Goal: Task Accomplishment & Management: Manage account settings

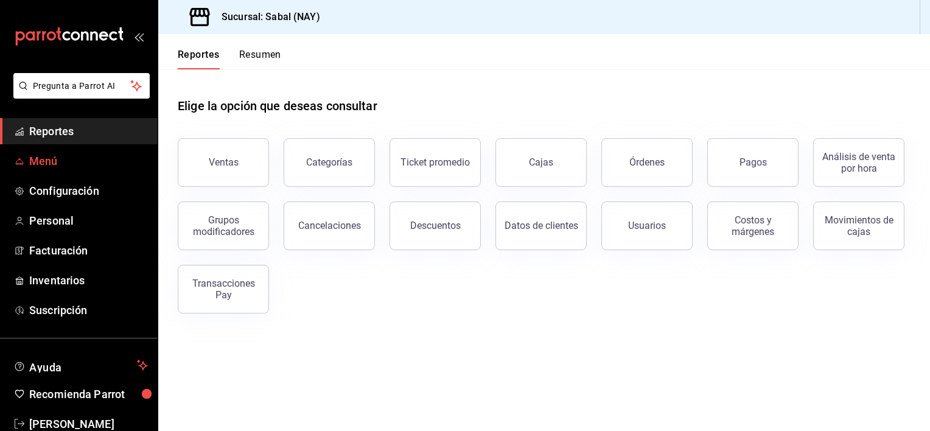
click at [52, 161] on span "Menú" at bounding box center [88, 161] width 119 height 16
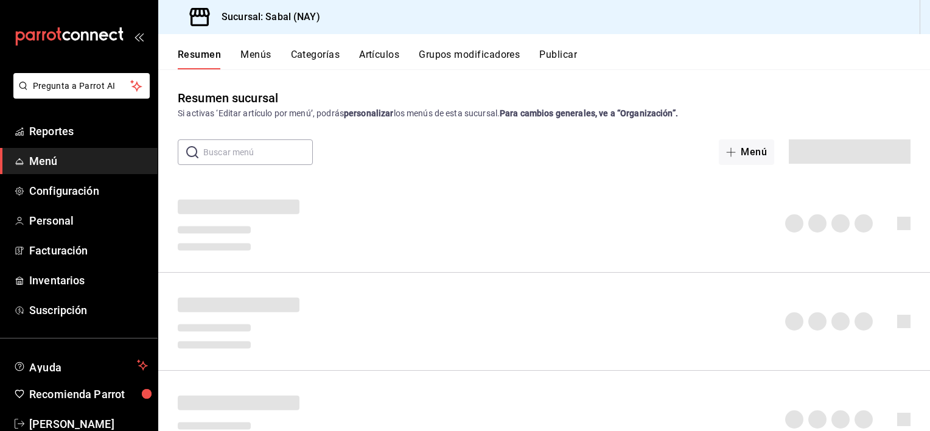
click at [387, 54] on button "Artículos" at bounding box center [379, 59] width 40 height 21
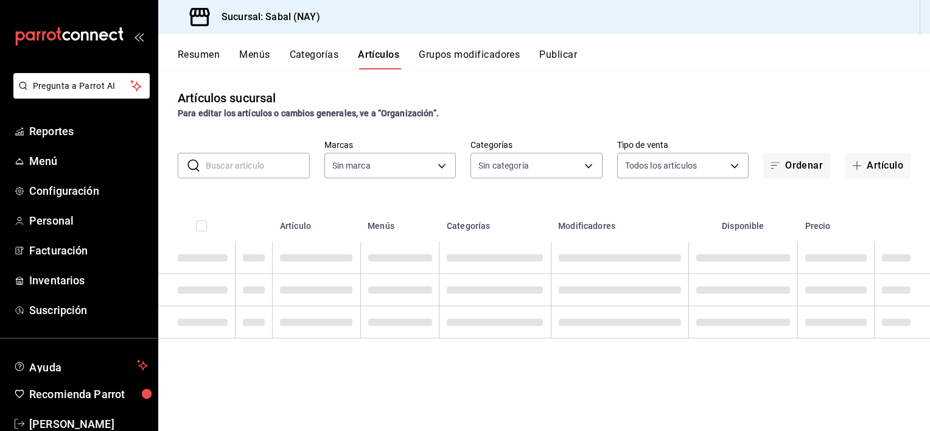
type input "7bb9fc4a-963e-4e00-9402-9ac56289446f"
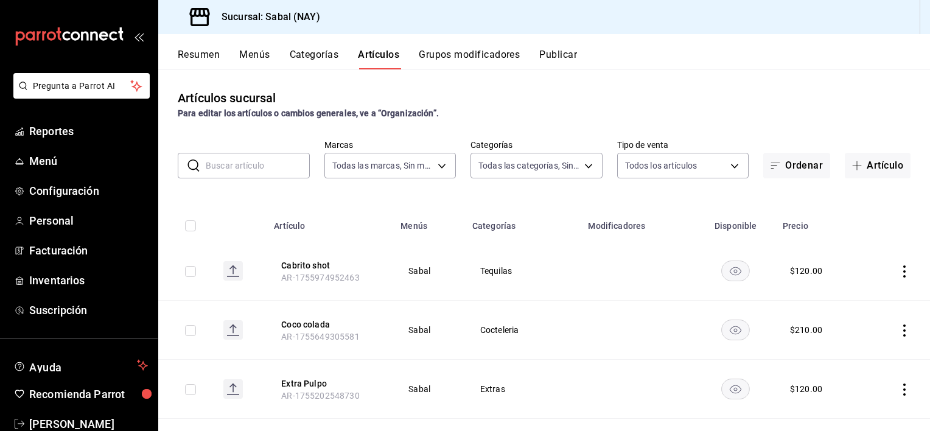
type input "bed2594b-a15d-4bd4-87ff-97f97ee034ef,89ba1751-3de3-413f-a6d3-d357b79ae5de,3a12d…"
click at [253, 168] on input "text" at bounding box center [258, 165] width 104 height 24
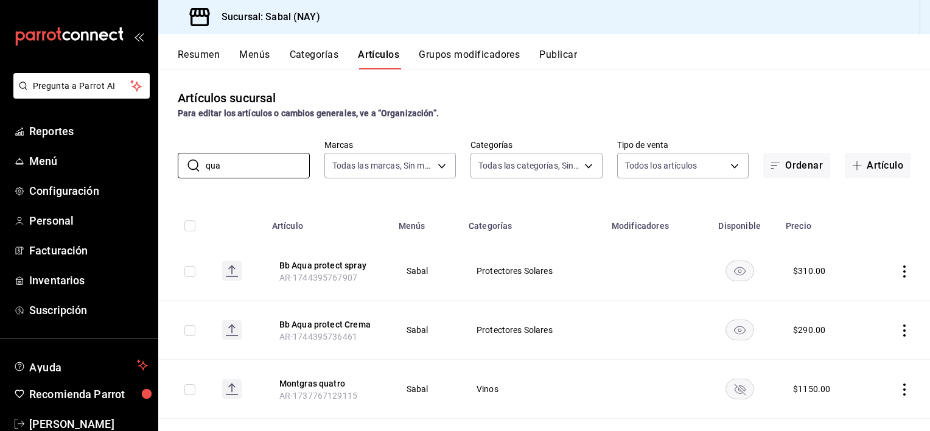
type input "qua"
drag, startPoint x: 733, startPoint y: 389, endPoint x: 727, endPoint y: 407, distance: 18.5
click at [733, 388] on icon "availability-product" at bounding box center [740, 389] width 29 height 21
click at [192, 54] on button "Resumen" at bounding box center [199, 59] width 42 height 21
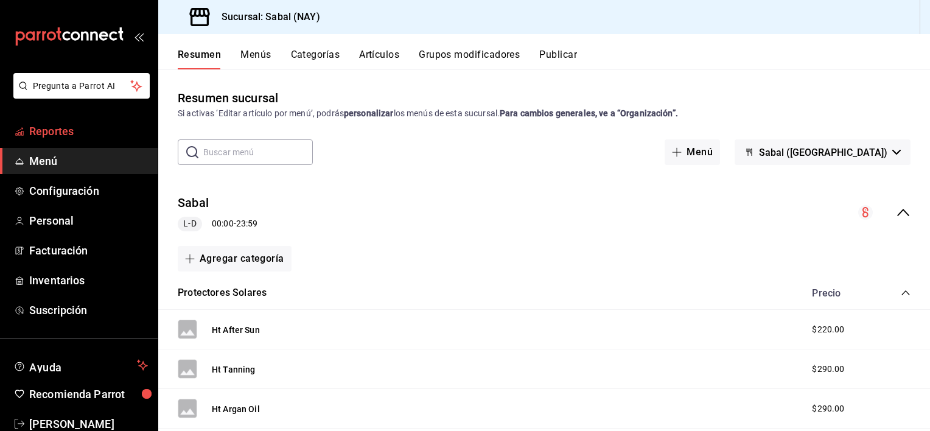
click at [45, 137] on span "Reportes" at bounding box center [88, 131] width 119 height 16
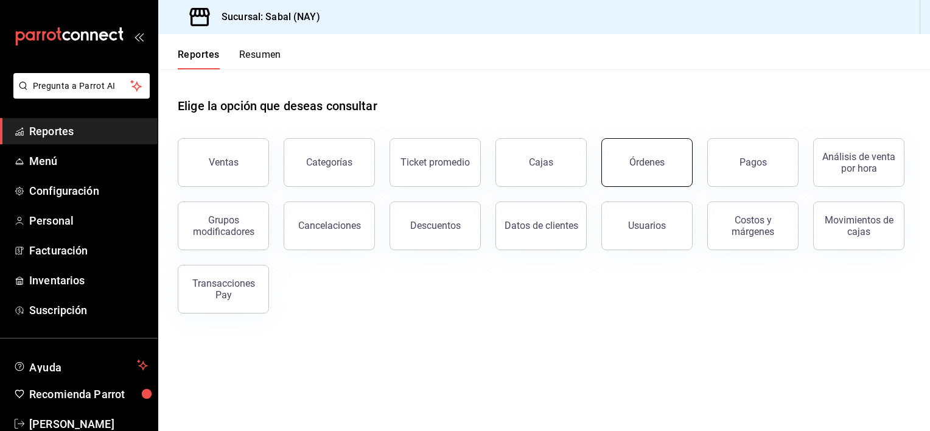
click at [645, 163] on div "Órdenes" at bounding box center [646, 162] width 35 height 12
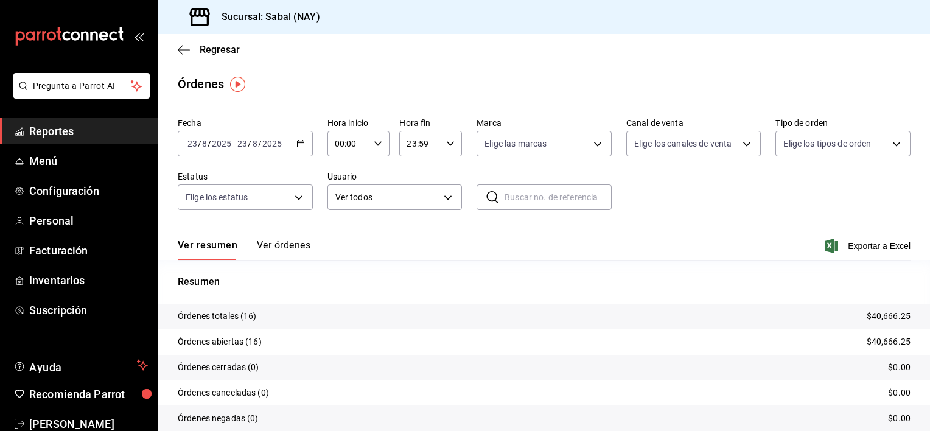
click at [273, 242] on button "Ver órdenes" at bounding box center [284, 249] width 54 height 21
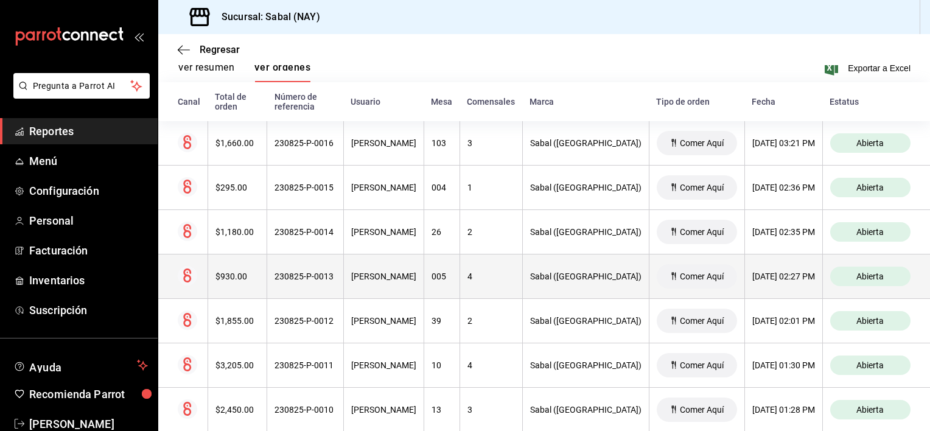
scroll to position [198, 0]
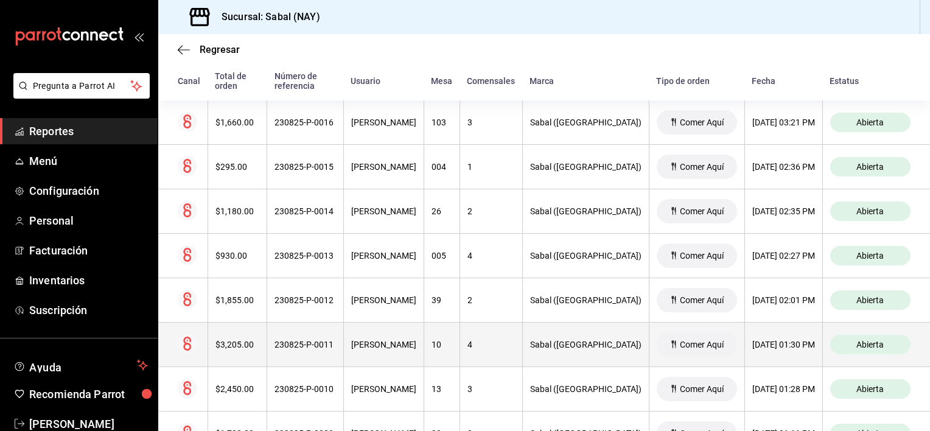
click at [368, 342] on th "[PERSON_NAME]" at bounding box center [383, 345] width 80 height 44
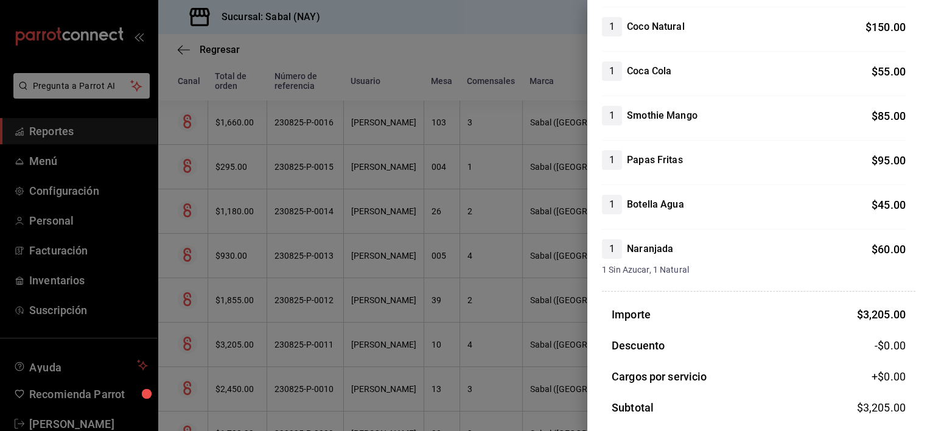
scroll to position [0, 0]
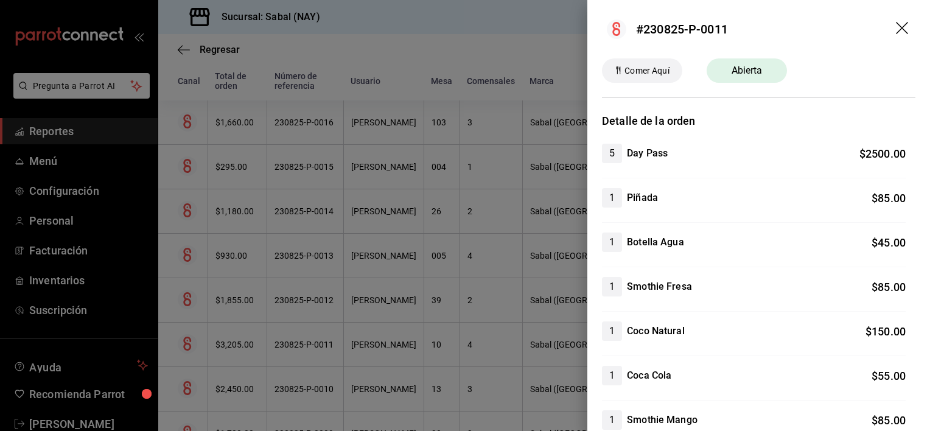
click at [896, 29] on icon "drag" at bounding box center [903, 29] width 15 height 15
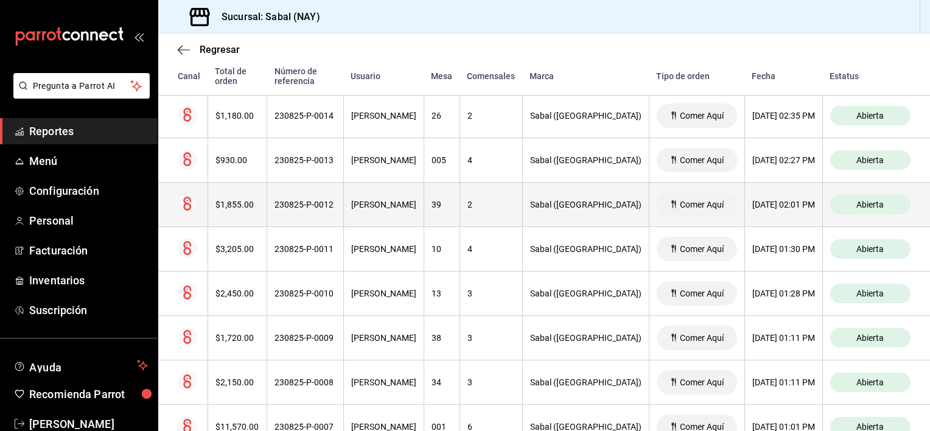
scroll to position [320, 0]
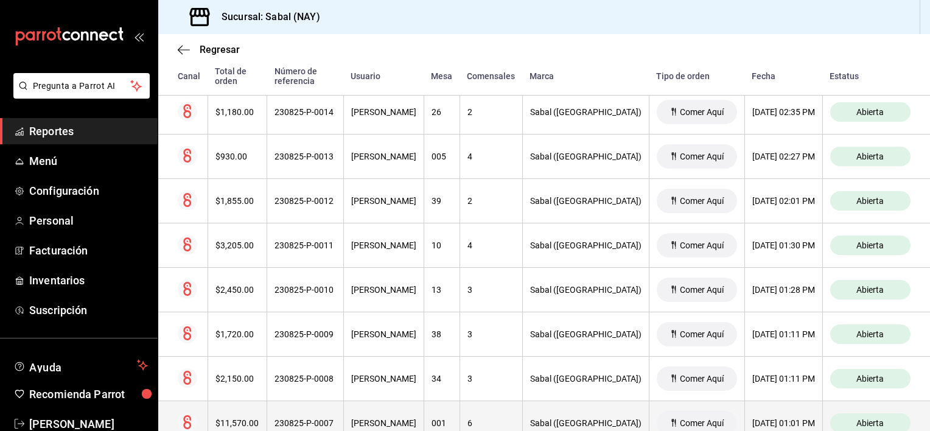
click at [293, 416] on th "230825-P-0007" at bounding box center [305, 423] width 77 height 44
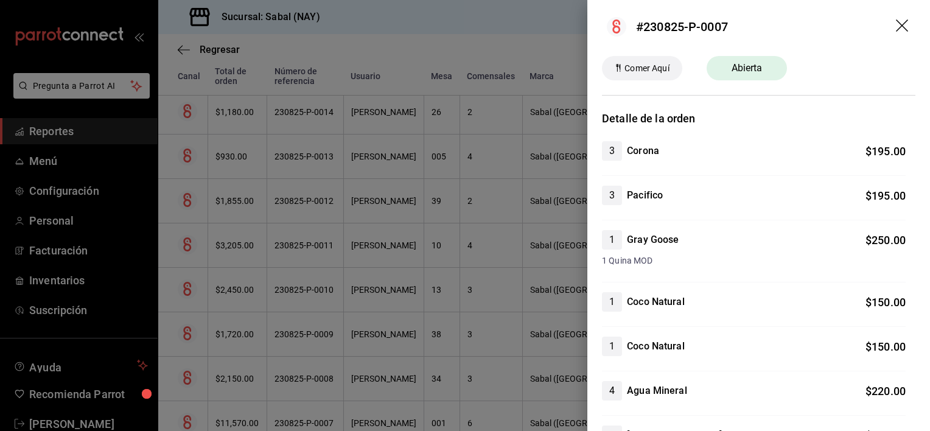
scroll to position [0, 0]
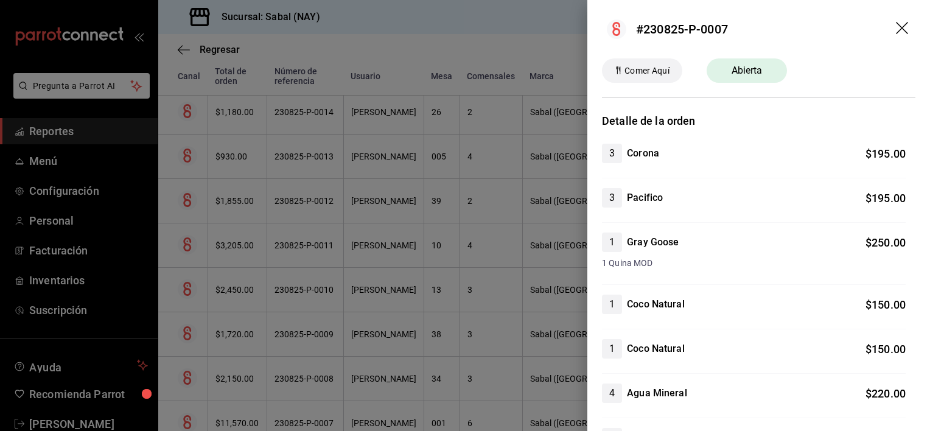
click at [896, 33] on icon "drag" at bounding box center [903, 29] width 15 height 15
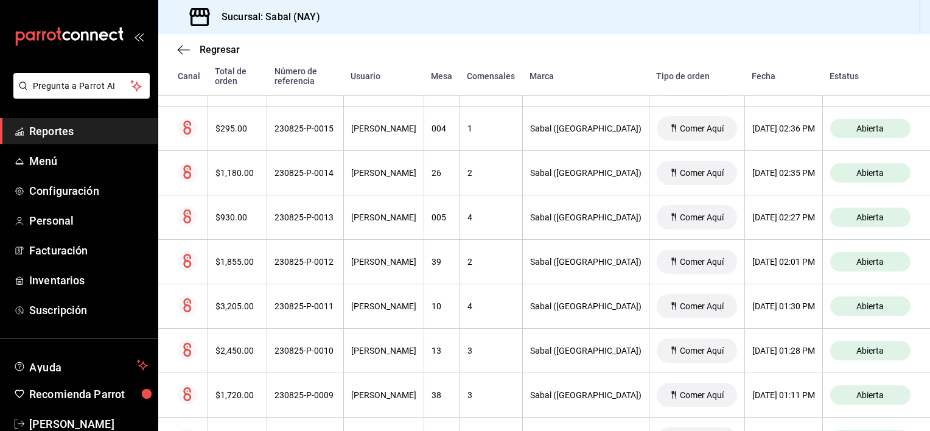
scroll to position [16, 0]
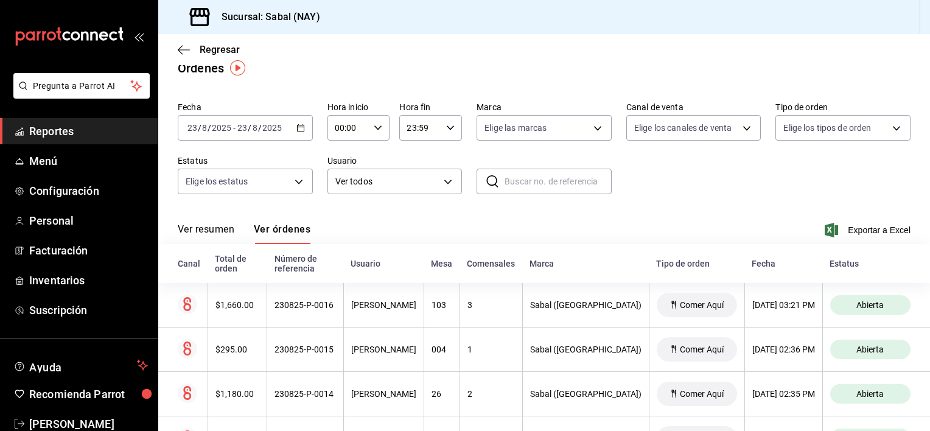
click at [206, 231] on button "Ver resumen" at bounding box center [206, 233] width 57 height 21
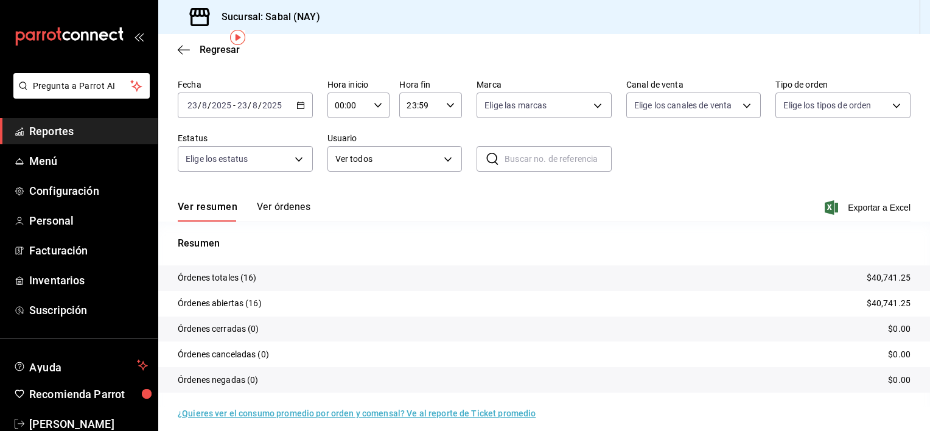
scroll to position [47, 0]
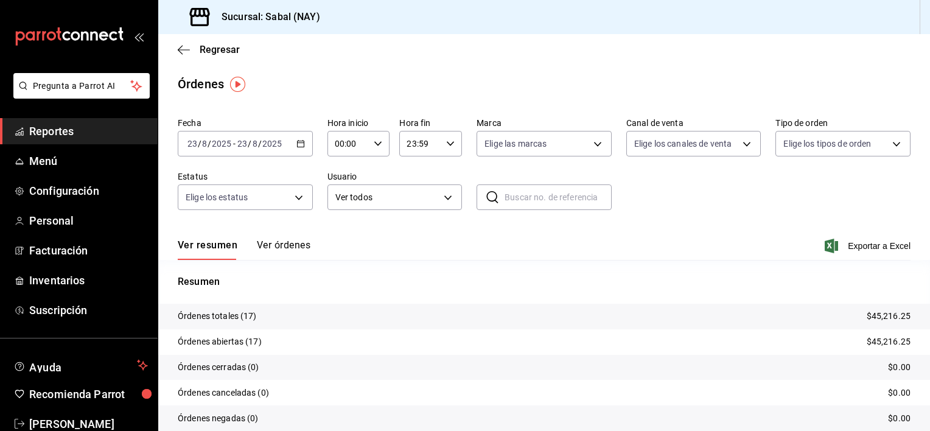
click at [278, 244] on button "Ver órdenes" at bounding box center [284, 249] width 54 height 21
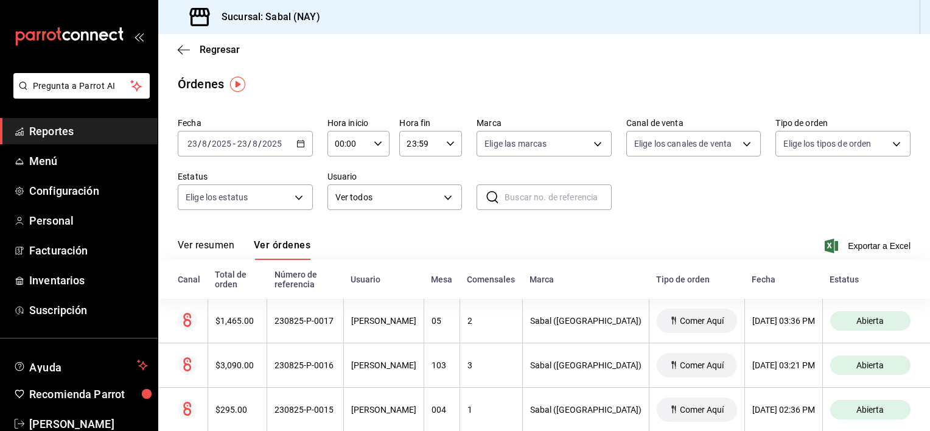
click at [54, 130] on span "Reportes" at bounding box center [88, 131] width 119 height 16
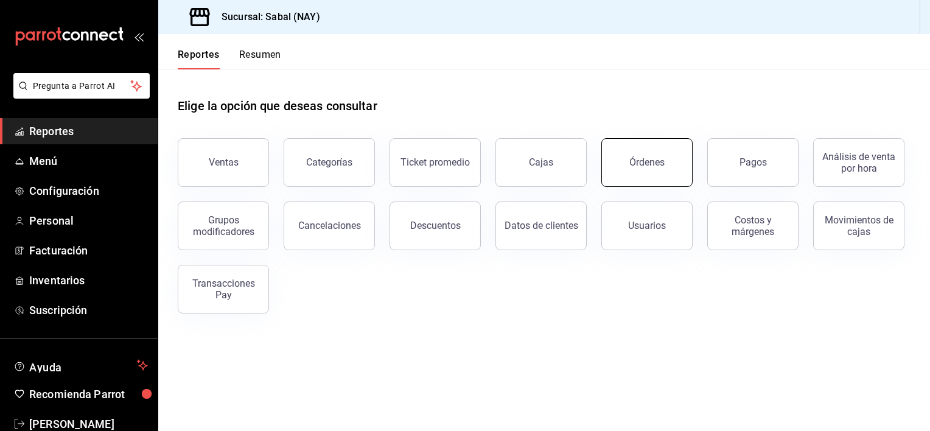
click at [638, 169] on button "Órdenes" at bounding box center [646, 162] width 91 height 49
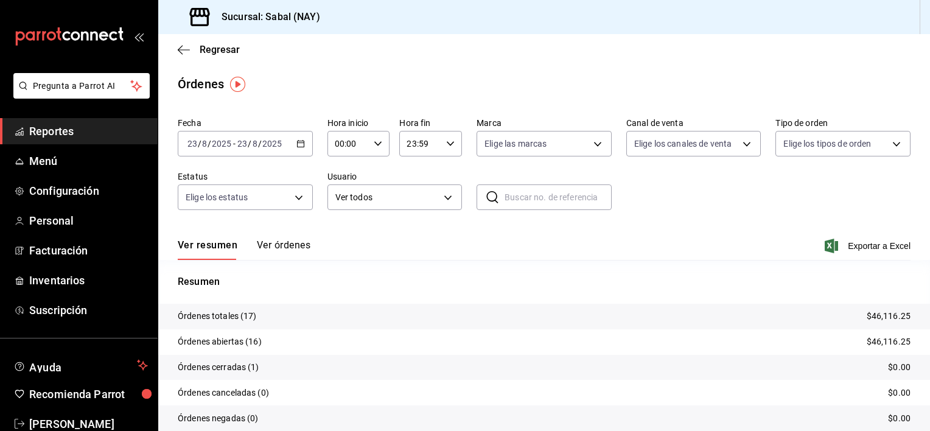
click at [297, 145] on \(Stroke\) "button" at bounding box center [300, 144] width 7 height 7
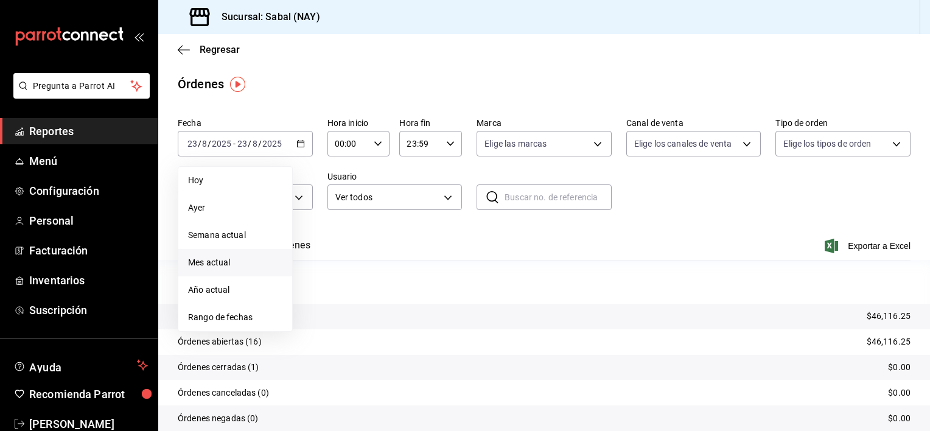
click at [221, 264] on span "Mes actual" at bounding box center [235, 262] width 94 height 13
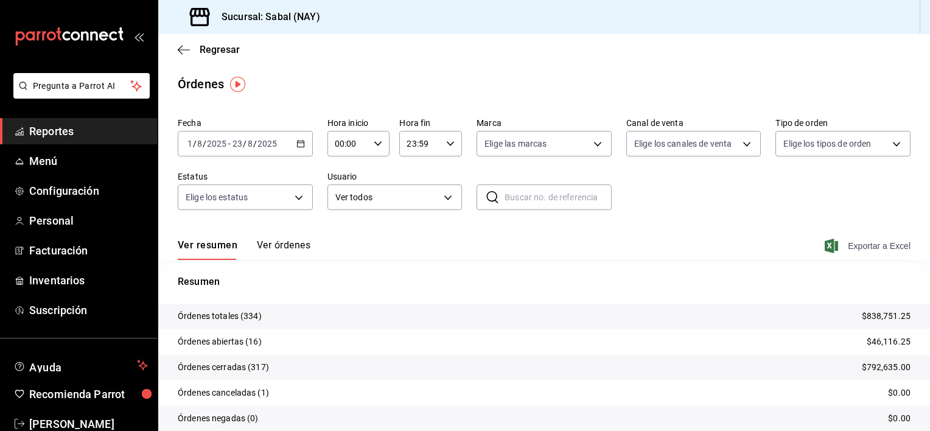
click at [860, 248] on span "Exportar a Excel" at bounding box center [868, 246] width 83 height 15
click at [63, 131] on span "Reportes" at bounding box center [88, 131] width 119 height 16
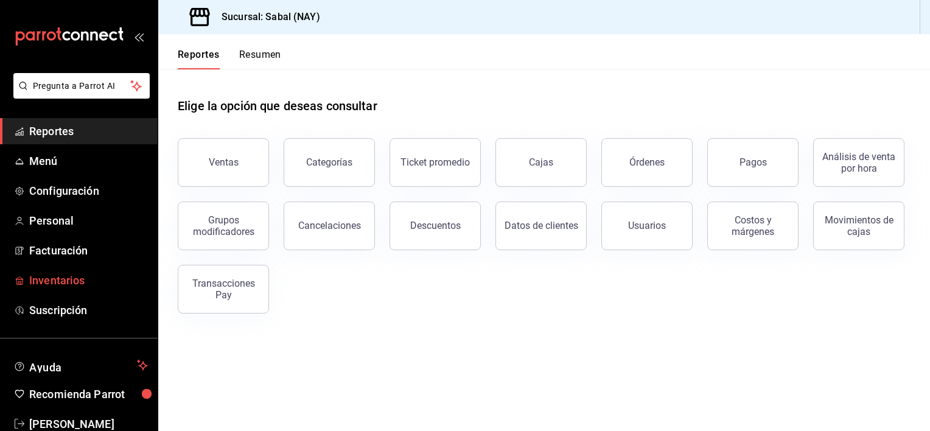
click at [67, 285] on span "Inventarios" at bounding box center [88, 280] width 119 height 16
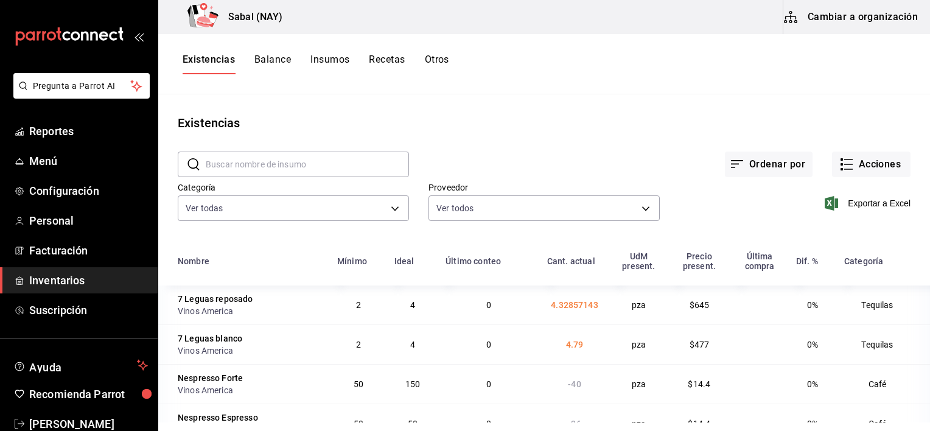
click at [433, 61] on button "Otros" at bounding box center [437, 64] width 24 height 21
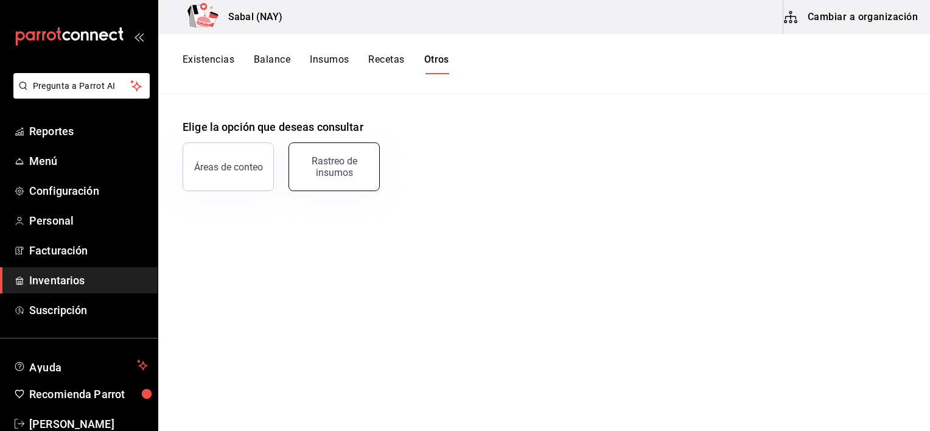
click at [348, 171] on div "Rastreo de insumos" at bounding box center [333, 166] width 75 height 23
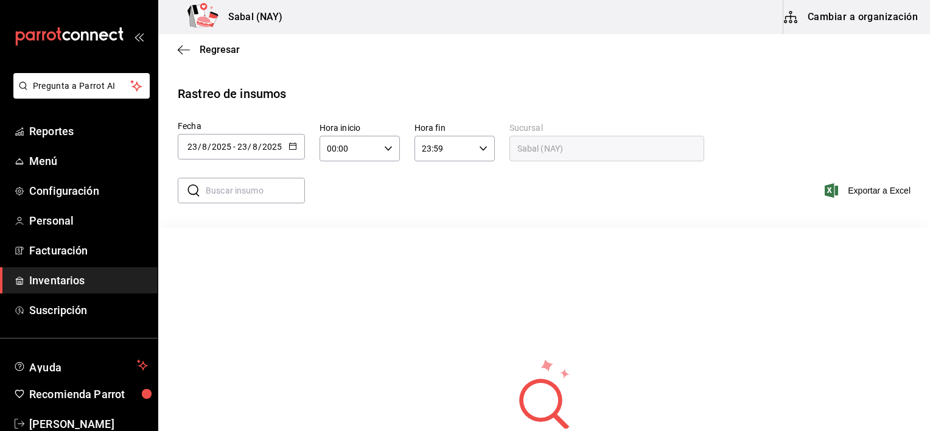
click at [290, 147] on icon "button" at bounding box center [293, 146] width 9 height 9
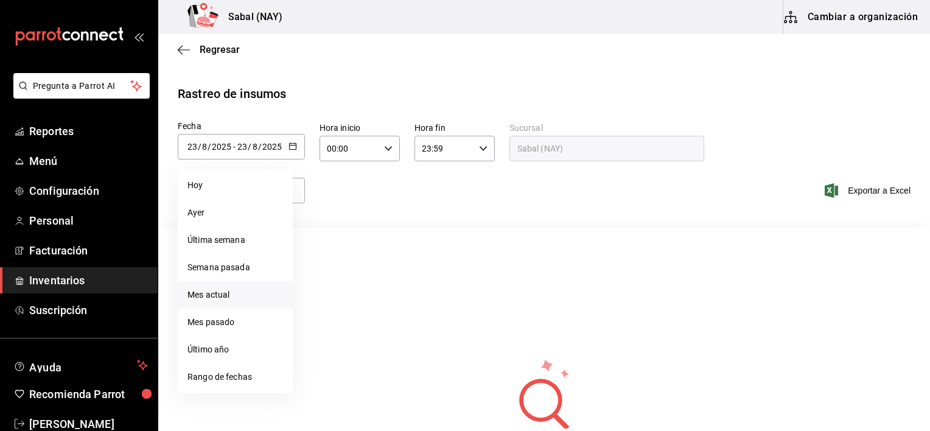
click at [212, 290] on li "Mes actual" at bounding box center [235, 294] width 115 height 27
type input "2025-08-01"
type input "1"
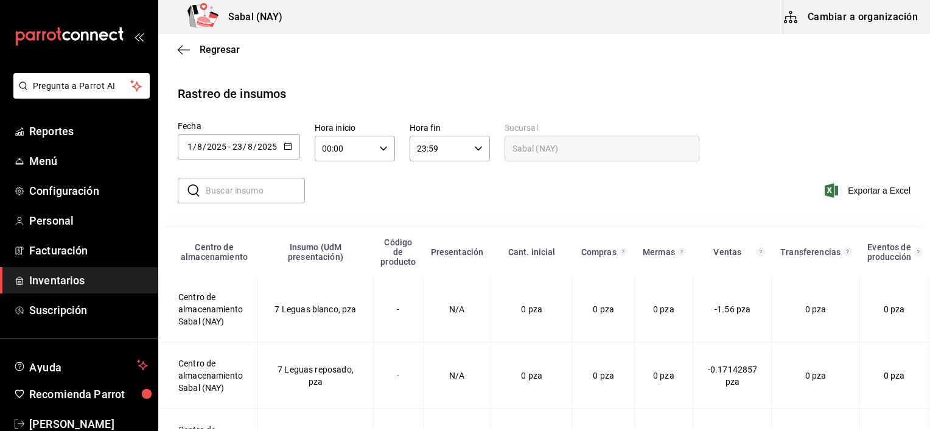
click at [284, 191] on input "text" at bounding box center [255, 190] width 99 height 24
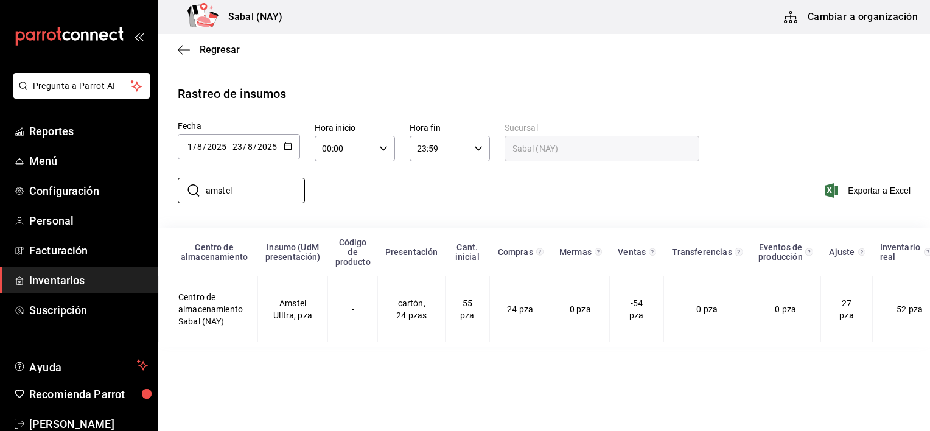
type input "amstel"
click at [523, 200] on div "​ amstel ​ Exportar a Excel" at bounding box center [540, 198] width 782 height 50
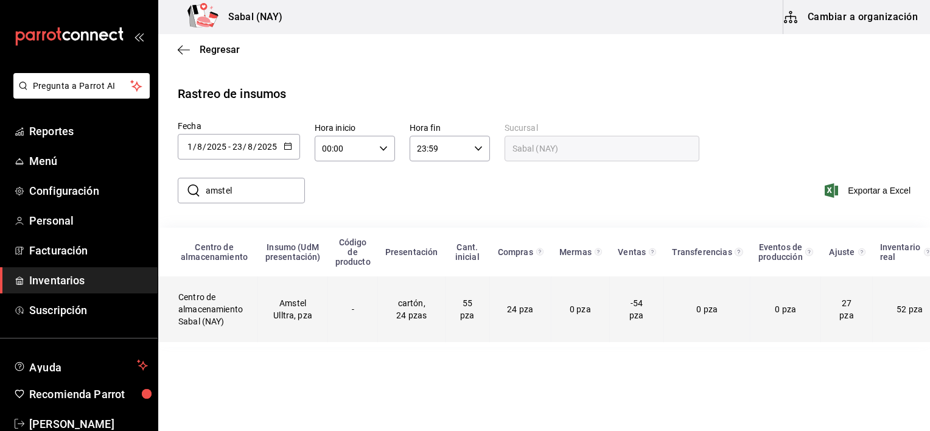
click at [314, 319] on td "Amstel Ulltra, pza" at bounding box center [293, 309] width 70 height 66
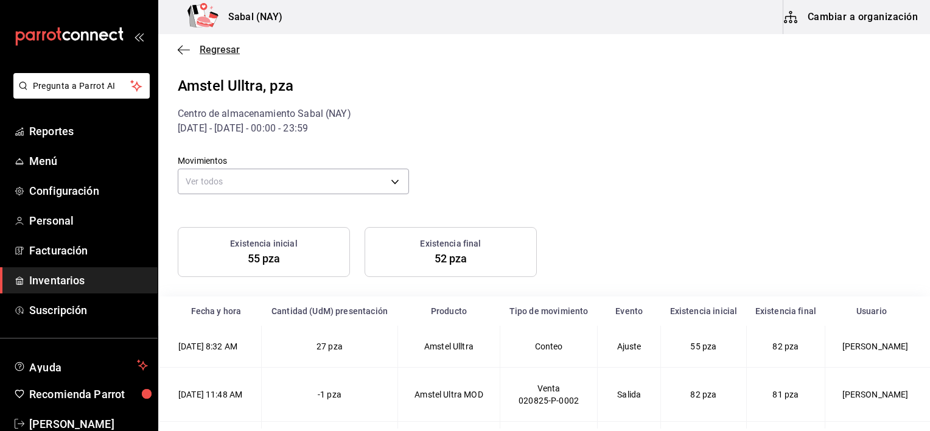
click at [179, 50] on icon "button" at bounding box center [184, 49] width 12 height 11
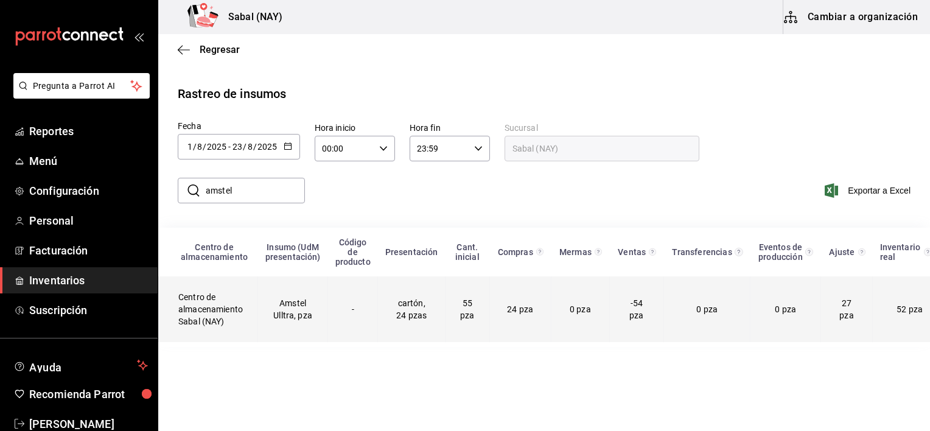
click at [301, 319] on td "Amstel Ulltra, pza" at bounding box center [293, 309] width 70 height 66
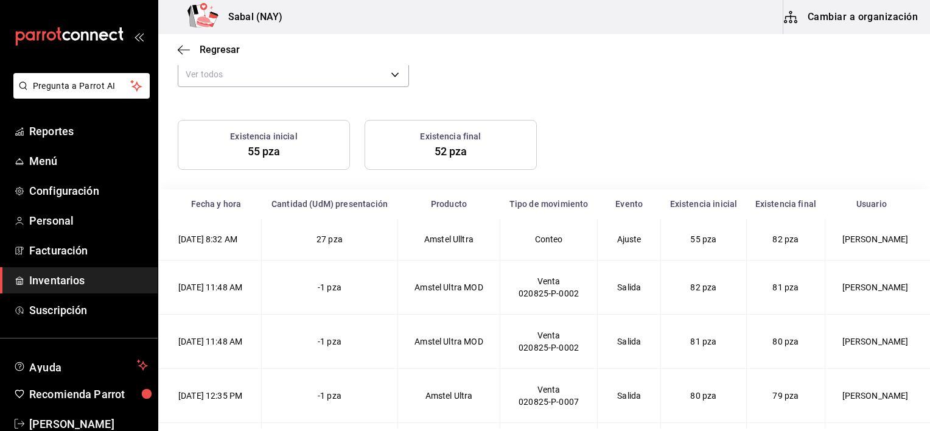
click at [358, 295] on td "-1 pza" at bounding box center [329, 288] width 136 height 54
click at [239, 299] on td "2/08/2025 11:48 AM" at bounding box center [210, 288] width 103 height 54
click at [560, 299] on div "020825-P-0002" at bounding box center [549, 293] width 68 height 12
drag, startPoint x: 786, startPoint y: 298, endPoint x: 801, endPoint y: 298, distance: 14.6
click at [787, 298] on td "81 pza" at bounding box center [785, 288] width 79 height 54
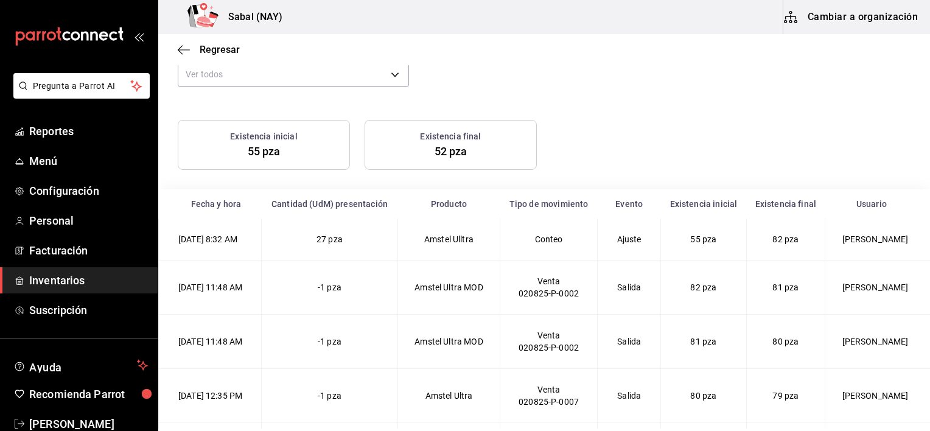
click at [854, 301] on td "[PERSON_NAME]" at bounding box center [877, 288] width 105 height 54
click at [439, 296] on td "Amstel Ultra MOD" at bounding box center [448, 288] width 102 height 54
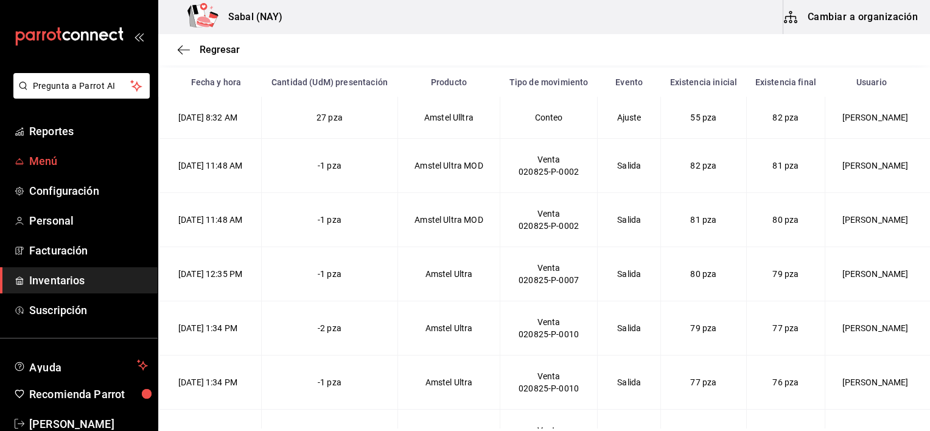
click at [49, 156] on span "Menú" at bounding box center [88, 161] width 119 height 16
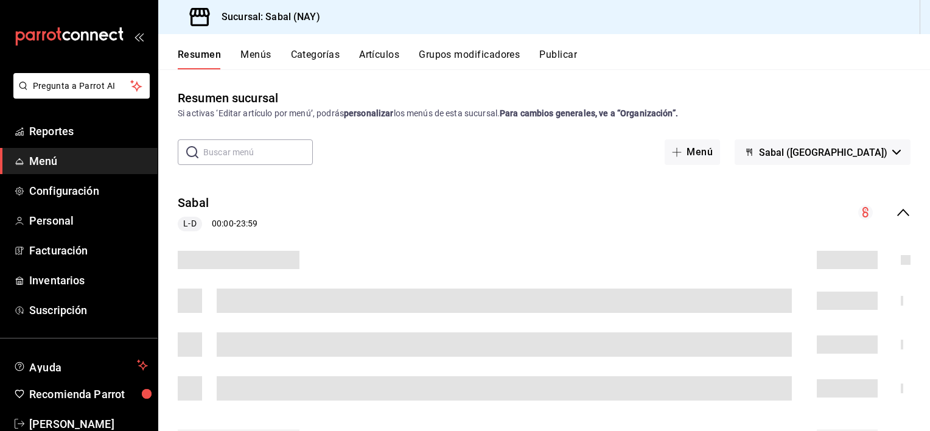
click at [478, 56] on button "Grupos modificadores" at bounding box center [469, 59] width 101 height 21
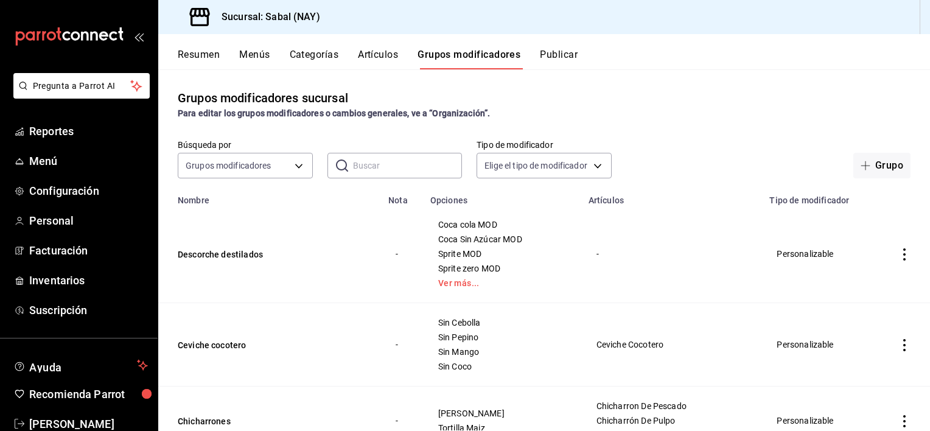
click at [372, 163] on input "text" at bounding box center [408, 165] width 110 height 24
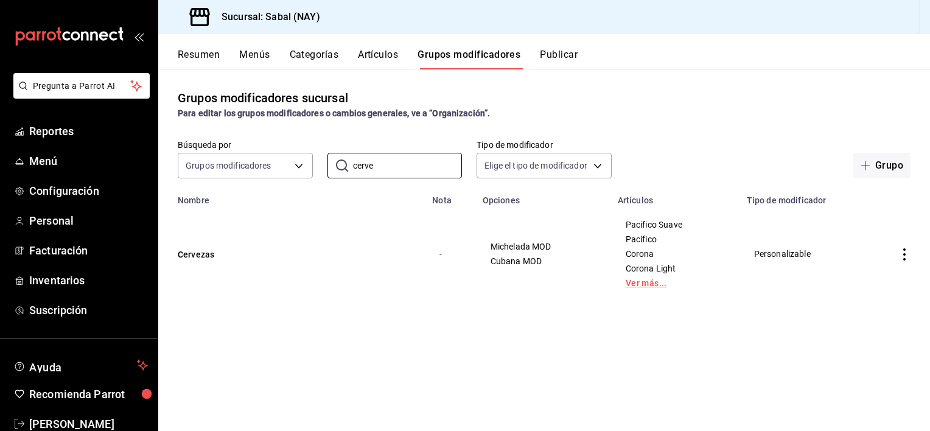
click at [644, 287] on link "Ver más..." at bounding box center [675, 283] width 99 height 9
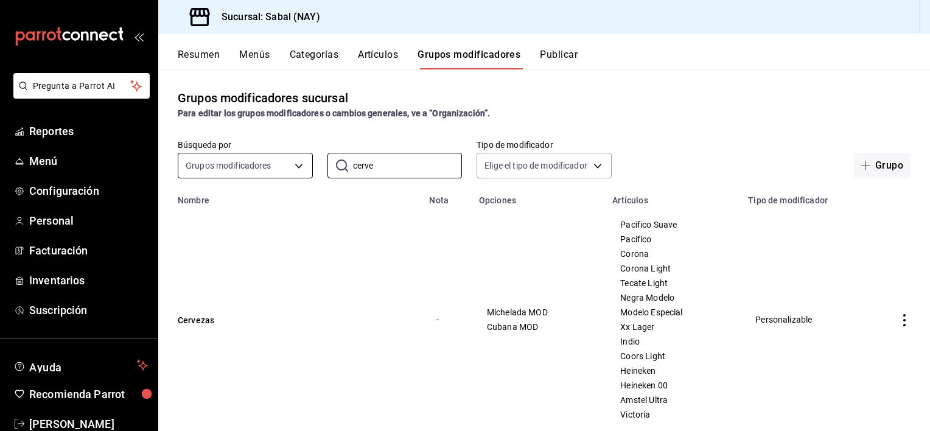
drag, startPoint x: 385, startPoint y: 172, endPoint x: 307, endPoint y: 173, distance: 77.3
click at [307, 173] on div "Búsqueda por Grupos modificadores GROUP ​ cerve ​ Tipo de modificador Elige el …" at bounding box center [544, 158] width 772 height 39
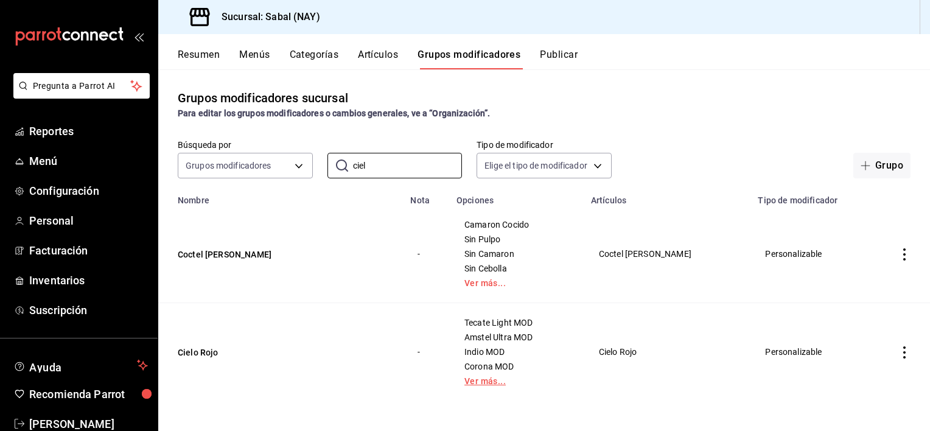
type input "ciel"
click at [499, 384] on link "Ver más..." at bounding box center [516, 381] width 104 height 9
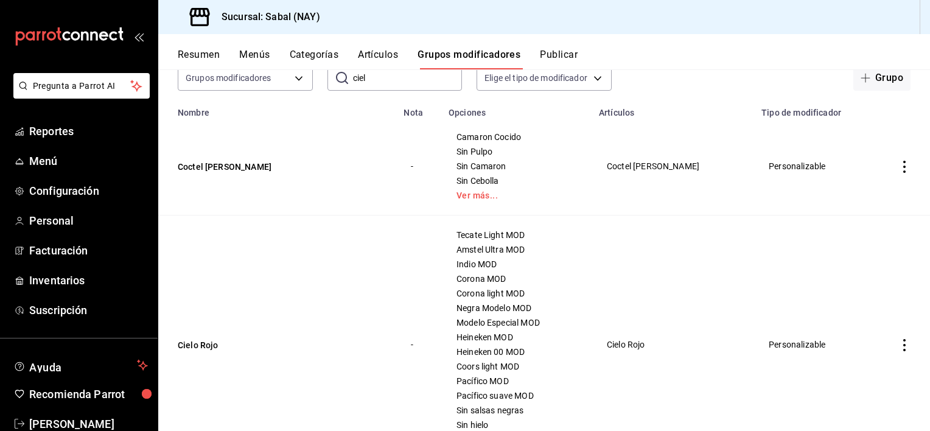
scroll to position [38, 0]
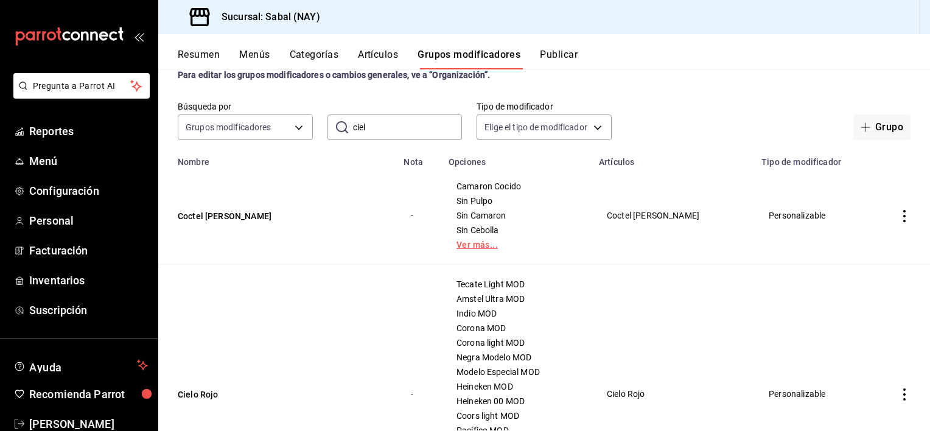
click at [494, 246] on link "Ver más..." at bounding box center [516, 244] width 120 height 9
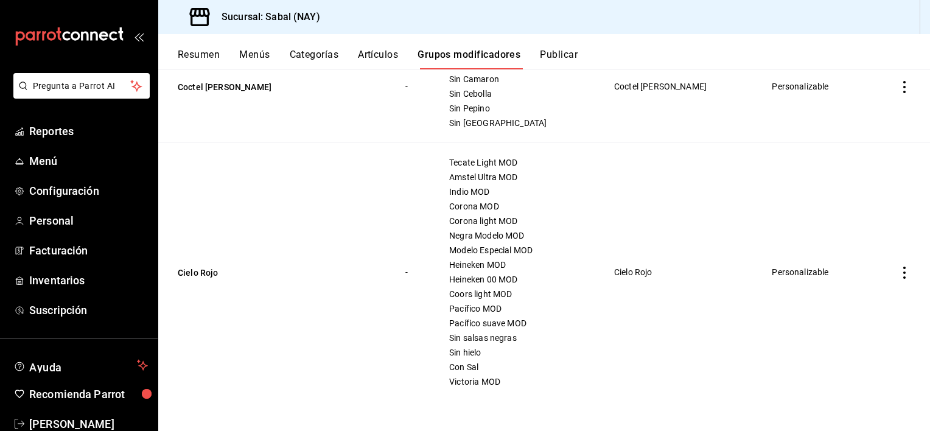
scroll to position [0, 0]
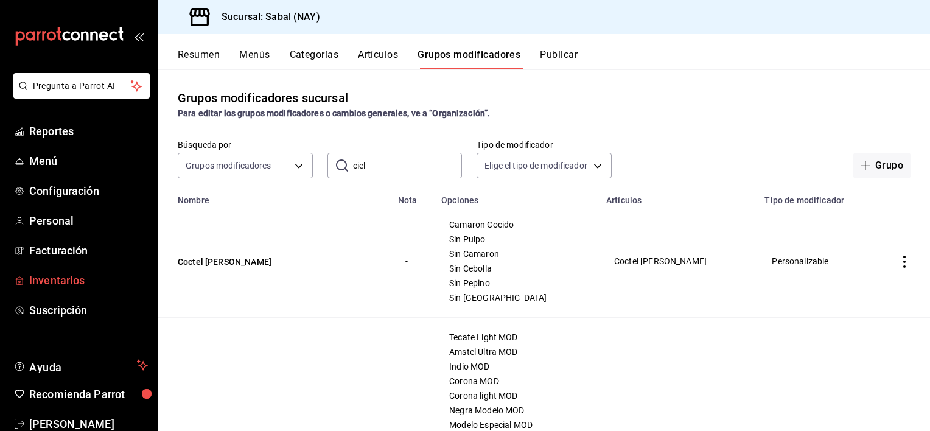
click at [68, 280] on span "Inventarios" at bounding box center [88, 280] width 119 height 16
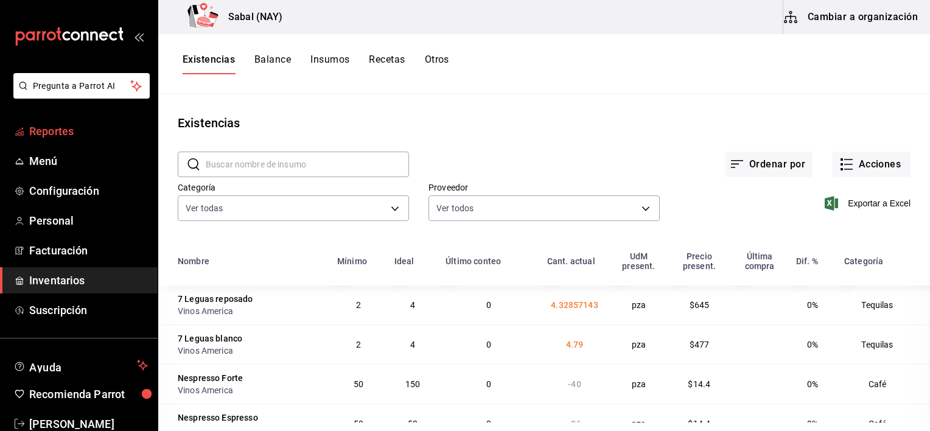
click at [46, 131] on span "Reportes" at bounding box center [88, 131] width 119 height 16
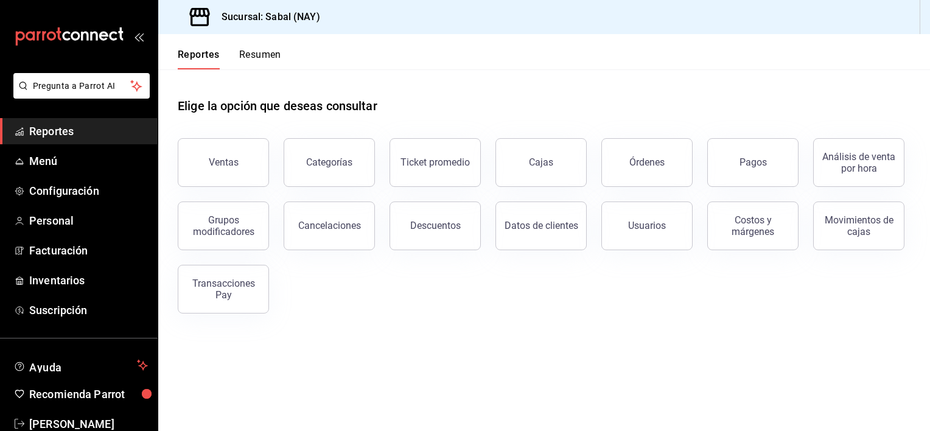
click at [82, 136] on span "Reportes" at bounding box center [88, 131] width 119 height 16
click at [41, 131] on span "Reportes" at bounding box center [88, 131] width 119 height 16
click at [77, 285] on span "Inventarios" at bounding box center [88, 280] width 119 height 16
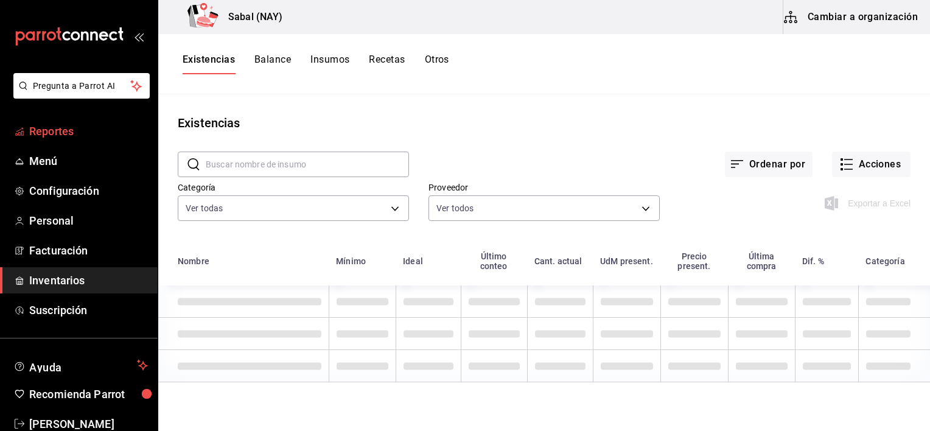
click at [49, 128] on span "Reportes" at bounding box center [88, 131] width 119 height 16
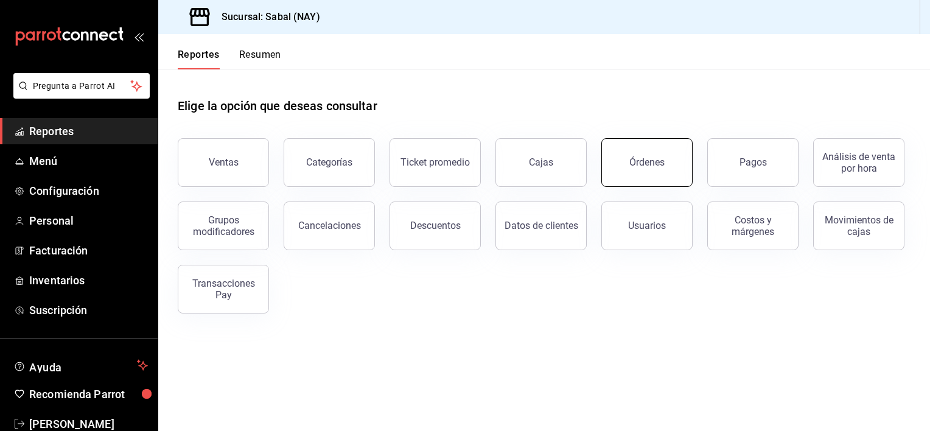
click at [636, 154] on button "Órdenes" at bounding box center [646, 162] width 91 height 49
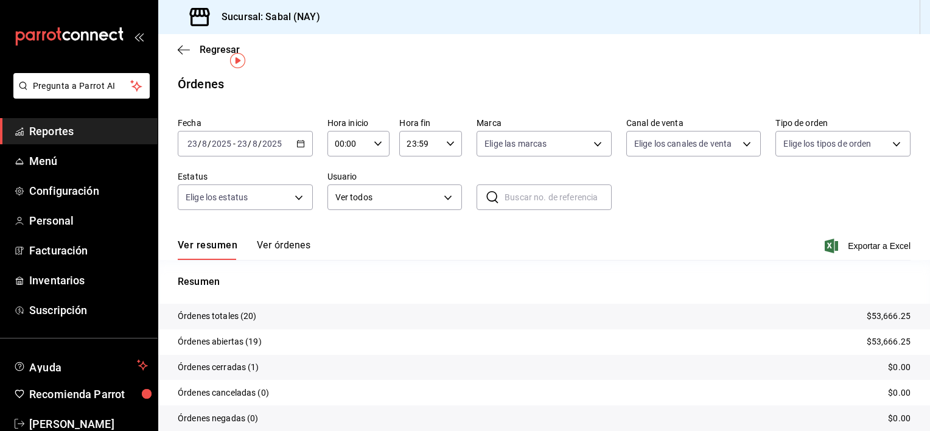
scroll to position [47, 0]
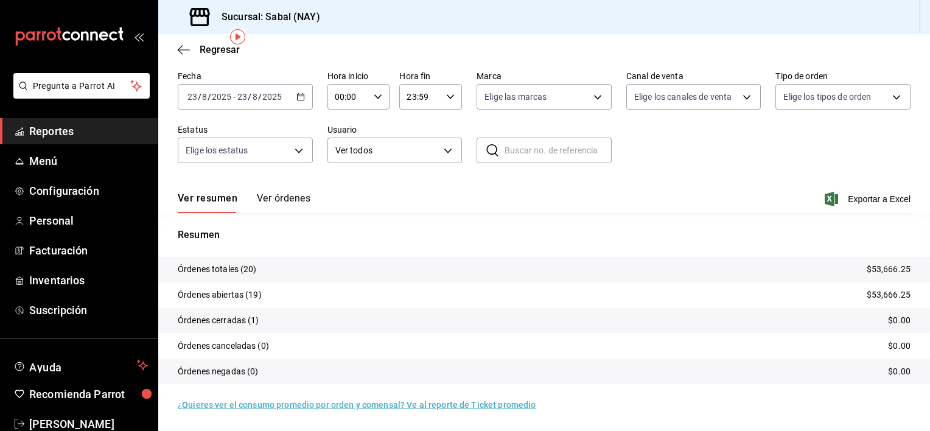
click at [282, 201] on button "Ver órdenes" at bounding box center [284, 202] width 54 height 21
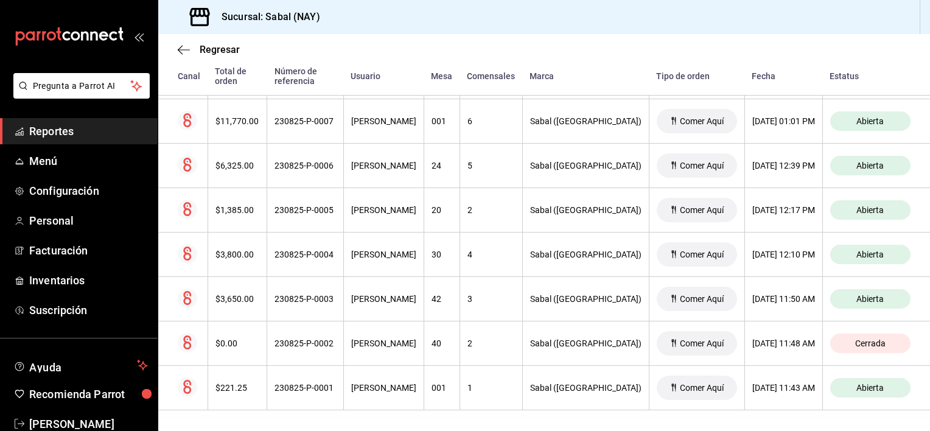
scroll to position [802, 0]
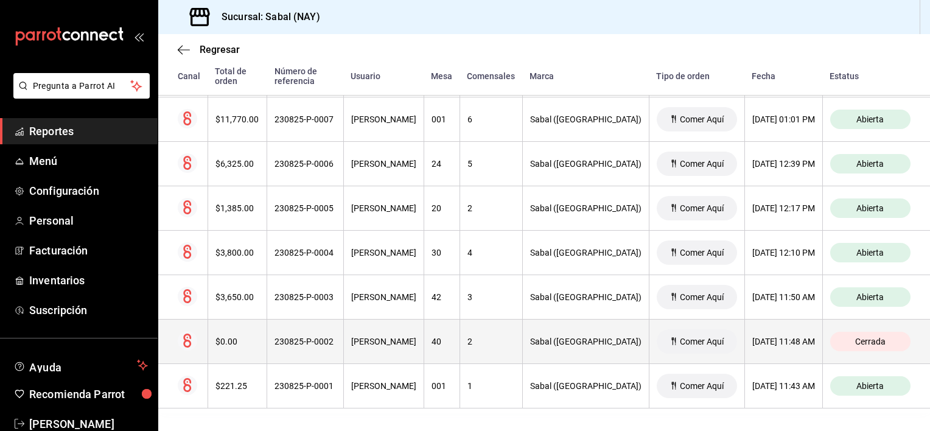
click at [318, 347] on th "230825-P-0002" at bounding box center [305, 342] width 77 height 44
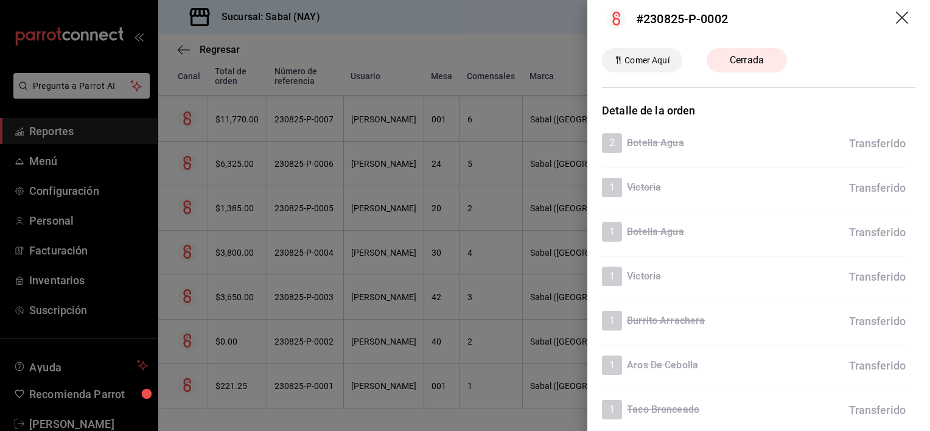
scroll to position [0, 0]
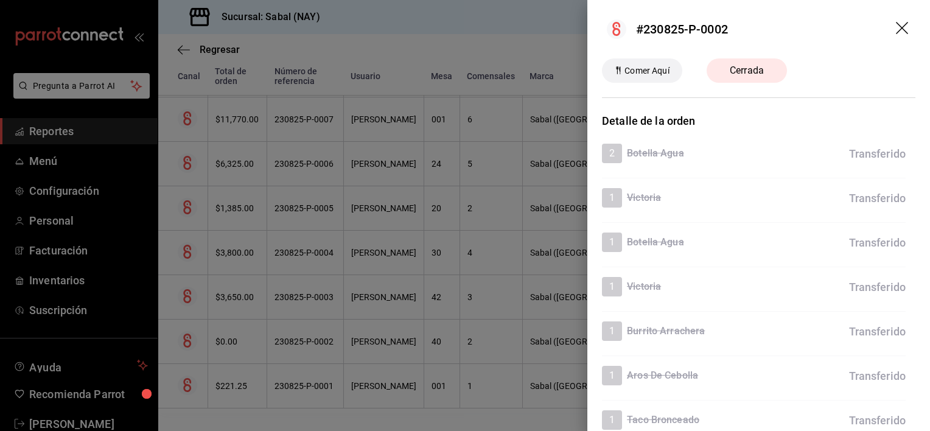
click at [896, 29] on icon "drag" at bounding box center [902, 28] width 12 height 12
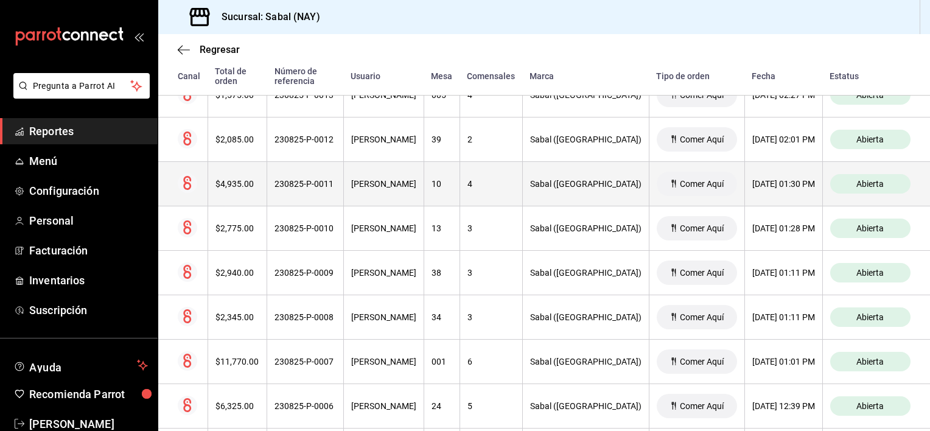
scroll to position [558, 0]
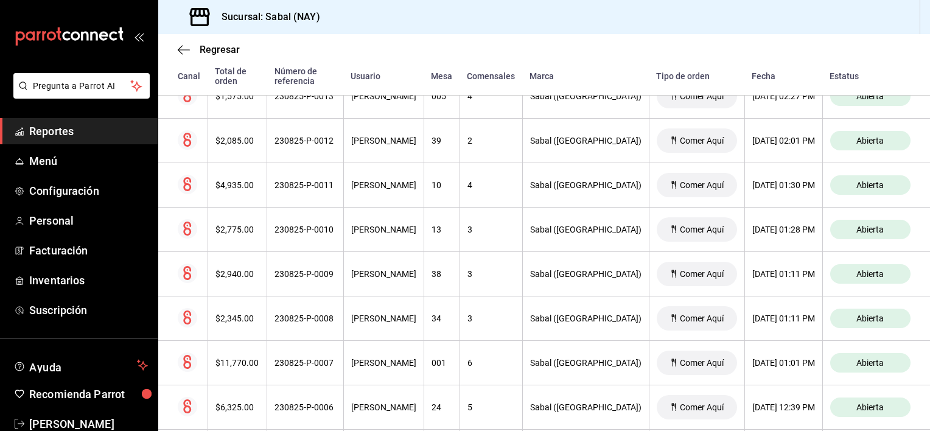
click at [37, 136] on span "Reportes" at bounding box center [88, 131] width 119 height 16
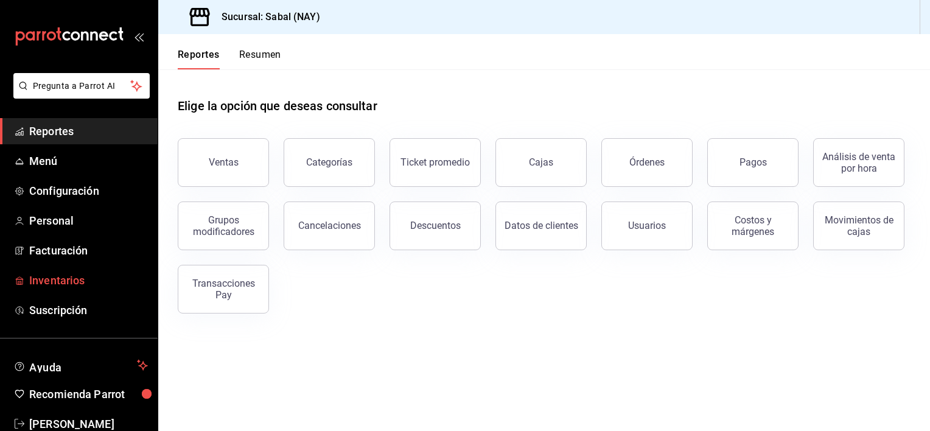
click at [49, 275] on span "Inventarios" at bounding box center [88, 280] width 119 height 16
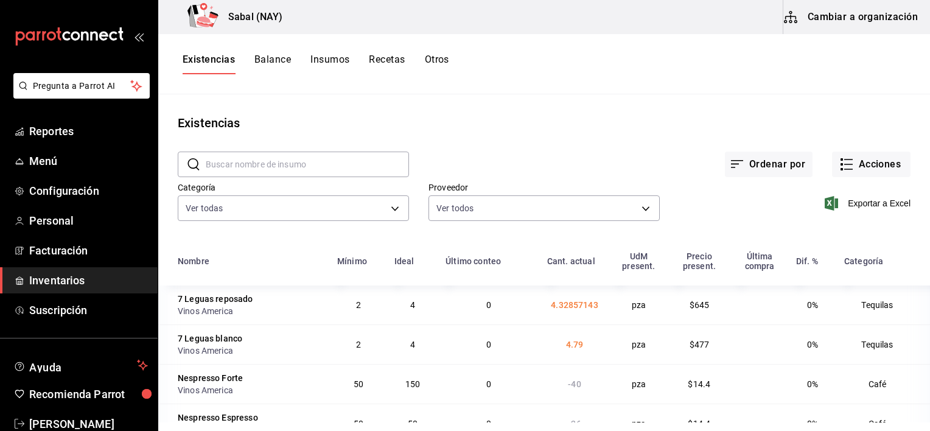
click at [825, 18] on button "Cambiar a organización" at bounding box center [851, 17] width 137 height 34
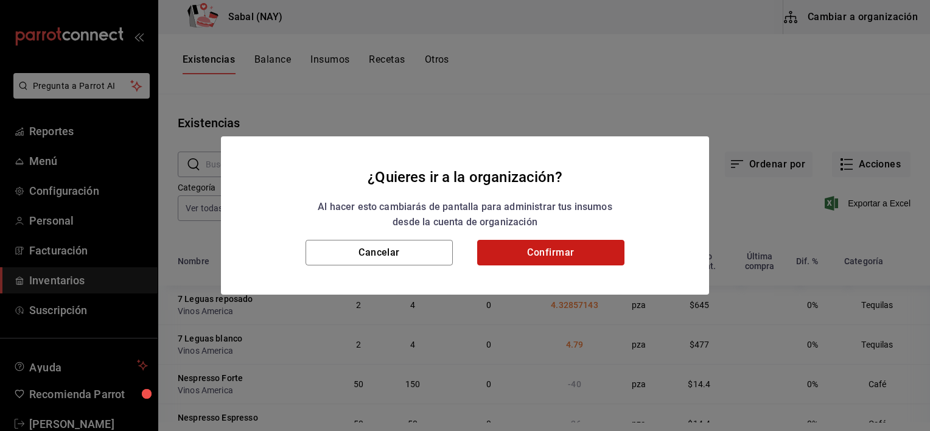
click at [575, 251] on button "Confirmar" at bounding box center [550, 253] width 147 height 26
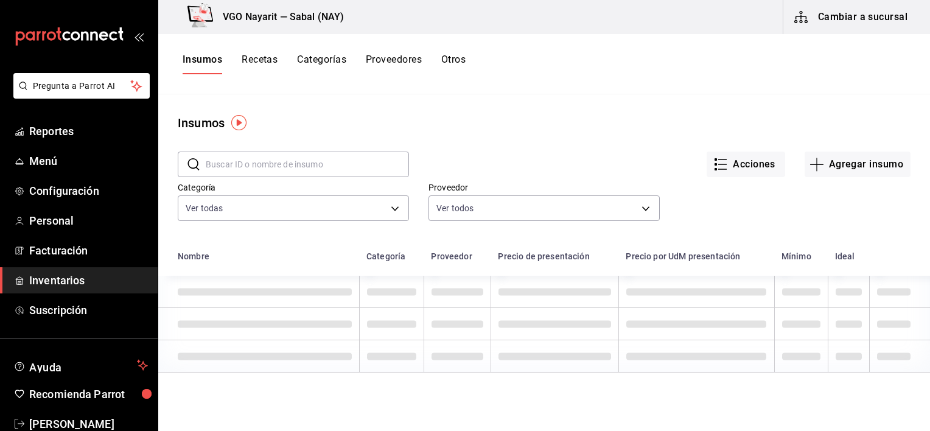
click at [267, 58] on button "Recetas" at bounding box center [260, 64] width 36 height 21
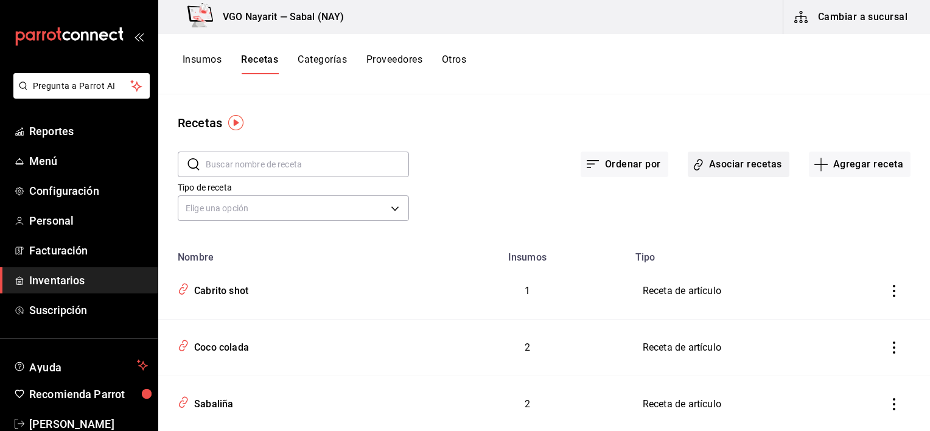
click at [748, 161] on button "Asociar recetas" at bounding box center [739, 165] width 102 height 26
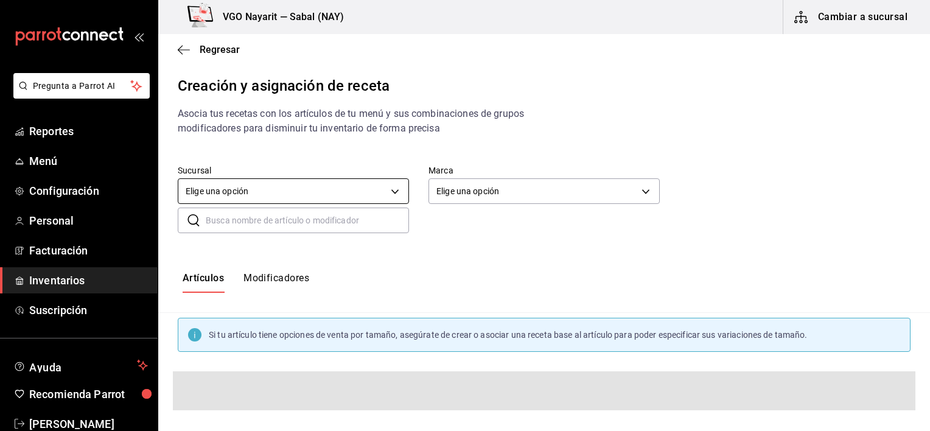
click at [345, 194] on body "Pregunta a Parrot AI Reportes Menú Configuración Personal Facturación Inventari…" at bounding box center [465, 205] width 930 height 410
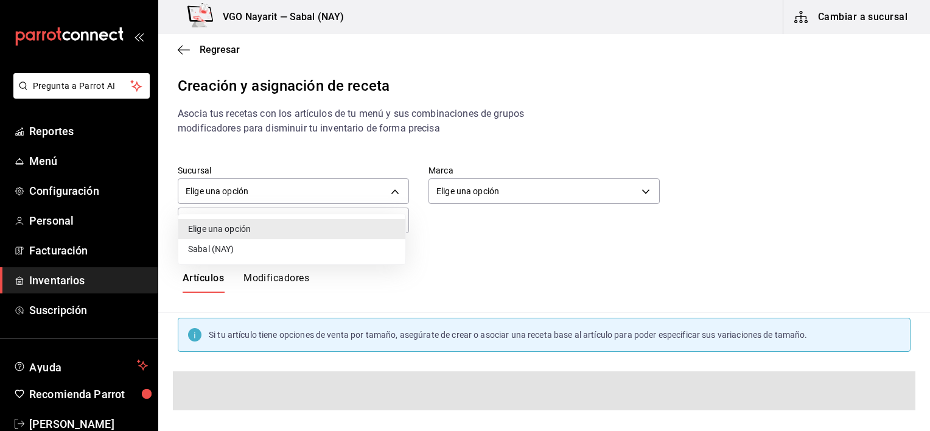
click at [259, 247] on li "Sabal (NAY)" at bounding box center [291, 249] width 227 height 20
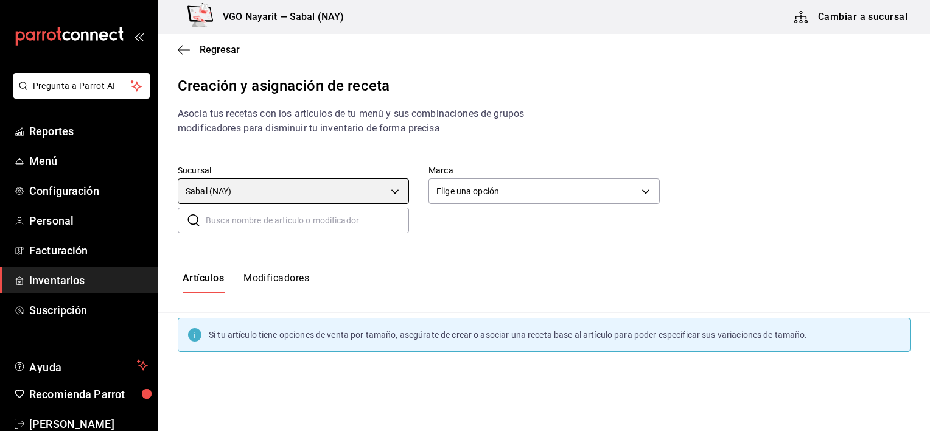
type input "2aba2e4c-8955-4624-a76a-6219a8a60d9c"
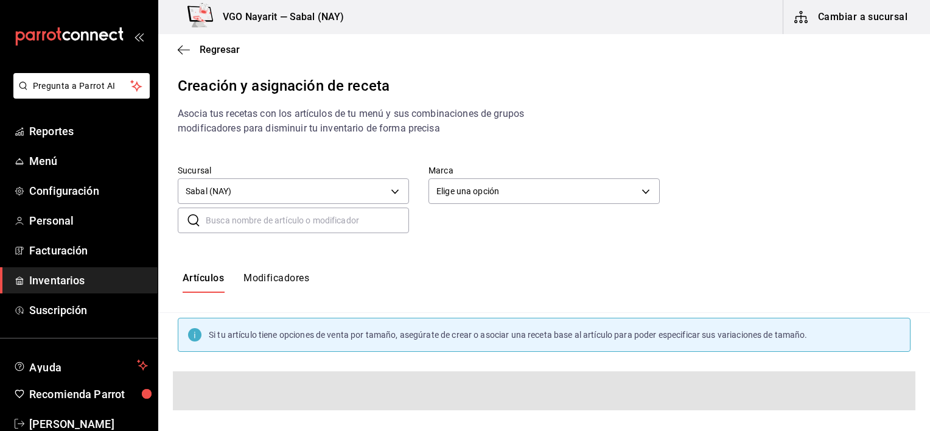
click at [466, 190] on body "Pregunta a Parrot AI Reportes Menú Configuración Personal Facturación Inventari…" at bounding box center [465, 205] width 930 height 410
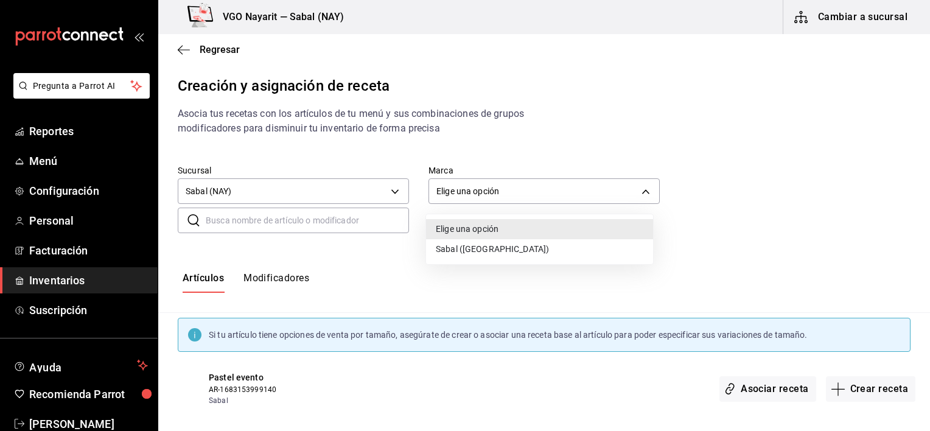
click at [456, 253] on li "Sabal ([GEOGRAPHIC_DATA])" at bounding box center [539, 249] width 227 height 20
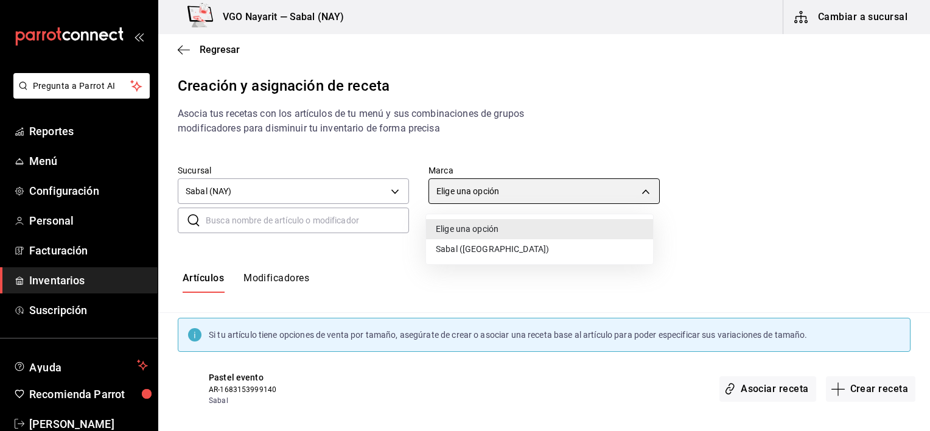
type input "7bb9fc4a-963e-4e00-9402-9ac56289446f"
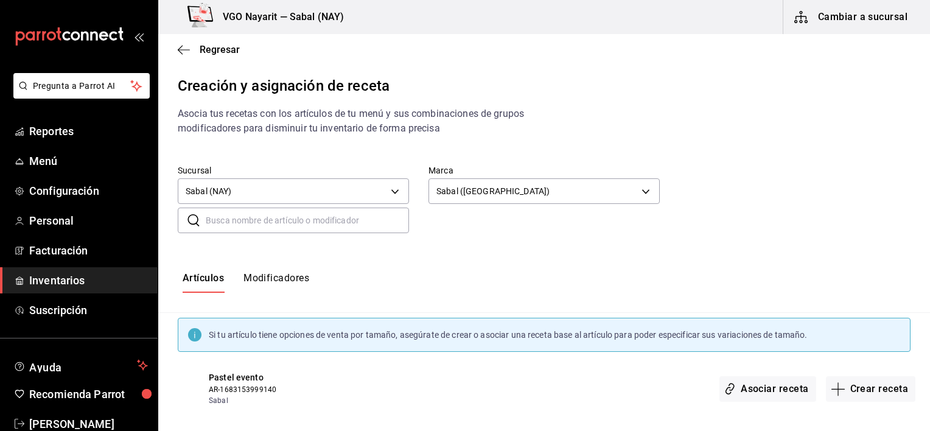
click at [265, 282] on button "Modificadores" at bounding box center [276, 282] width 66 height 21
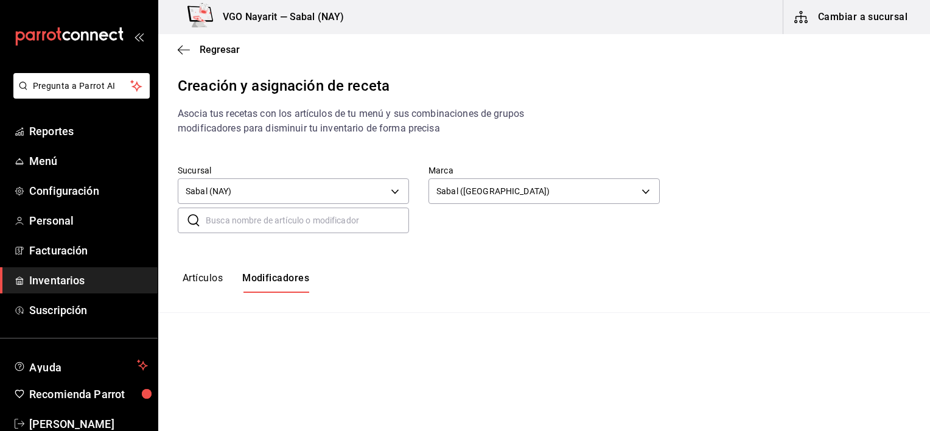
type input "default"
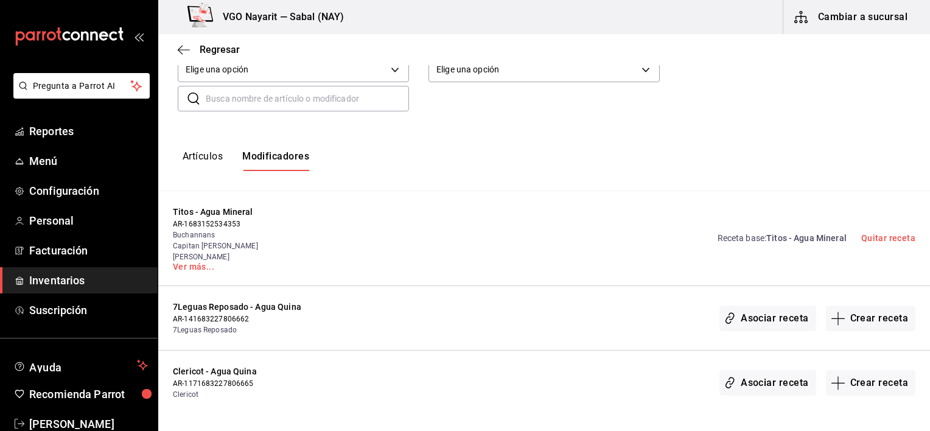
scroll to position [183, 0]
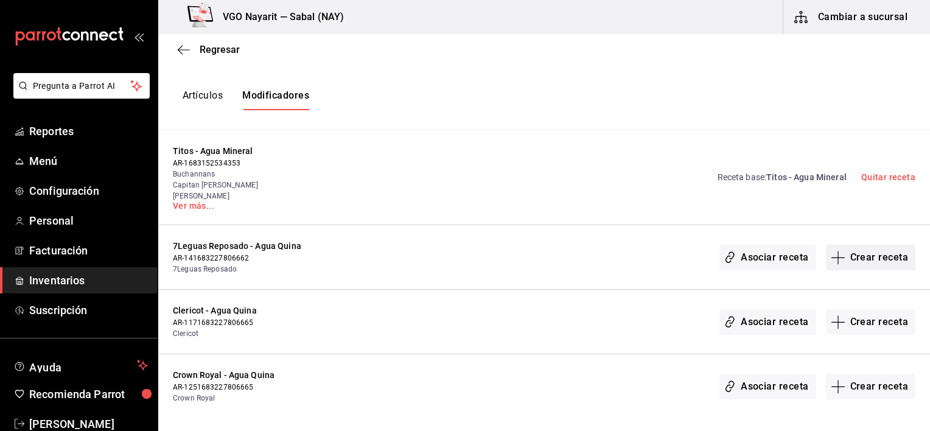
click at [878, 257] on button "Crear receta" at bounding box center [871, 258] width 90 height 26
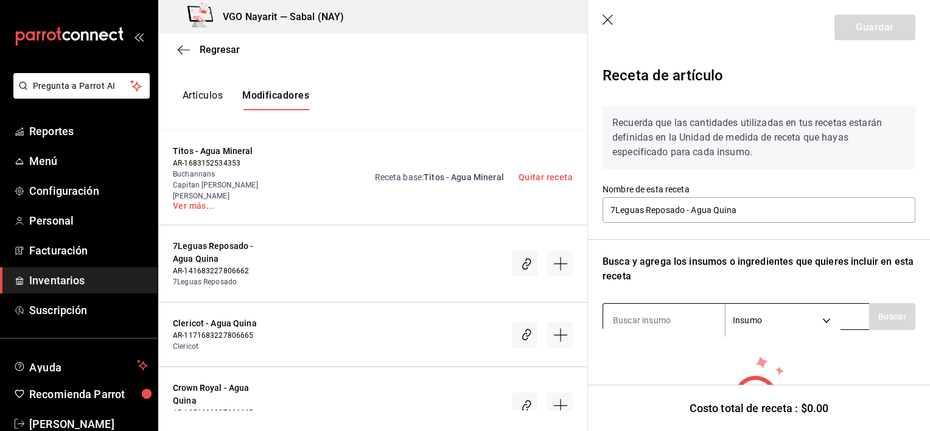
click at [677, 314] on input at bounding box center [664, 320] width 122 height 26
type input "quin"
click at [893, 316] on button "Buscar" at bounding box center [892, 316] width 46 height 27
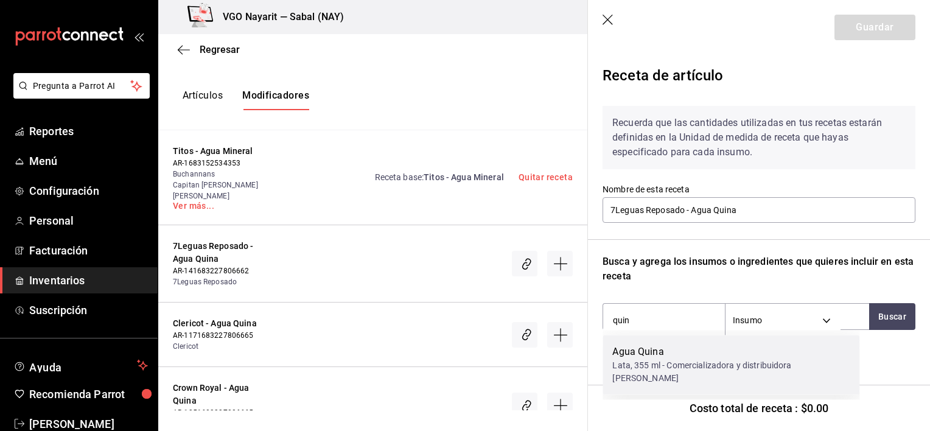
click at [715, 355] on div "Agua Quina" at bounding box center [730, 351] width 237 height 15
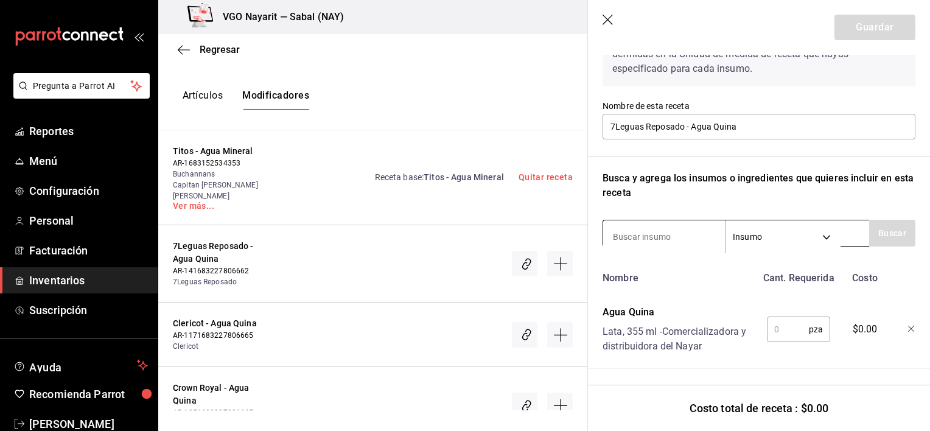
scroll to position [94, 0]
click at [782, 324] on input "text" at bounding box center [788, 328] width 42 height 24
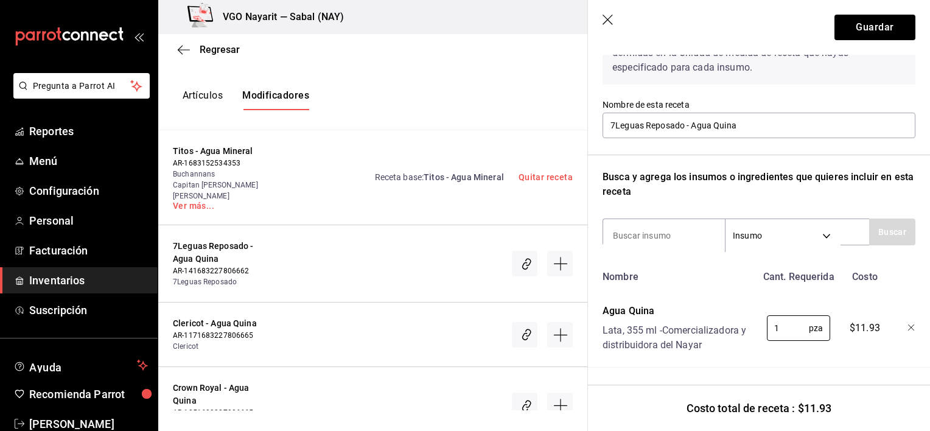
type input "1"
click at [848, 367] on div "Receta de artículo Recuerda que las cantidades utilizadas en tus recetas estará…" at bounding box center [759, 200] width 342 height 461
click at [844, 32] on button "Guardar" at bounding box center [874, 28] width 81 height 26
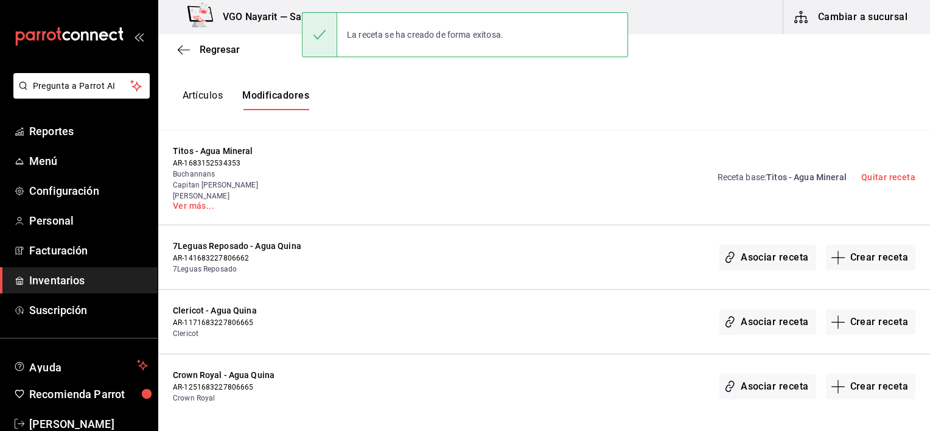
scroll to position [0, 0]
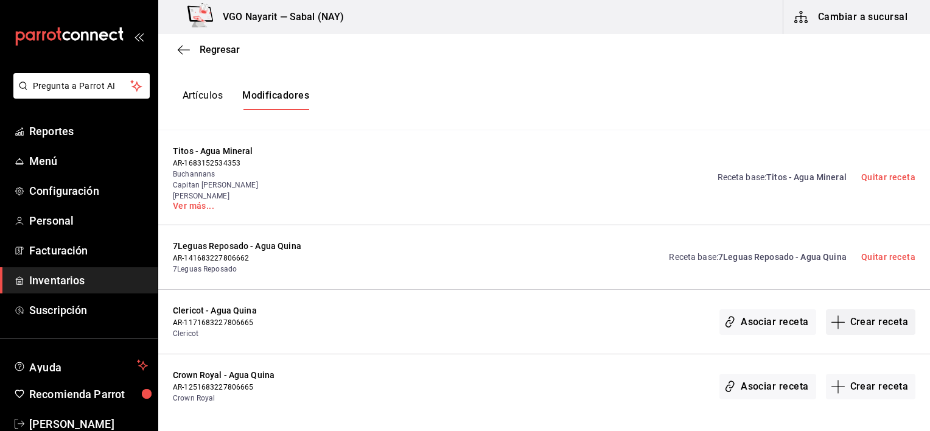
click at [878, 327] on button "Crear receta" at bounding box center [871, 322] width 90 height 26
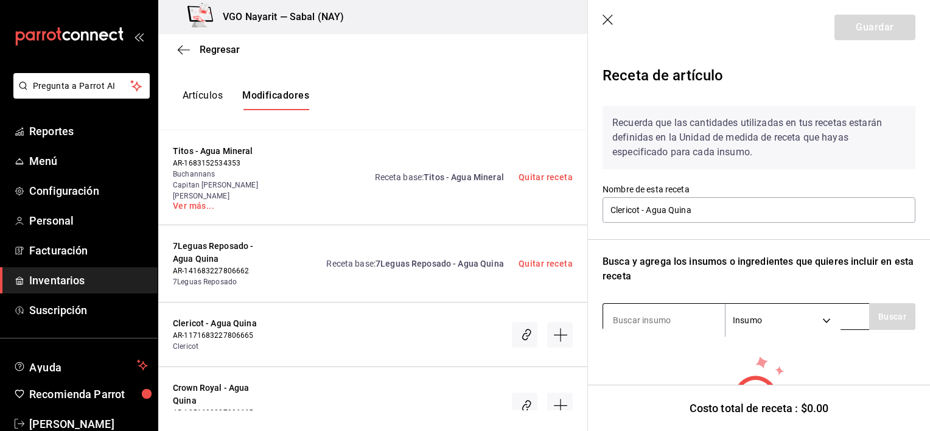
click at [671, 321] on input at bounding box center [664, 320] width 122 height 26
type input "quina"
click at [885, 316] on button "Buscar" at bounding box center [892, 316] width 46 height 27
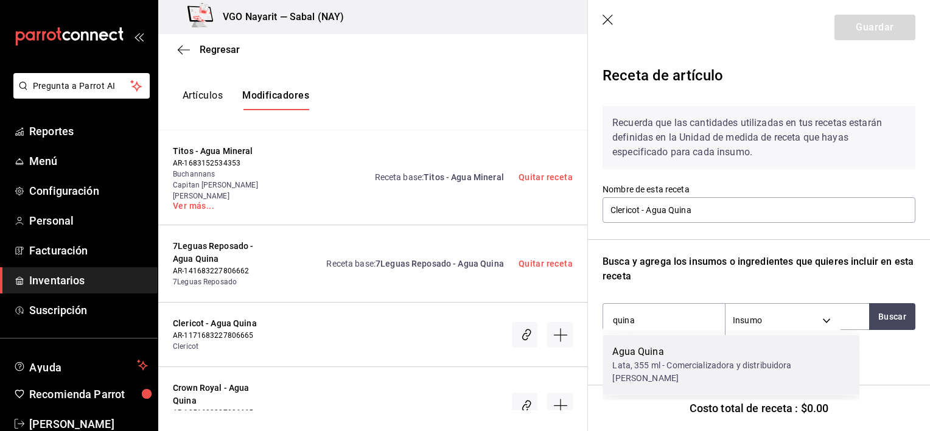
click at [729, 353] on div "Agua Quina" at bounding box center [730, 351] width 237 height 15
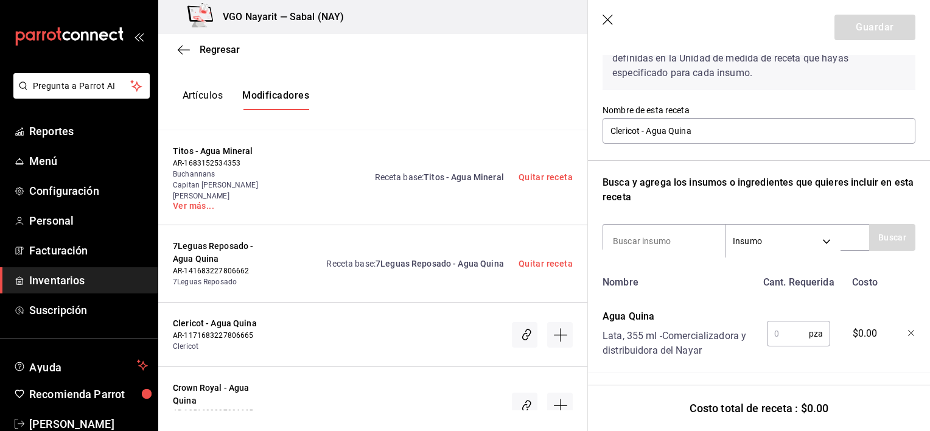
scroll to position [94, 0]
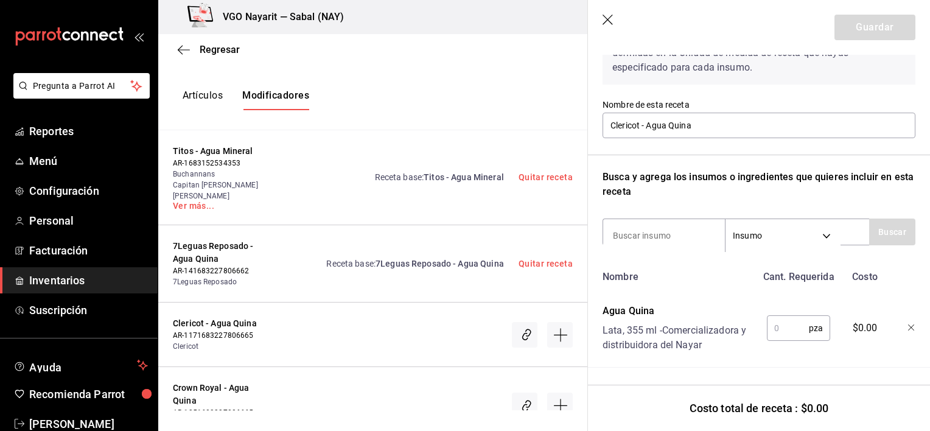
click at [783, 324] on input "text" at bounding box center [788, 328] width 42 height 24
type input "1"
click at [870, 27] on button "Guardar" at bounding box center [874, 28] width 81 height 26
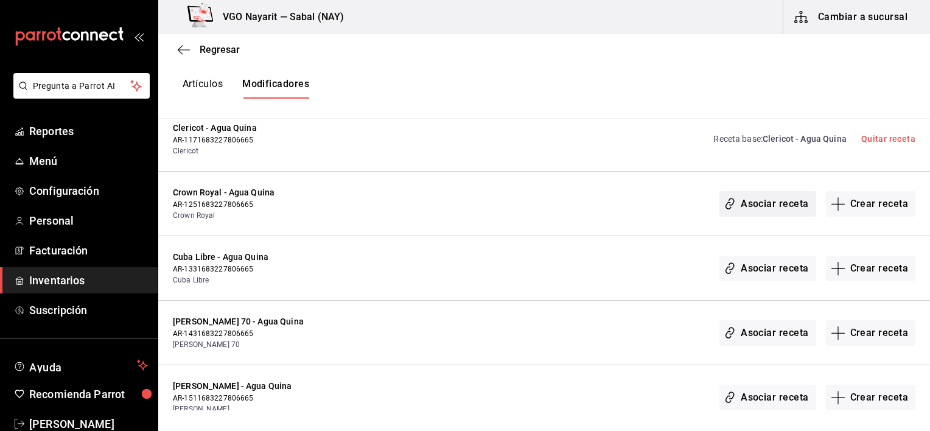
scroll to position [304, 0]
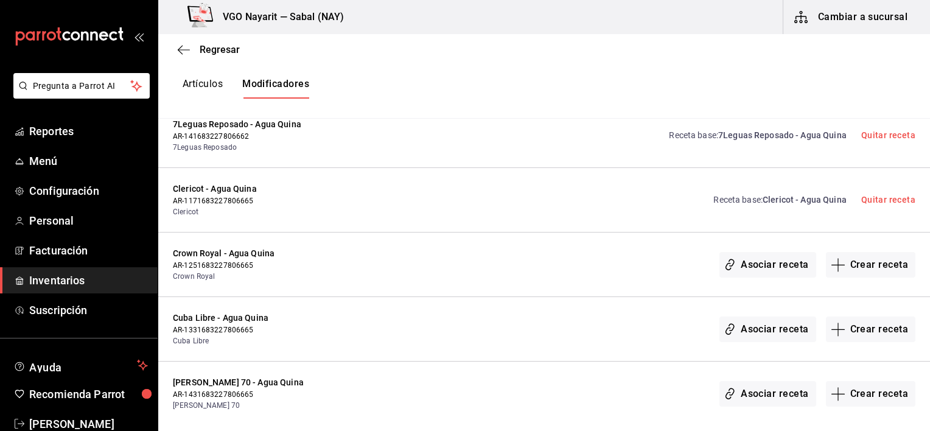
click at [872, 205] on div "Quitar receta" at bounding box center [888, 200] width 54 height 13
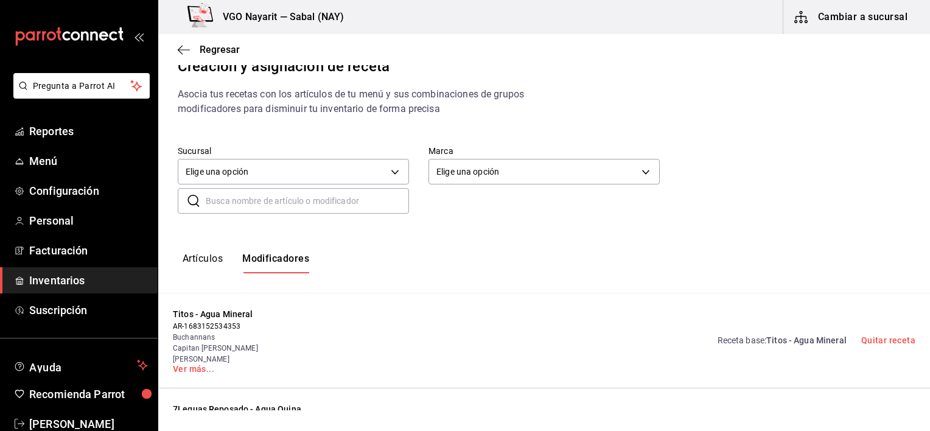
scroll to position [0, 0]
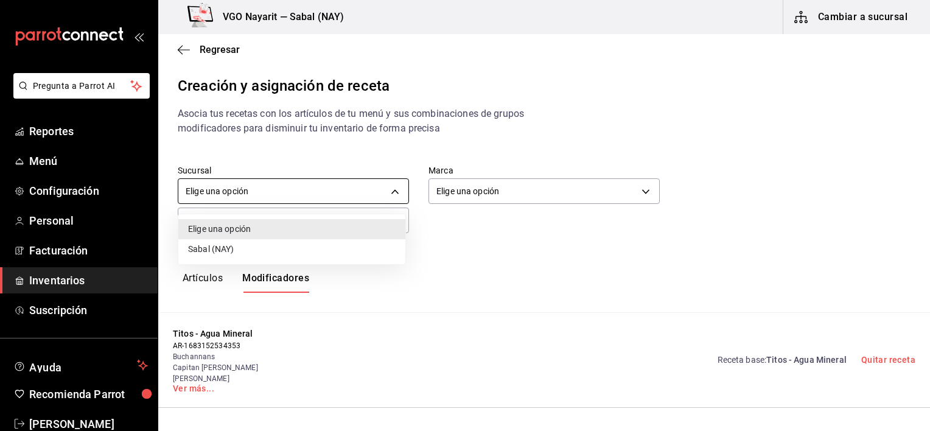
click at [396, 193] on body "Pregunta a Parrot AI Reportes Menú Configuración Personal Facturación Inventari…" at bounding box center [465, 205] width 930 height 410
click at [310, 258] on li "Sabal (NAY)" at bounding box center [291, 249] width 227 height 20
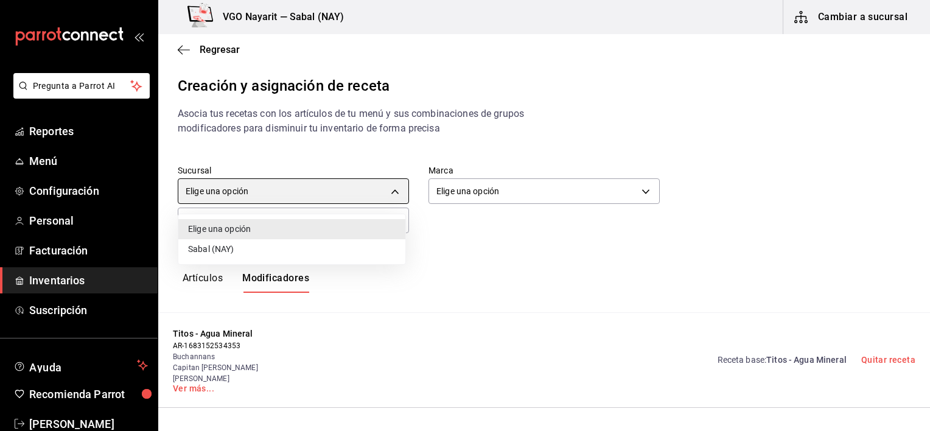
type input "2aba2e4c-8955-4624-a76a-6219a8a60d9c"
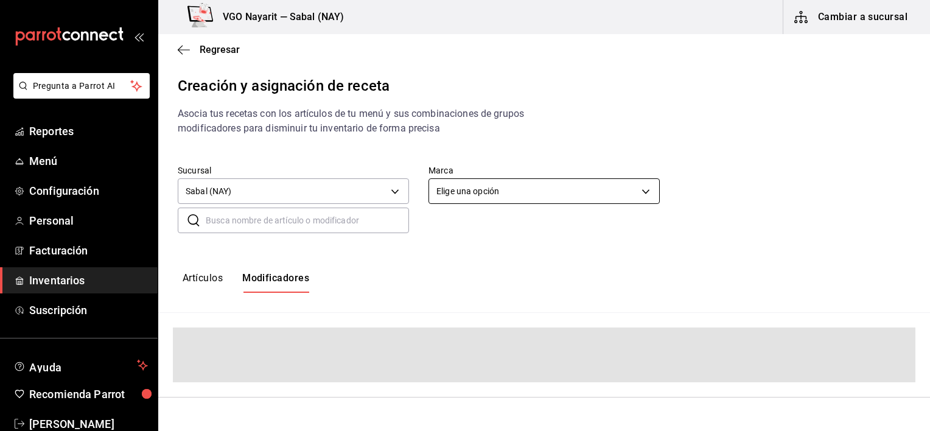
click at [524, 191] on body "Pregunta a Parrot AI Reportes Menú Configuración Personal Facturación Inventari…" at bounding box center [465, 205] width 930 height 410
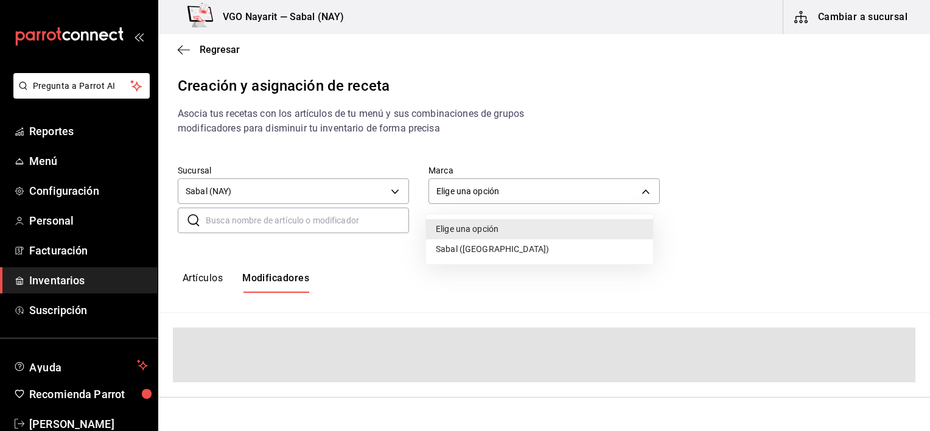
drag, startPoint x: 480, startPoint y: 257, endPoint x: 488, endPoint y: 253, distance: 8.7
click at [480, 257] on li "Sabal ([GEOGRAPHIC_DATA])" at bounding box center [539, 249] width 227 height 20
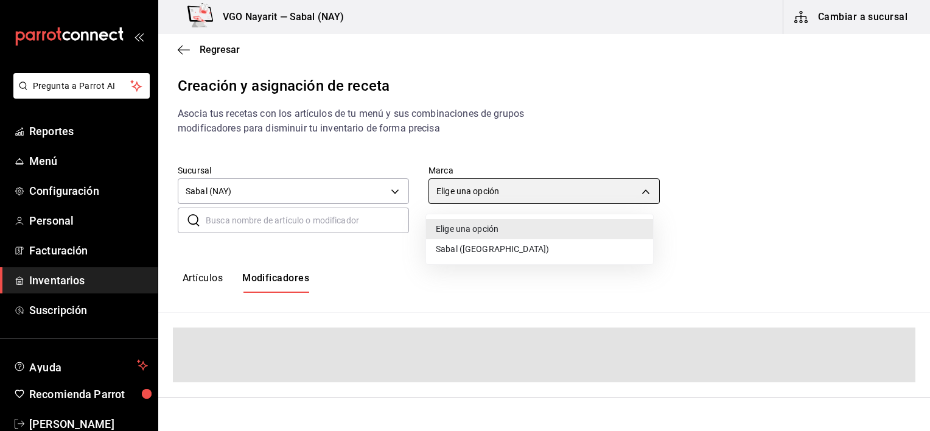
type input "7bb9fc4a-963e-4e00-9402-9ac56289446f"
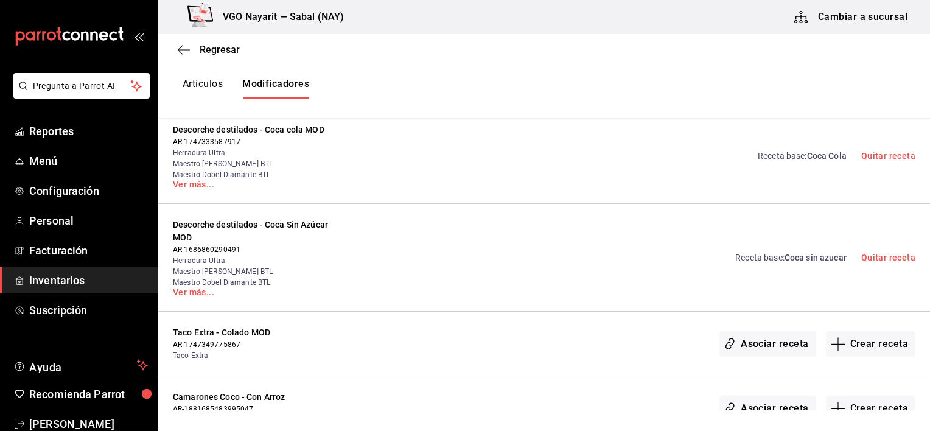
scroll to position [1217, 0]
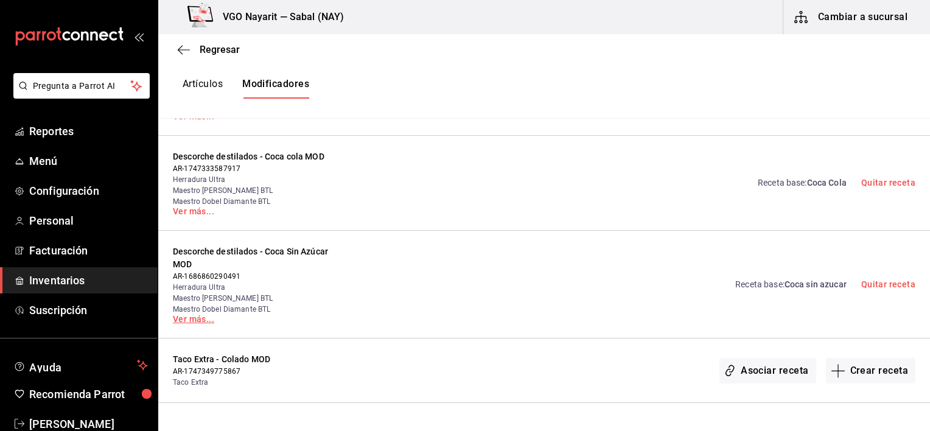
click at [195, 315] on link "Ver más..." at bounding box center [259, 319] width 172 height 9
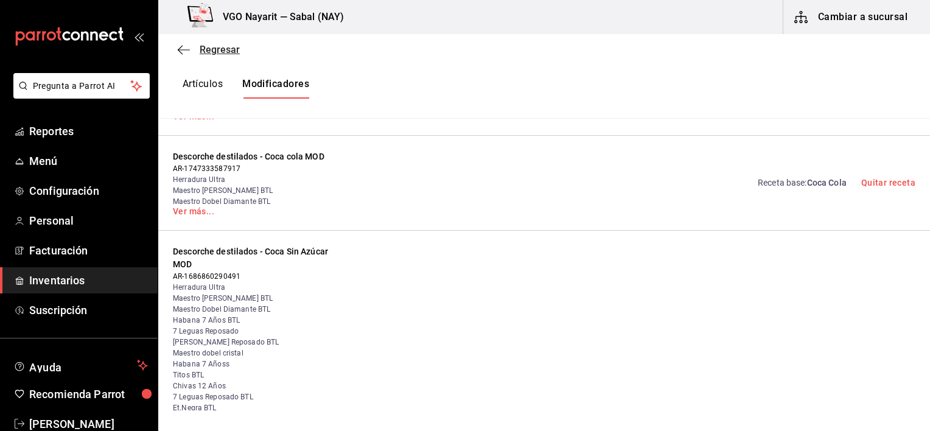
click at [180, 48] on icon "button" at bounding box center [184, 49] width 12 height 11
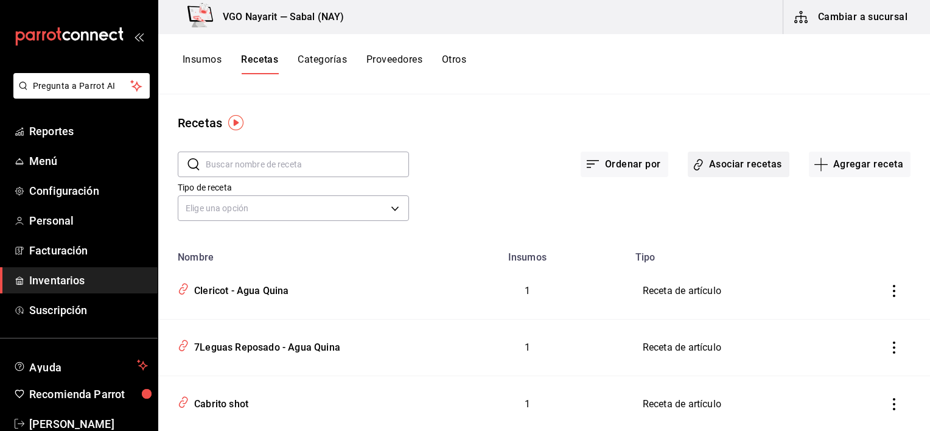
click at [731, 163] on button "Asociar recetas" at bounding box center [739, 165] width 102 height 26
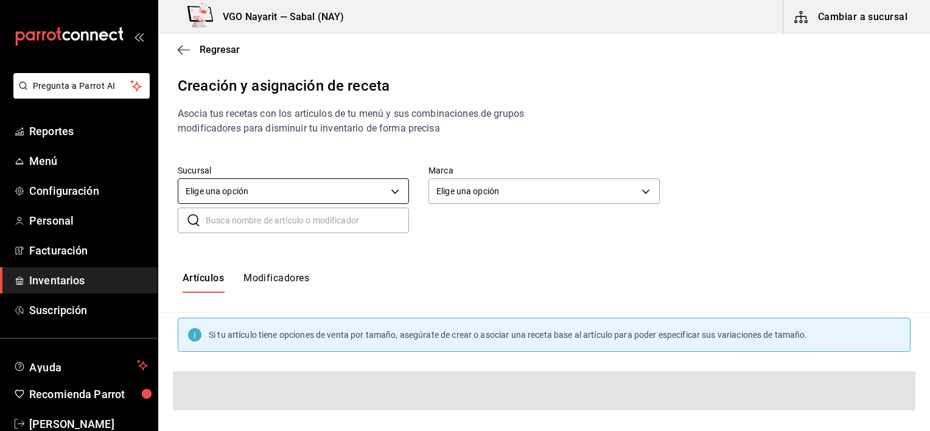
click at [389, 190] on body "Pregunta a Parrot AI Reportes Menú Configuración Personal Facturación Inventari…" at bounding box center [465, 205] width 930 height 410
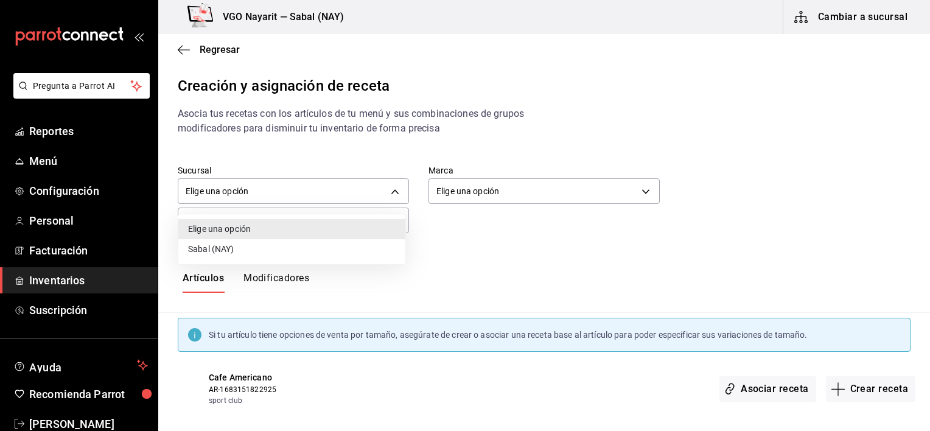
click at [273, 249] on li "Sabal (NAY)" at bounding box center [291, 249] width 227 height 20
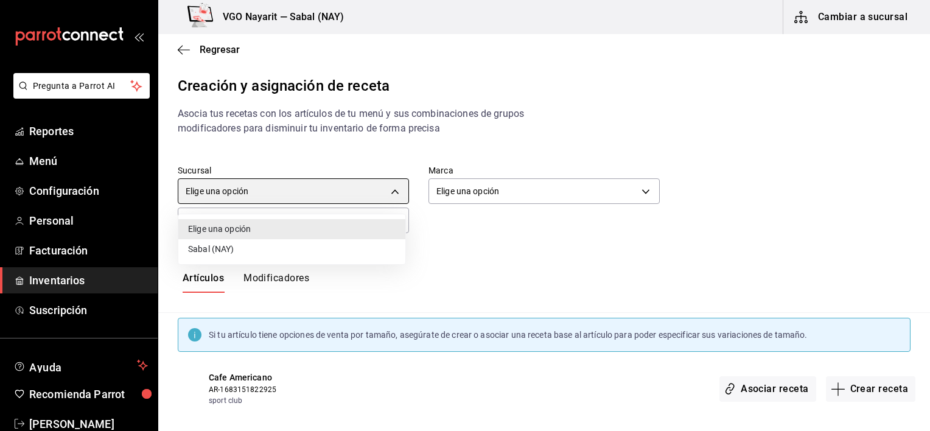
type input "2aba2e4c-8955-4624-a76a-6219a8a60d9c"
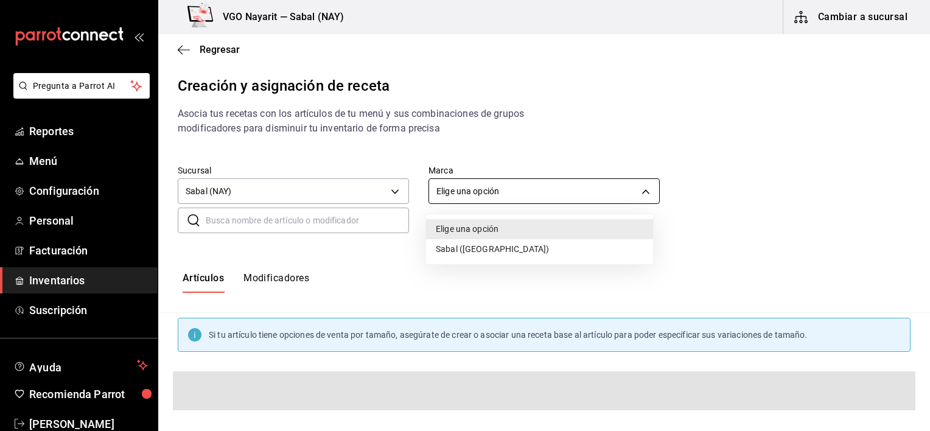
click at [512, 189] on body "Pregunta a Parrot AI Reportes Menú Configuración Personal Facturación Inventari…" at bounding box center [465, 205] width 930 height 410
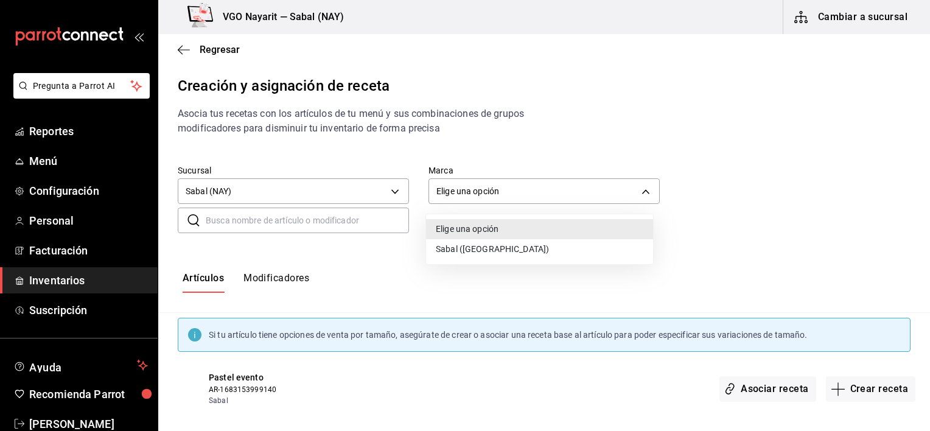
click at [455, 254] on li "Sabal ([GEOGRAPHIC_DATA])" at bounding box center [539, 249] width 227 height 20
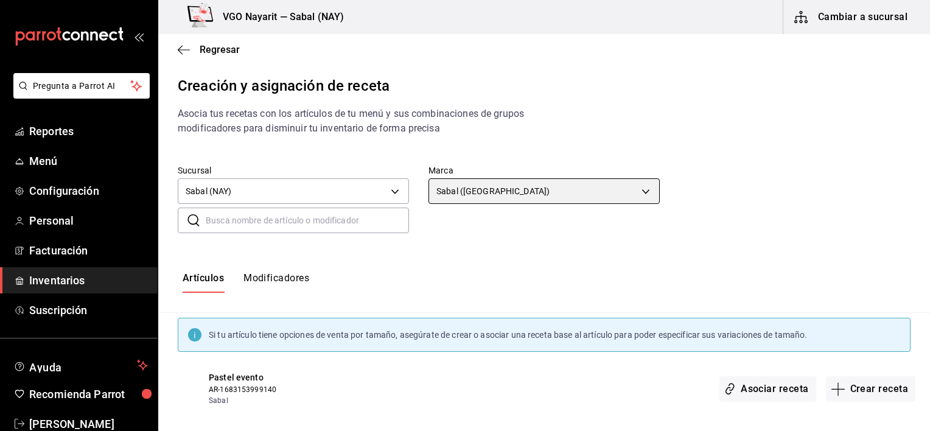
type input "7bb9fc4a-963e-4e00-9402-9ac56289446f"
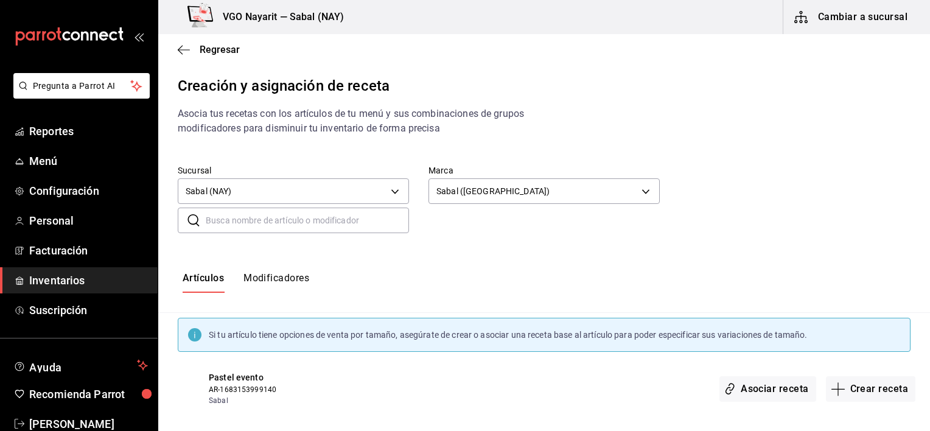
click at [280, 282] on button "Modificadores" at bounding box center [276, 282] width 66 height 21
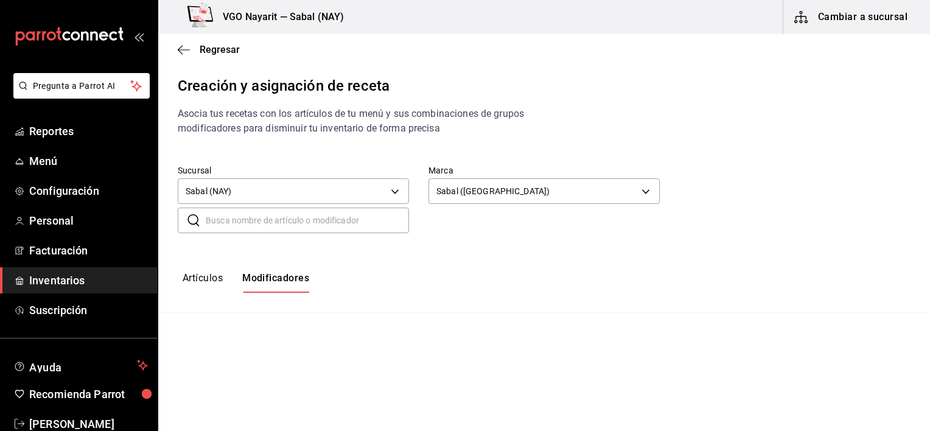
type input "default"
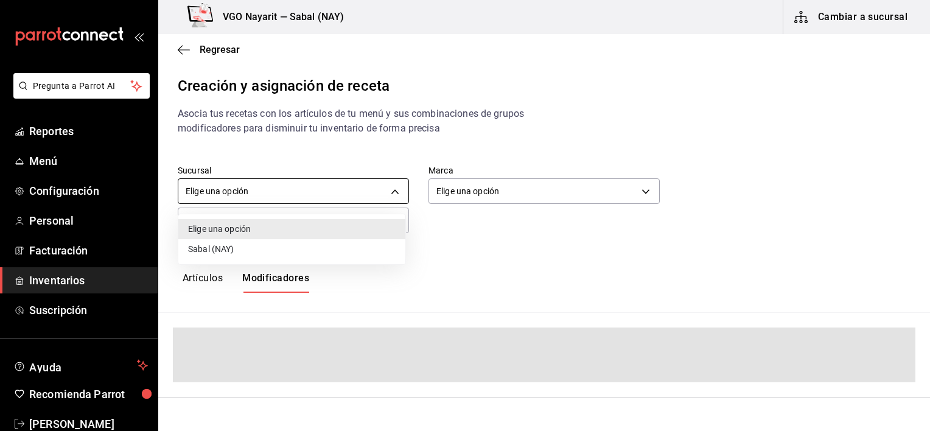
click at [338, 184] on body "Pregunta a Parrot AI Reportes Menú Configuración Personal Facturación Inventari…" at bounding box center [465, 205] width 930 height 410
click at [232, 249] on li "Sabal (NAY)" at bounding box center [291, 249] width 227 height 20
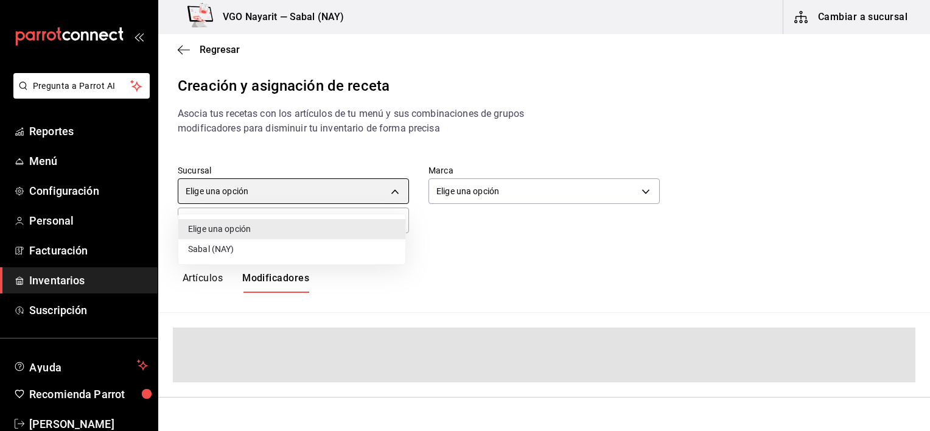
type input "2aba2e4c-8955-4624-a76a-6219a8a60d9c"
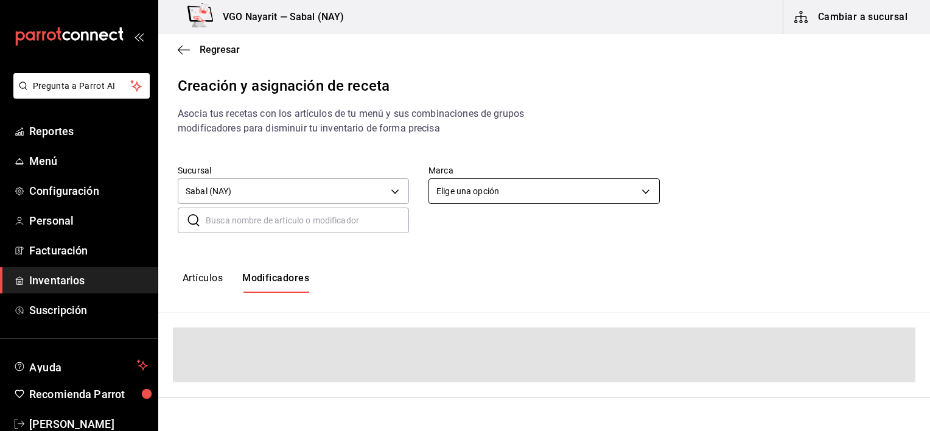
click at [463, 193] on body "Pregunta a Parrot AI Reportes Menú Configuración Personal Facturación Inventari…" at bounding box center [465, 205] width 930 height 410
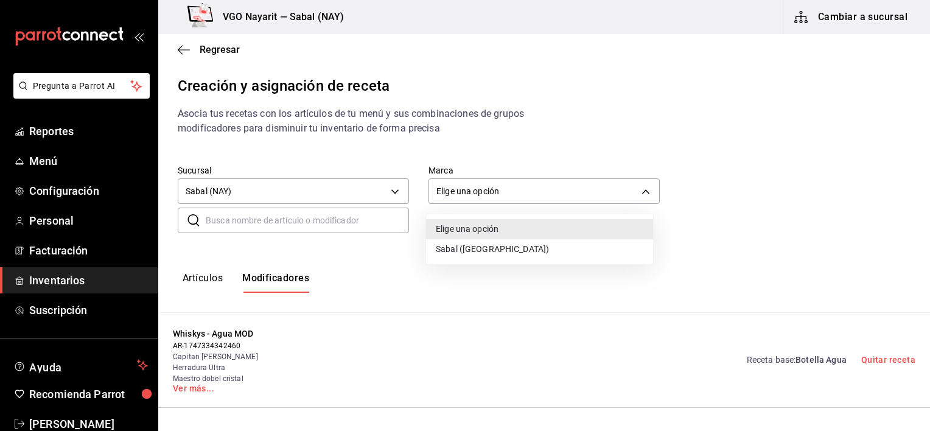
click at [453, 252] on li "Sabal ([GEOGRAPHIC_DATA])" at bounding box center [539, 249] width 227 height 20
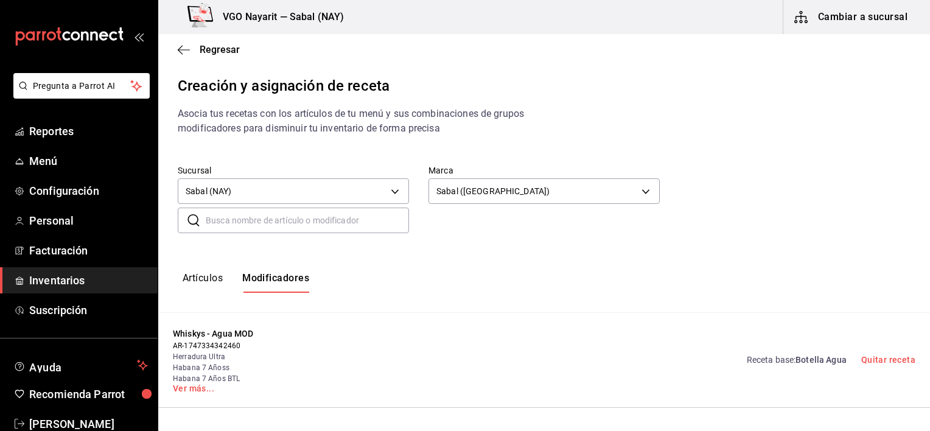
click at [452, 253] on div "Artículos Modificadores" at bounding box center [544, 283] width 772 height 60
click at [463, 193] on body "Pregunta a Parrot AI Reportes Menú Configuración Personal Facturación Inventari…" at bounding box center [465, 205] width 930 height 410
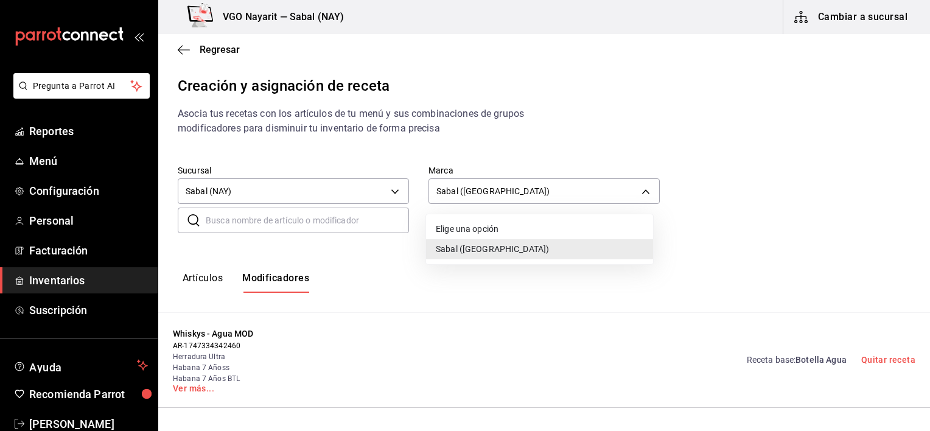
click at [438, 233] on li "Elige una opción" at bounding box center [539, 229] width 227 height 20
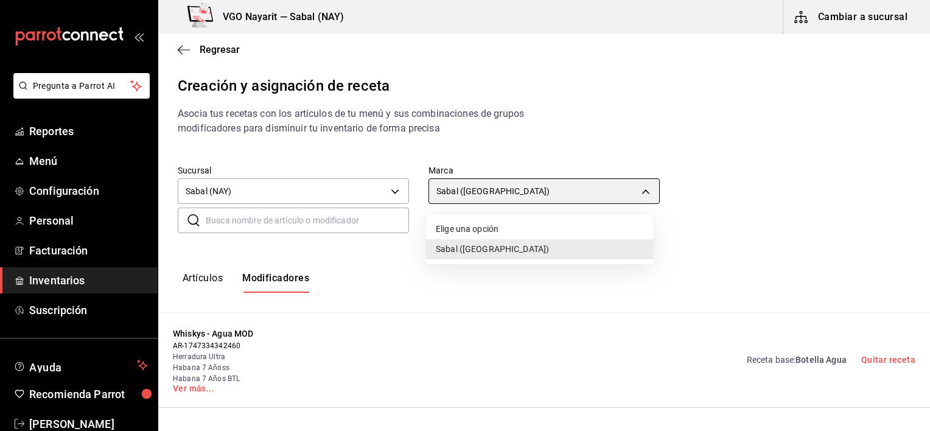
type input "default"
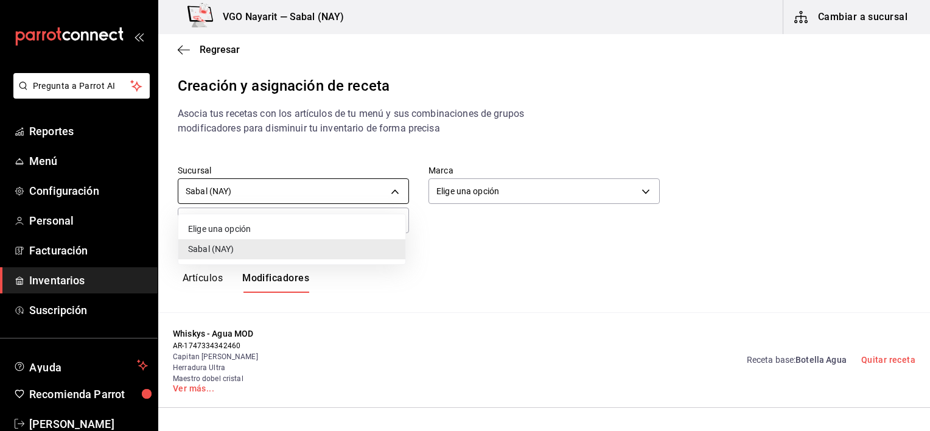
click at [319, 197] on body "Pregunta a Parrot AI Reportes Menú Configuración Personal Facturación Inventari…" at bounding box center [465, 205] width 930 height 410
click at [275, 220] on li "Elige una opción" at bounding box center [291, 229] width 227 height 20
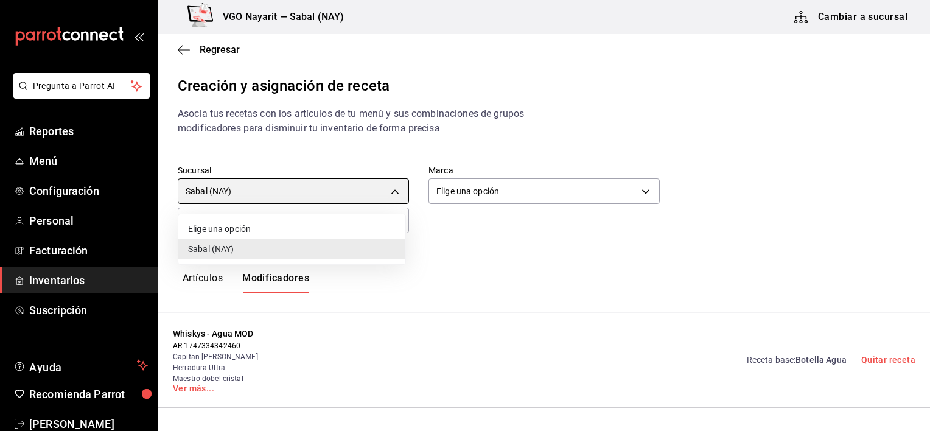
type input "default"
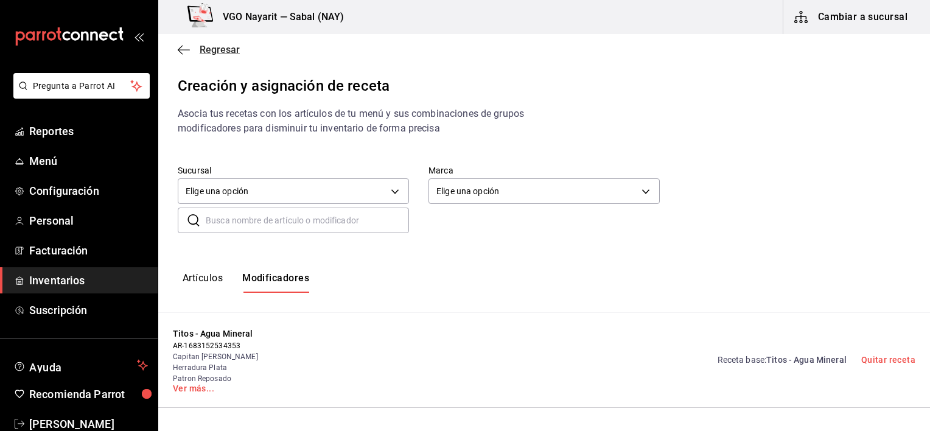
click at [179, 50] on icon "button" at bounding box center [184, 49] width 12 height 11
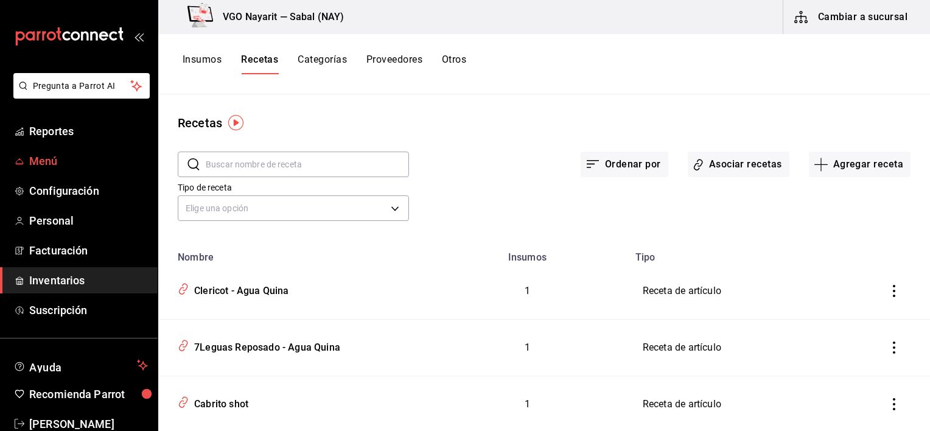
click at [63, 167] on span "Menú" at bounding box center [88, 161] width 119 height 16
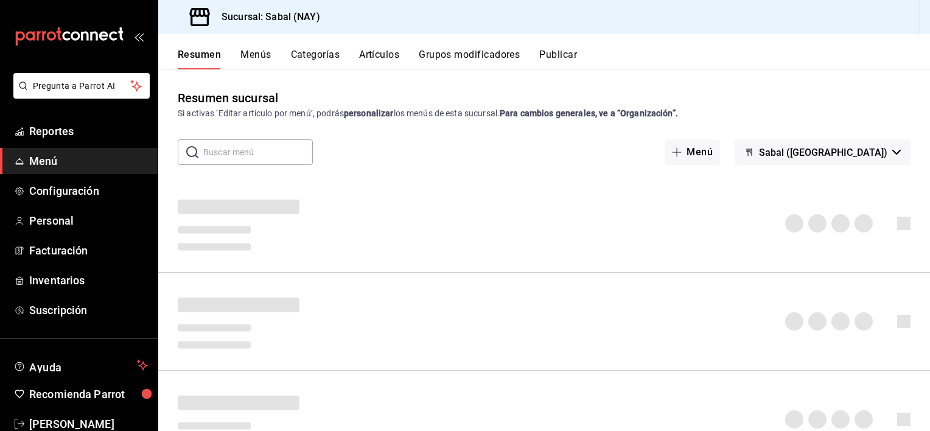
click at [465, 54] on button "Grupos modificadores" at bounding box center [469, 59] width 101 height 21
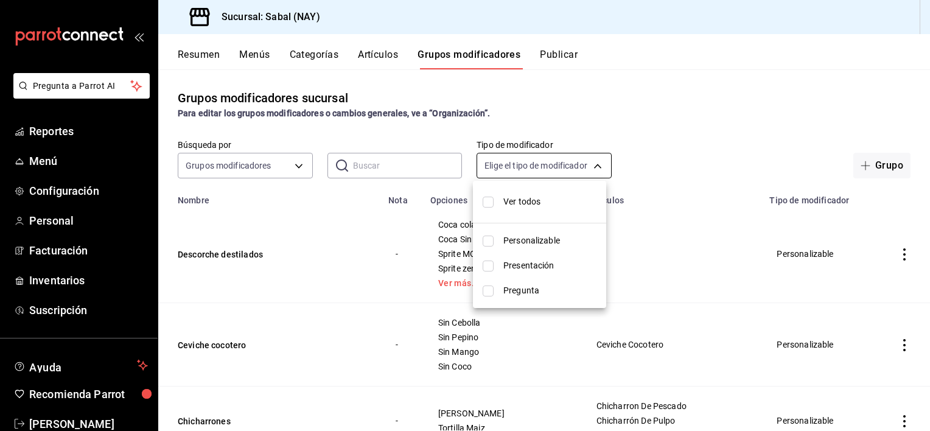
click at [543, 162] on body "Pregunta a Parrot AI Reportes Menú Configuración Personal Facturación Inventari…" at bounding box center [465, 215] width 930 height 431
click at [543, 162] on div at bounding box center [465, 215] width 930 height 431
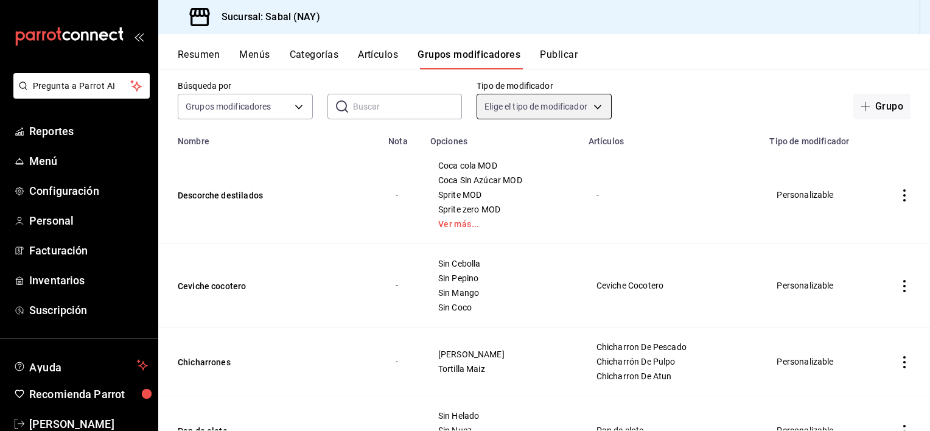
scroll to position [61, 0]
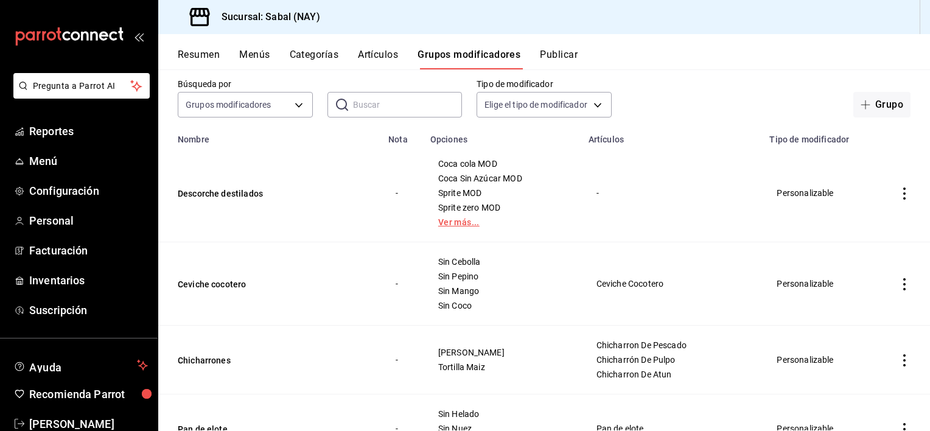
click at [476, 220] on link "Ver más..." at bounding box center [502, 222] width 128 height 9
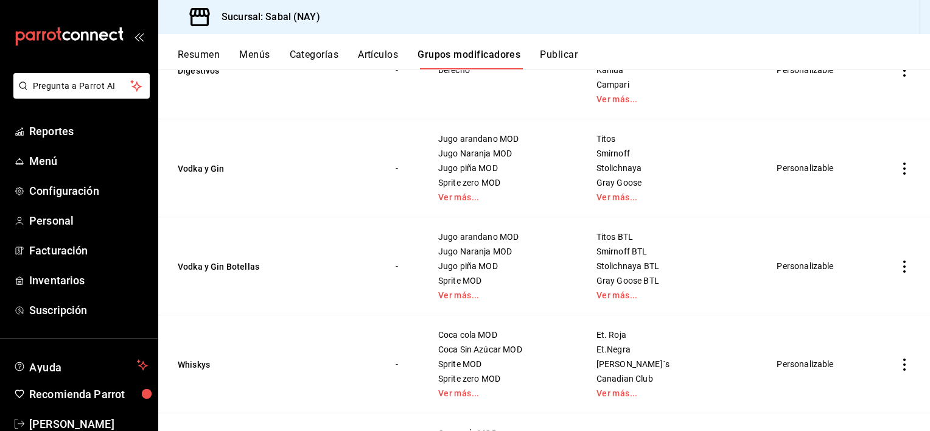
scroll to position [1948, 0]
click at [474, 194] on link "Ver más..." at bounding box center [502, 197] width 128 height 9
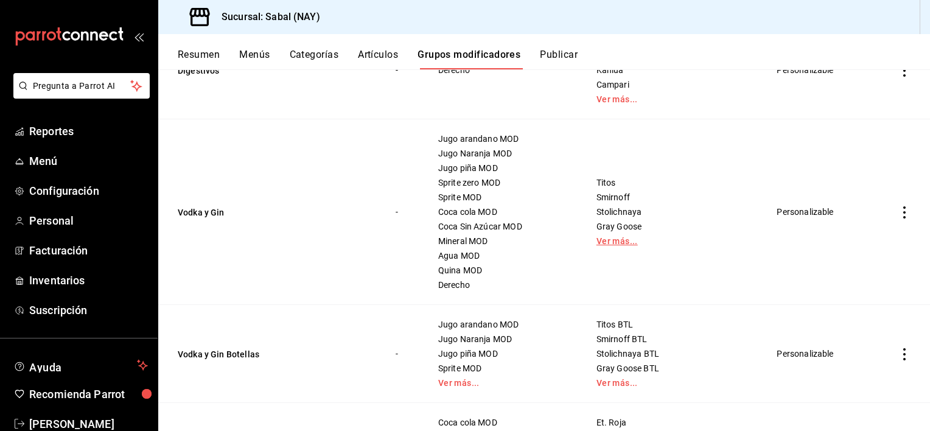
click at [623, 239] on link "Ver más..." at bounding box center [671, 241] width 151 height 9
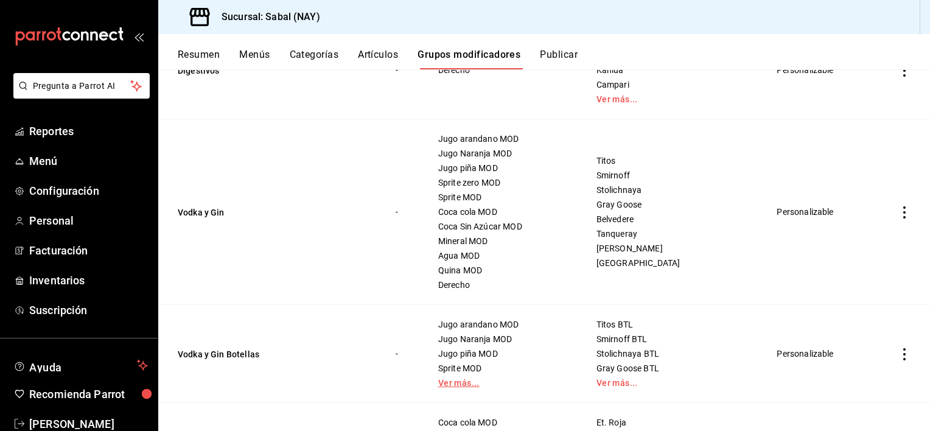
click at [461, 383] on link "Ver más..." at bounding box center [502, 383] width 128 height 9
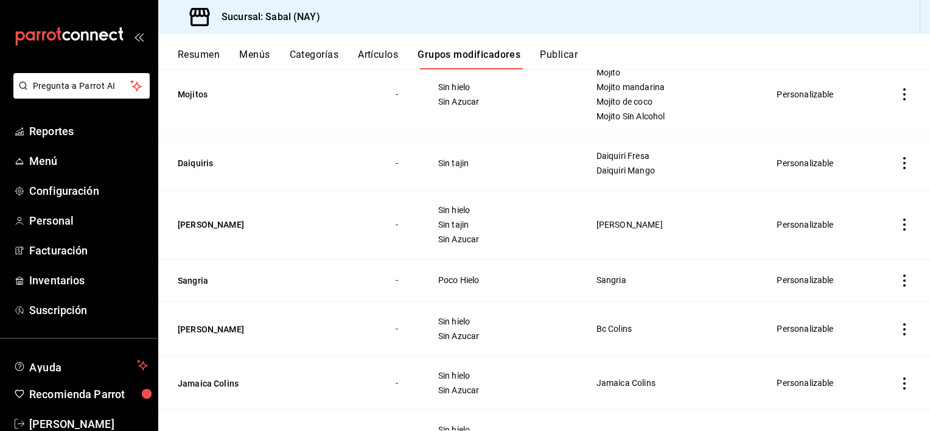
scroll to position [3043, 0]
click at [898, 219] on icon "actions" at bounding box center [904, 223] width 12 height 12
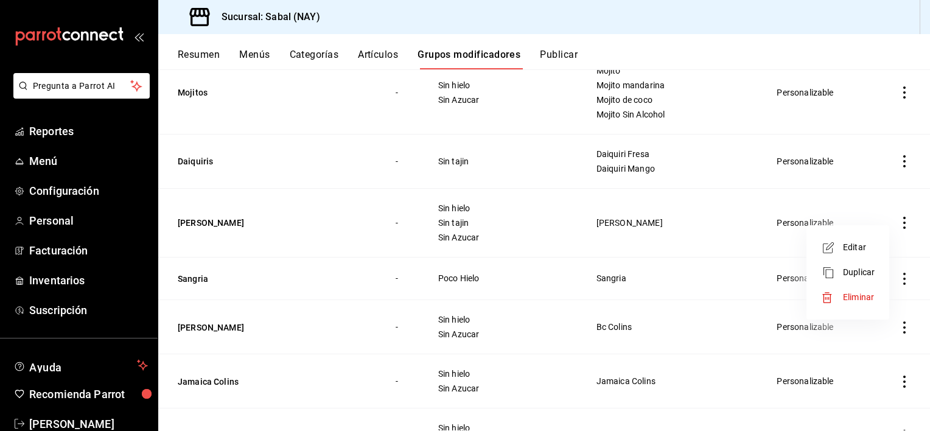
click at [858, 294] on span "Eliminar" at bounding box center [858, 297] width 31 height 10
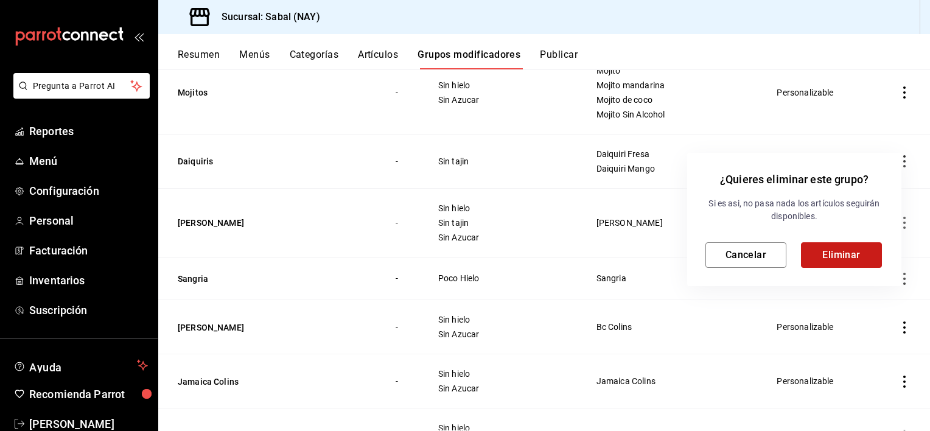
click at [830, 253] on button "Eliminar" at bounding box center [841, 255] width 81 height 26
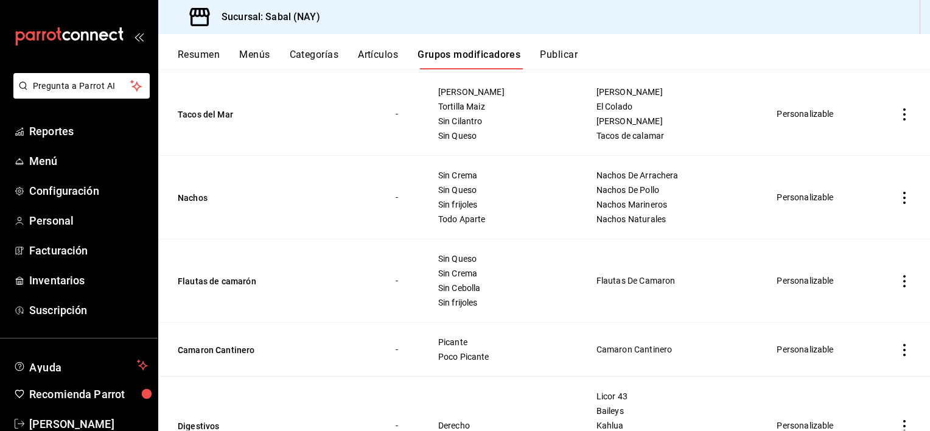
scroll to position [1582, 0]
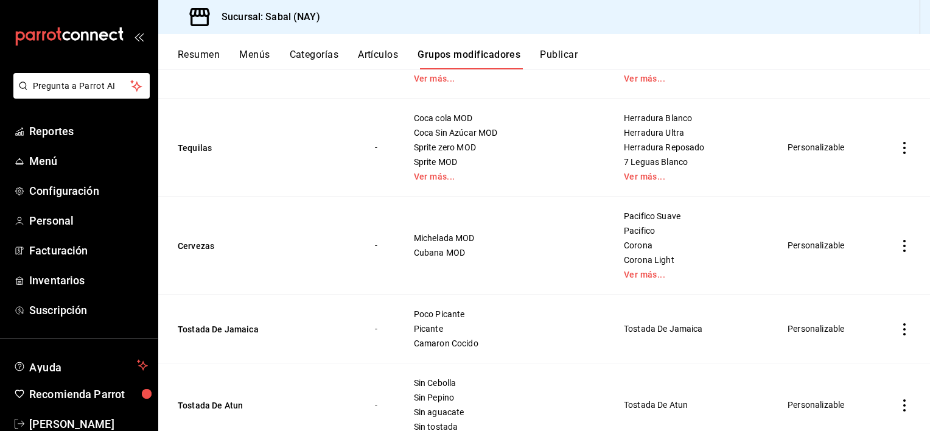
scroll to position [3842, 0]
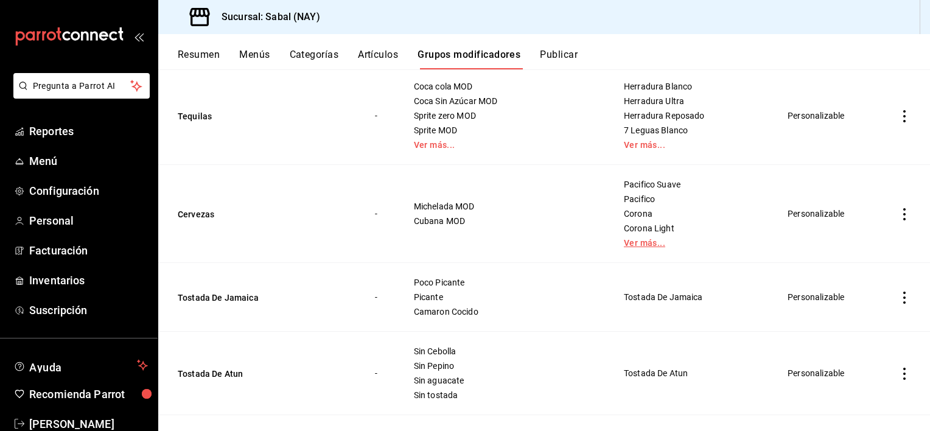
click at [624, 239] on link "Ver más..." at bounding box center [691, 243] width 134 height 9
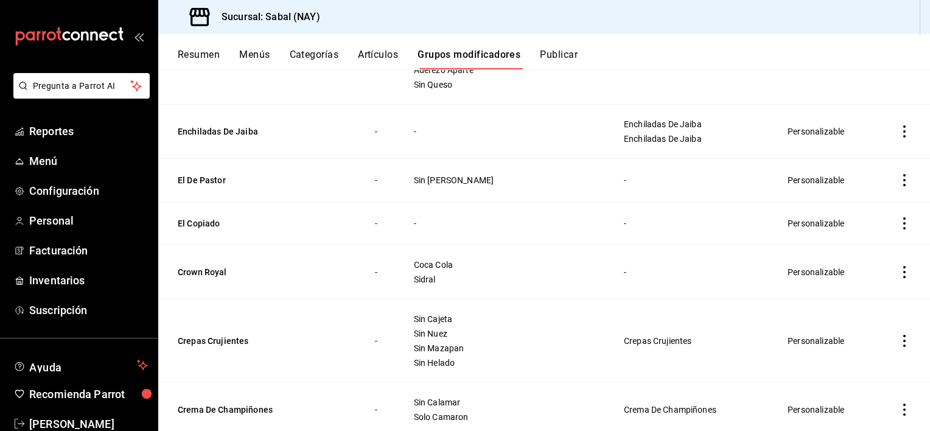
scroll to position [6763, 0]
click at [903, 264] on icon "actions" at bounding box center [904, 270] width 2 height 12
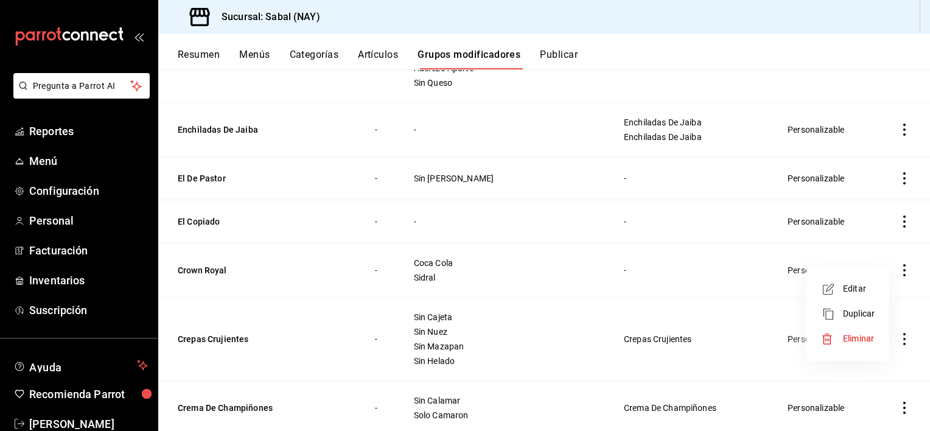
click at [847, 336] on span "Eliminar" at bounding box center [858, 339] width 31 height 10
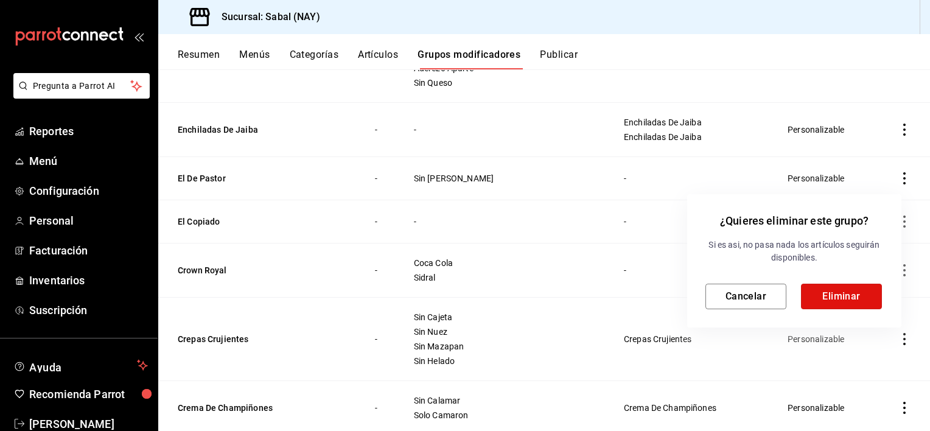
click at [820, 298] on button "Eliminar" at bounding box center [841, 297] width 81 height 26
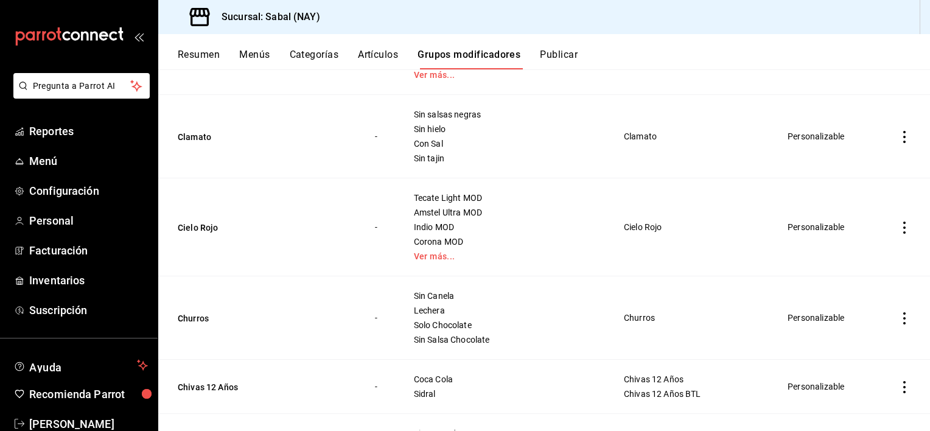
scroll to position [7189, 0]
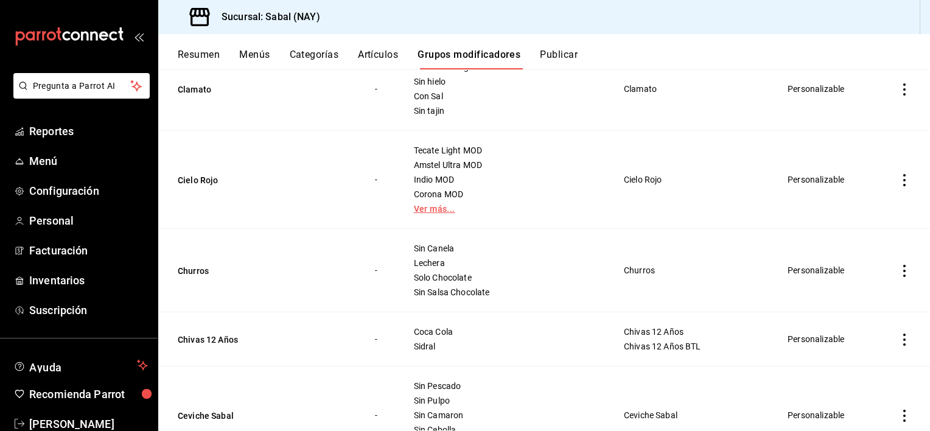
click at [470, 205] on link "Ver más..." at bounding box center [504, 209] width 180 height 9
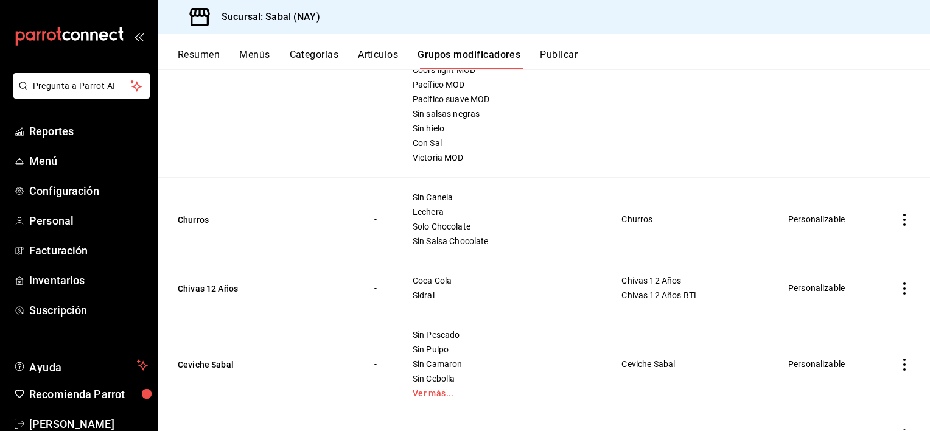
scroll to position [7498, 0]
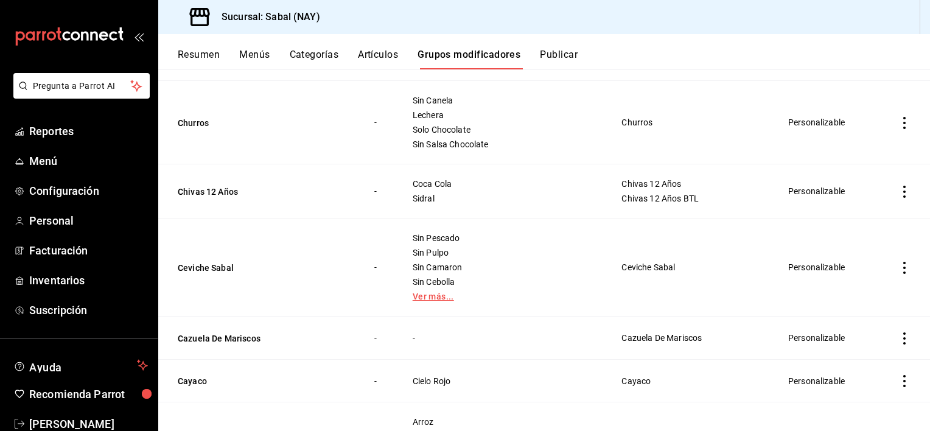
click at [456, 292] on link "Ver más..." at bounding box center [502, 296] width 179 height 9
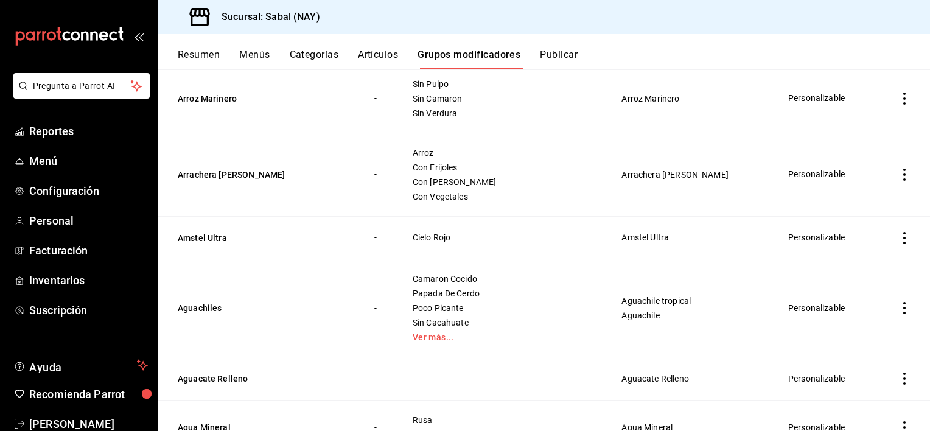
scroll to position [8533, 0]
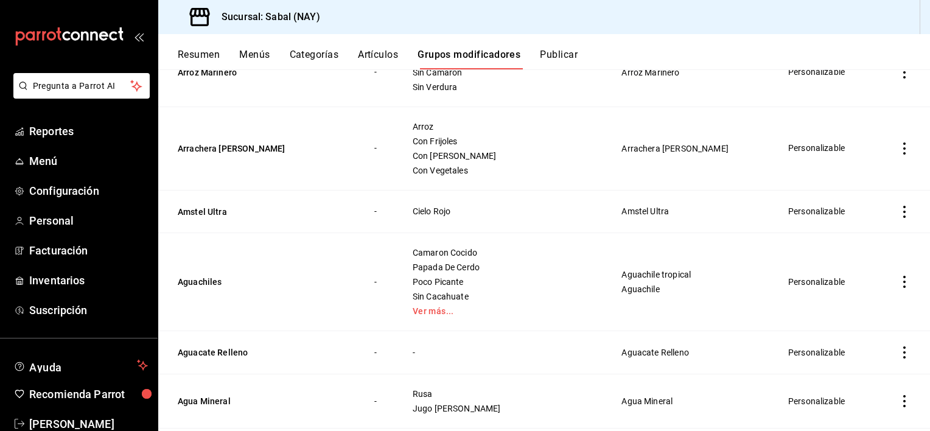
click at [898, 206] on icon "actions" at bounding box center [904, 212] width 12 height 12
click at [847, 280] on span "Eliminar" at bounding box center [858, 278] width 31 height 10
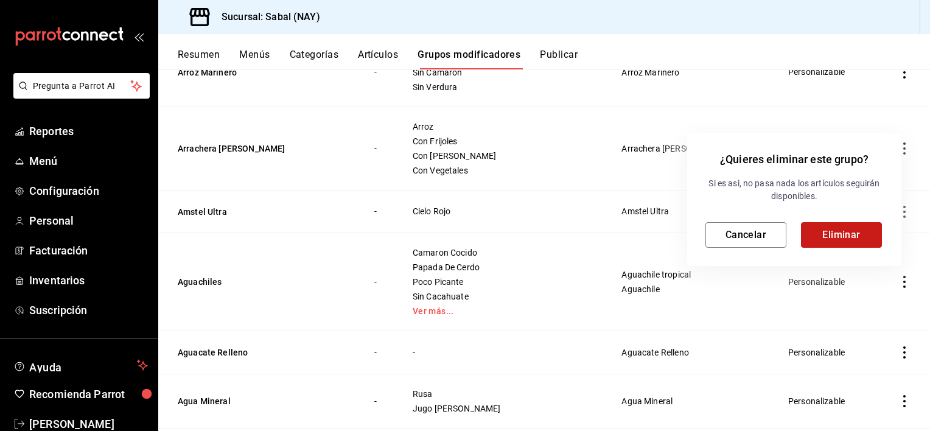
click at [840, 239] on button "Eliminar" at bounding box center [841, 235] width 81 height 26
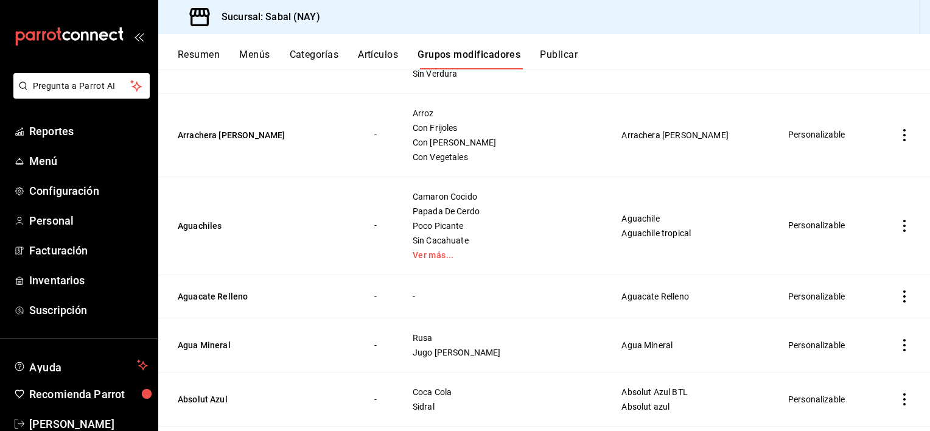
scroll to position [8426, 0]
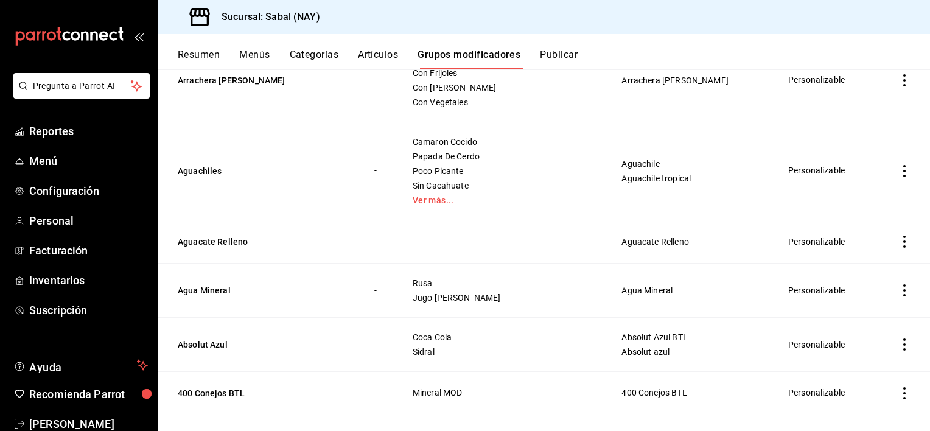
click at [898, 338] on icon "actions" at bounding box center [904, 344] width 12 height 12
click at [857, 351] on span "Editar" at bounding box center [859, 349] width 32 height 13
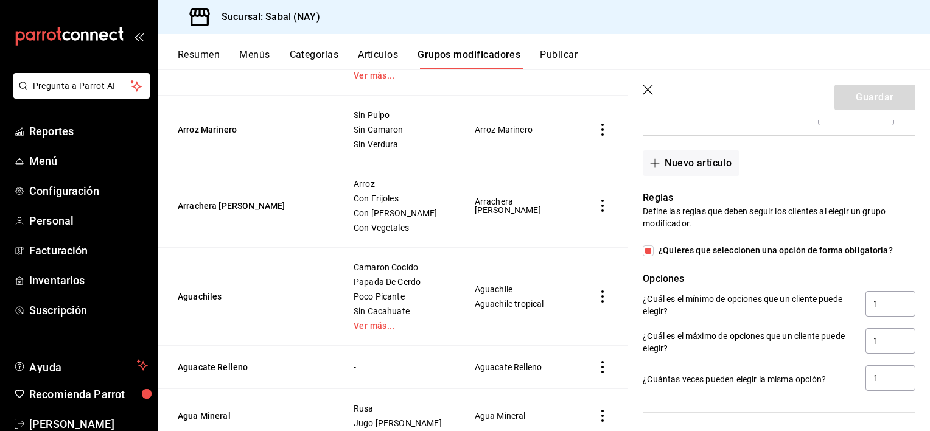
scroll to position [548, 0]
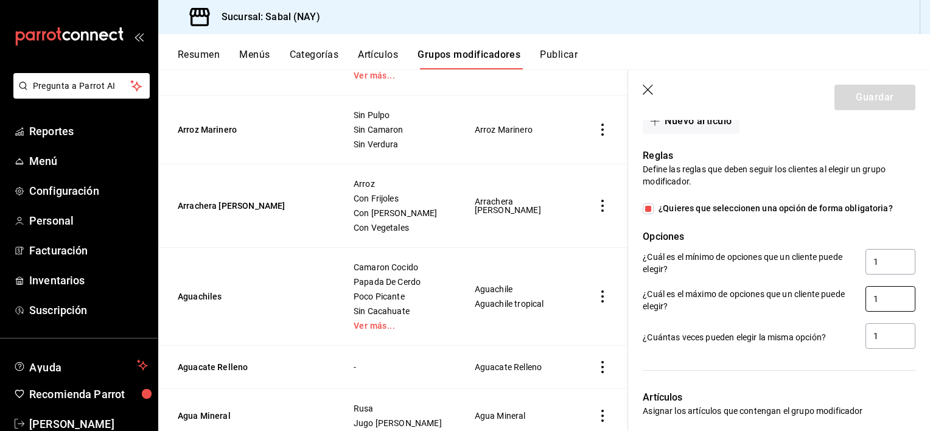
click at [875, 296] on input "1" at bounding box center [891, 299] width 50 height 26
type input "2"
click at [881, 339] on input "1" at bounding box center [891, 336] width 50 height 26
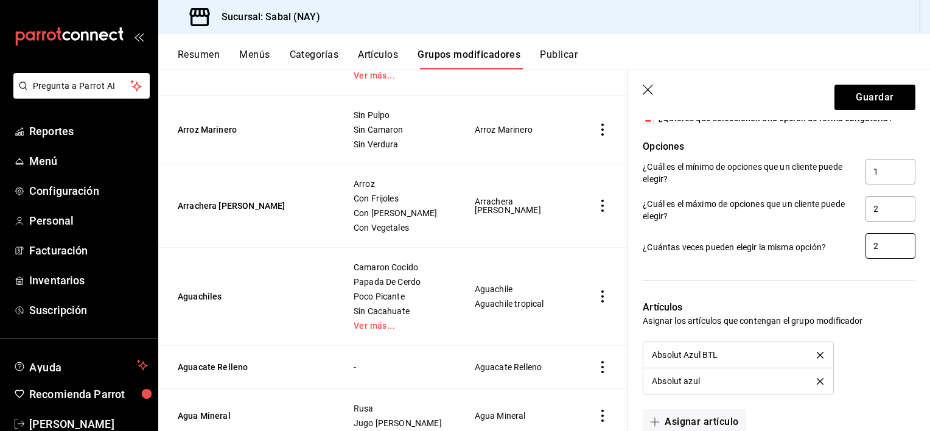
scroll to position [670, 0]
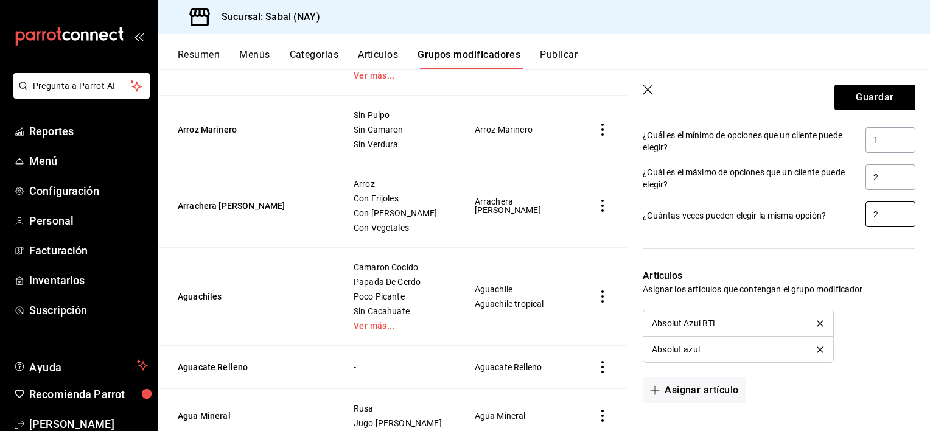
type input "2"
click at [817, 324] on icon "delete" at bounding box center [820, 323] width 7 height 7
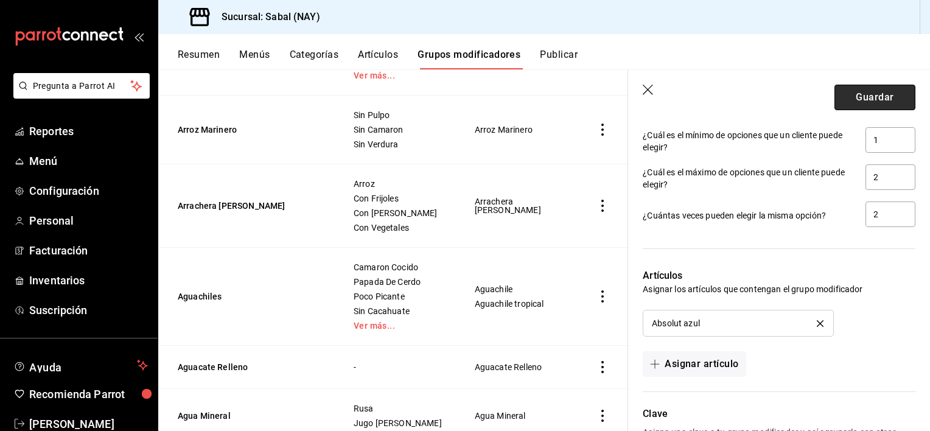
click at [858, 96] on button "Guardar" at bounding box center [874, 98] width 81 height 26
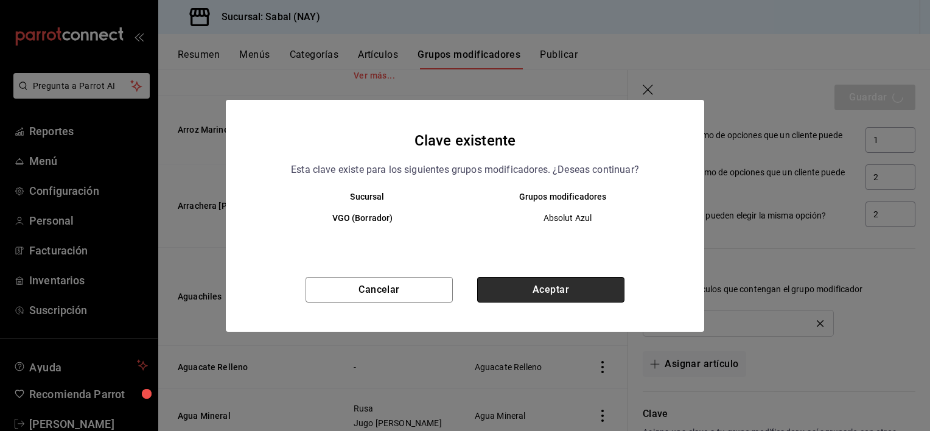
click at [583, 295] on button "Aceptar" at bounding box center [550, 290] width 147 height 26
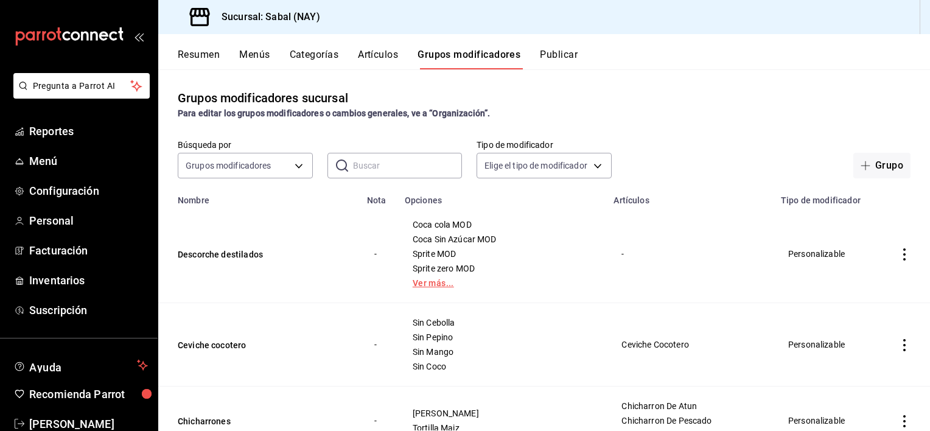
click at [466, 284] on link "Ver más..." at bounding box center [502, 283] width 179 height 9
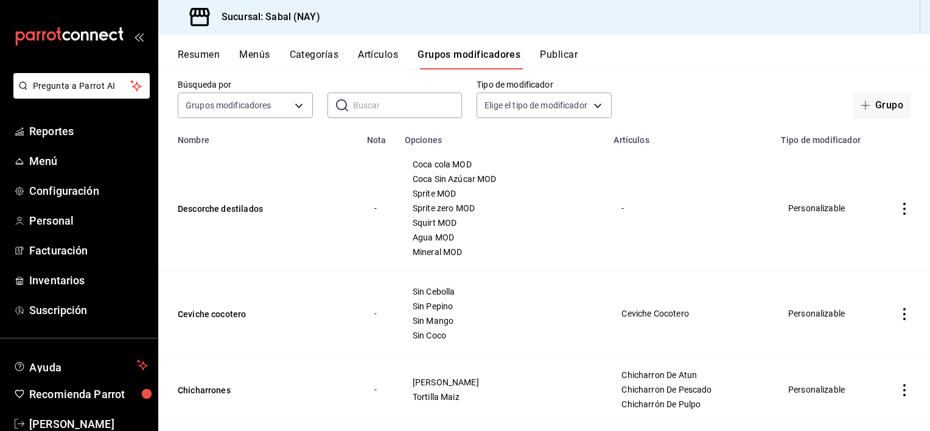
scroll to position [61, 0]
click at [898, 209] on icon "actions" at bounding box center [904, 208] width 12 height 12
click at [834, 242] on icon at bounding box center [828, 237] width 15 height 15
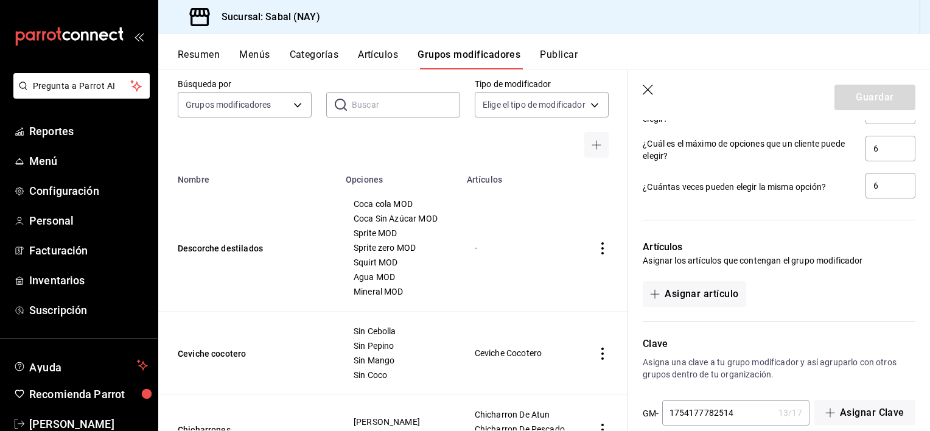
scroll to position [945, 0]
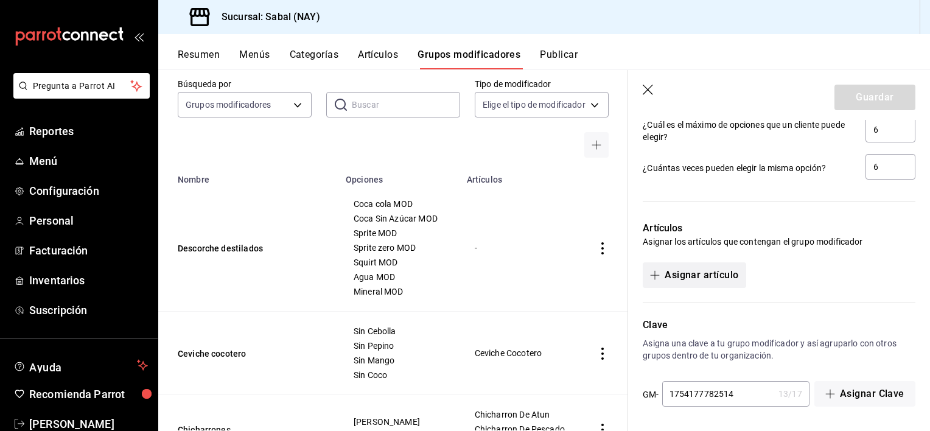
click at [710, 278] on button "Asignar artículo" at bounding box center [694, 275] width 103 height 26
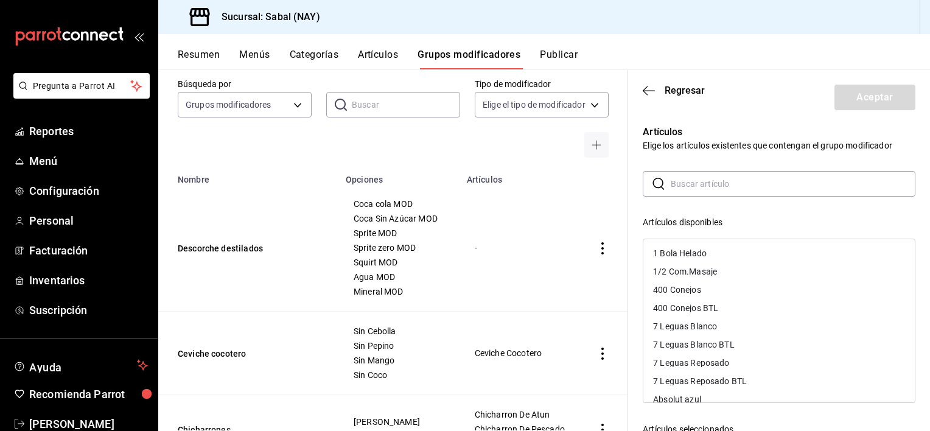
click at [696, 182] on input "text" at bounding box center [793, 184] width 245 height 24
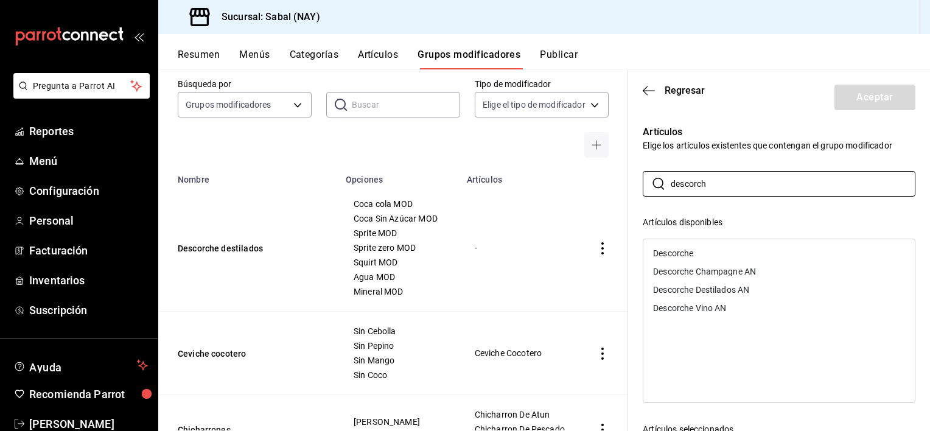
type input "descorch"
click at [361, 153] on div "Búsqueda por Grupos modificadores GROUP ​ ​ Tipo de modificador Elige el tipo d…" at bounding box center [393, 118] width 470 height 79
click at [382, 57] on button "Artículos" at bounding box center [378, 59] width 40 height 21
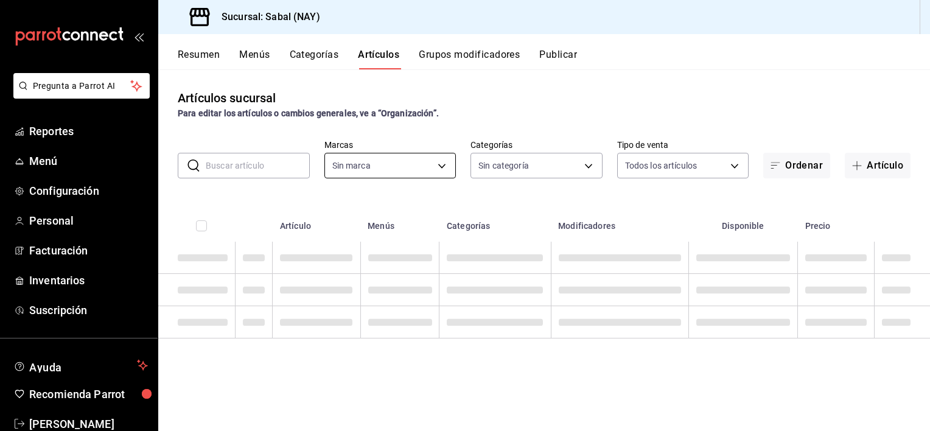
type input "7bb9fc4a-963e-4e00-9402-9ac56289446f"
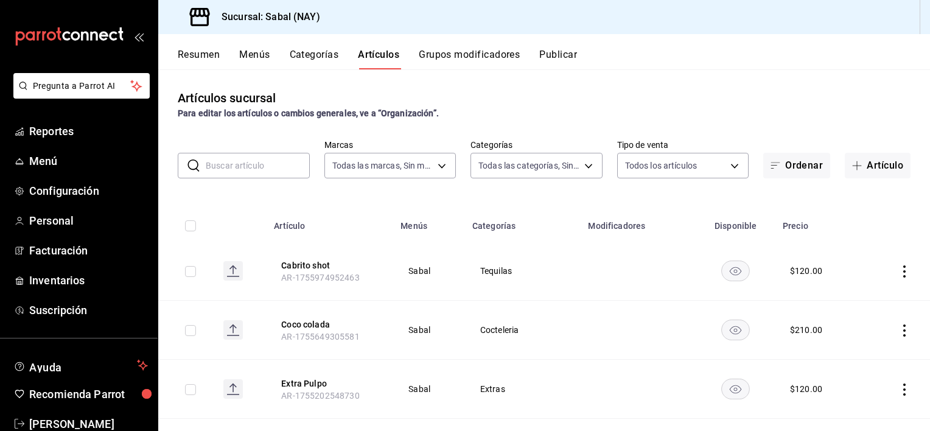
type input "bed2594b-a15d-4bd4-87ff-97f97ee034ef,89ba1751-3de3-413f-a6d3-d357b79ae5de,3a12d…"
click at [275, 166] on input "text" at bounding box center [258, 165] width 104 height 24
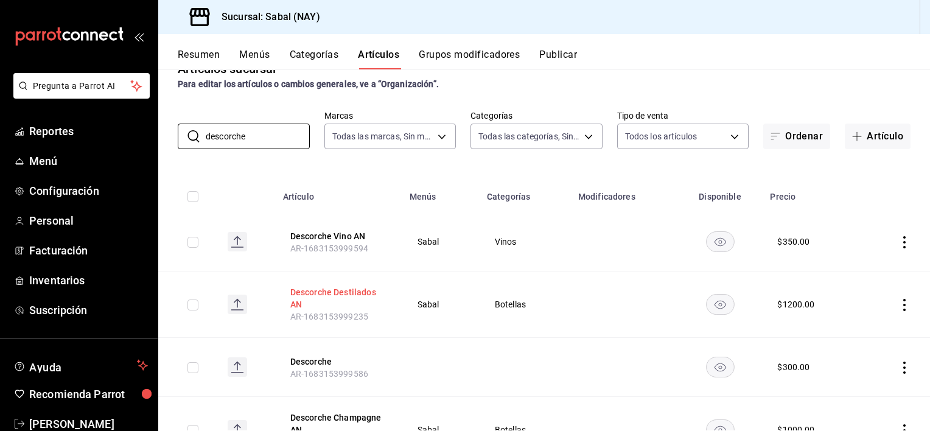
scroll to position [29, 0]
type input "descorche"
click at [477, 49] on button "Grupos modificadores" at bounding box center [469, 59] width 101 height 21
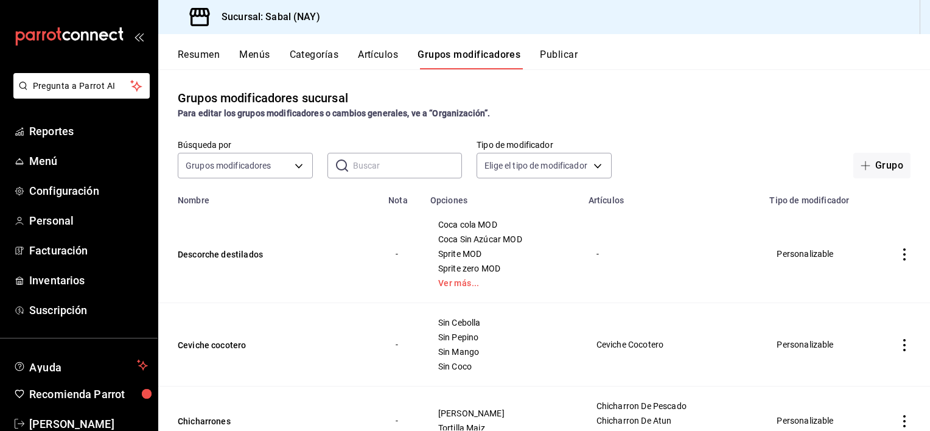
click at [898, 255] on icon "actions" at bounding box center [904, 254] width 12 height 12
click at [857, 287] on span "Editar" at bounding box center [859, 283] width 32 height 13
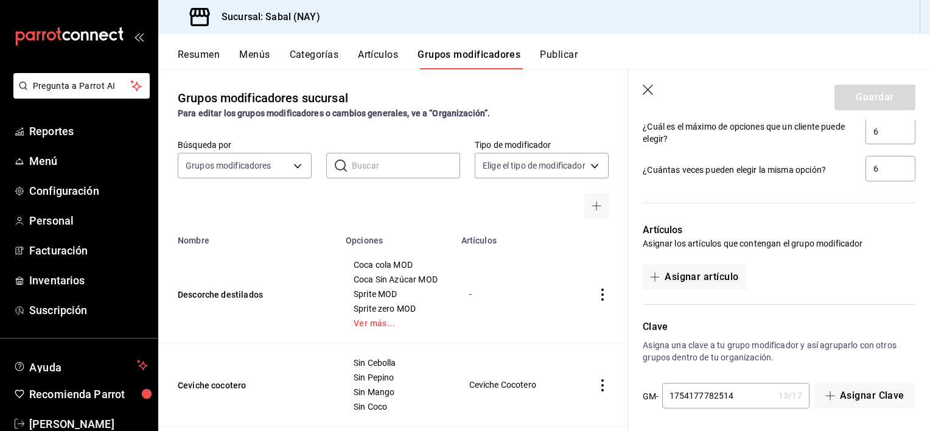
scroll to position [945, 0]
click at [691, 280] on button "Asignar artículo" at bounding box center [694, 275] width 103 height 26
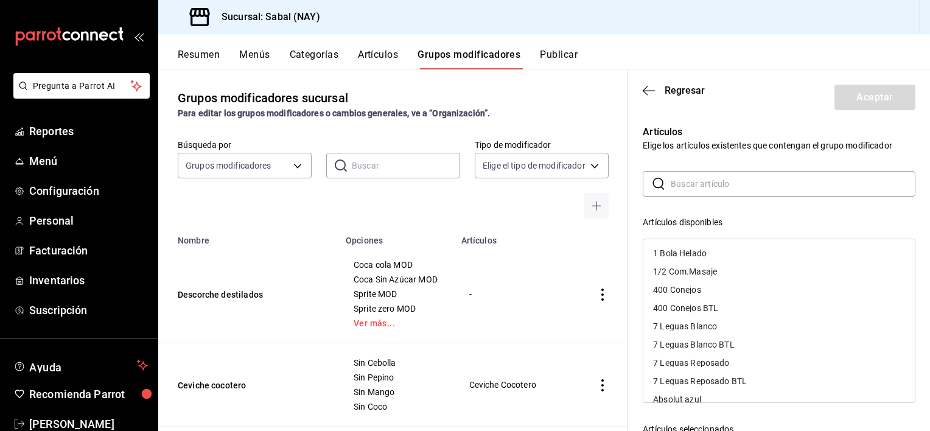
click at [717, 183] on input "text" at bounding box center [793, 184] width 245 height 24
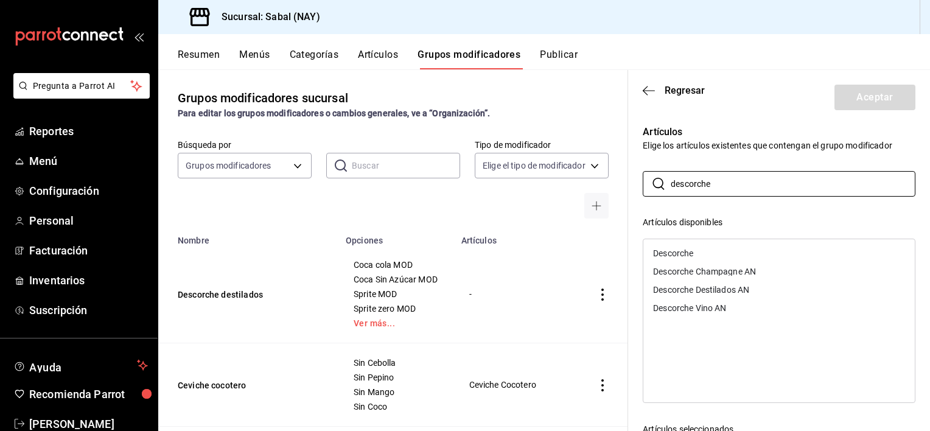
type input "descorche"
click at [741, 292] on div "Descorche Destilados AN" at bounding box center [701, 289] width 96 height 9
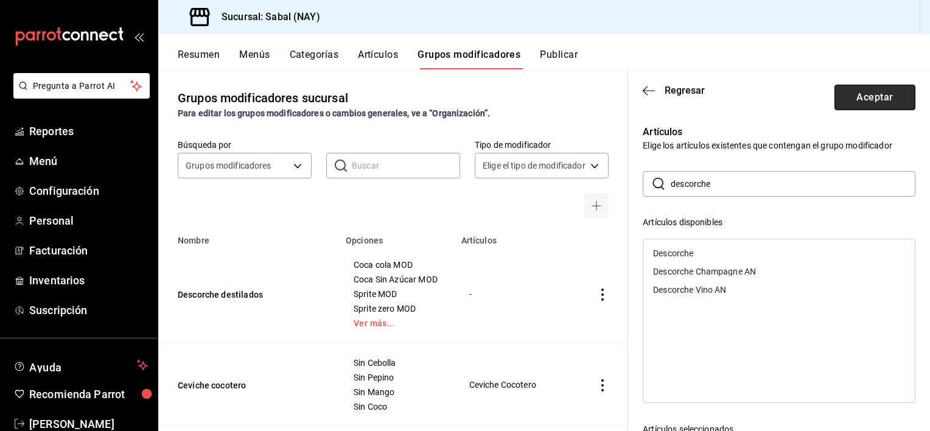
click at [865, 102] on button "Aceptar" at bounding box center [874, 98] width 81 height 26
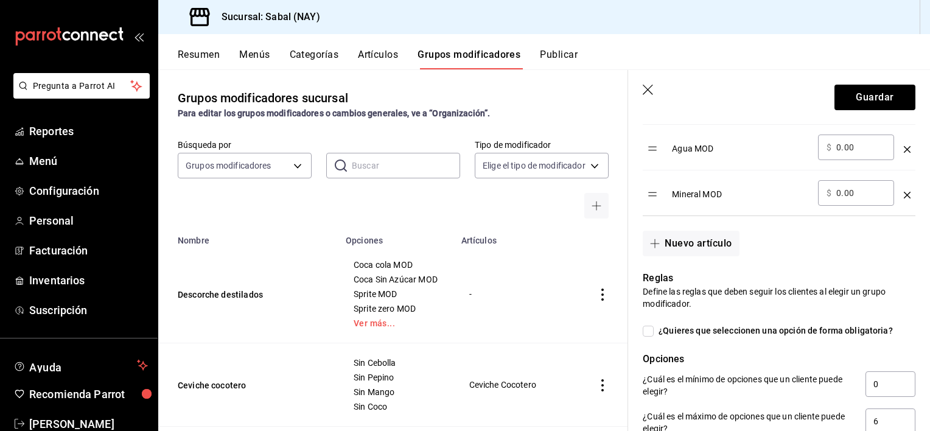
scroll to position [621, 0]
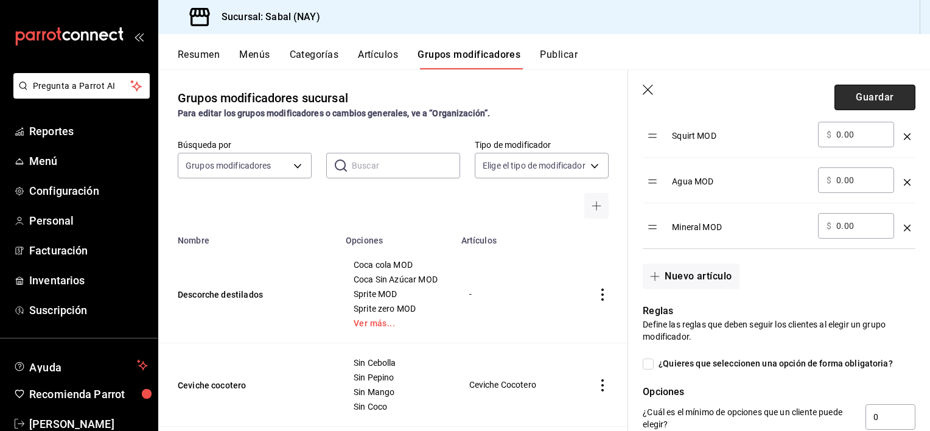
click at [855, 95] on button "Guardar" at bounding box center [874, 98] width 81 height 26
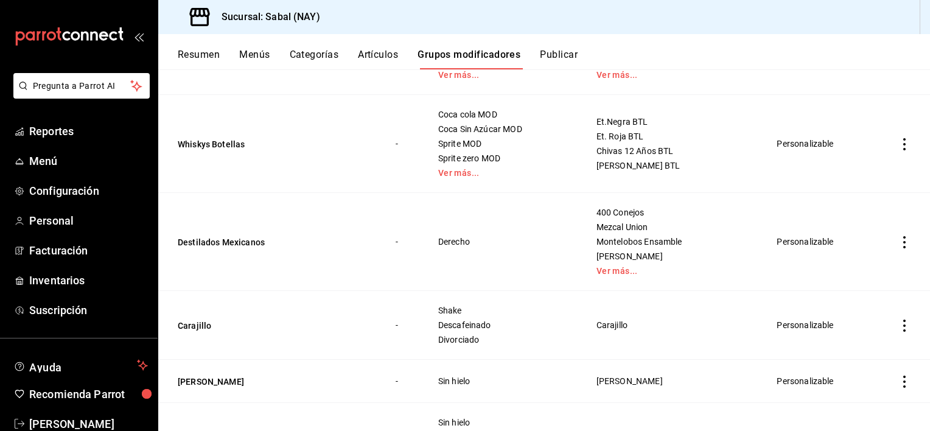
scroll to position [2435, 0]
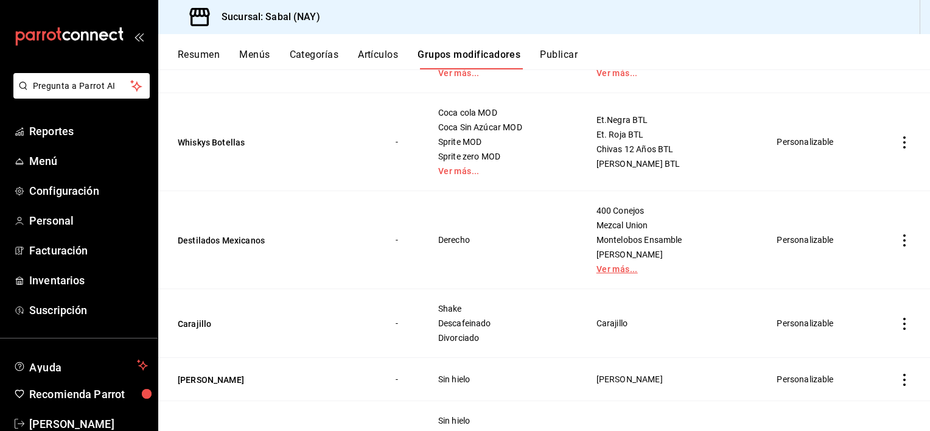
click at [616, 265] on link "Ver más..." at bounding box center [671, 269] width 151 height 9
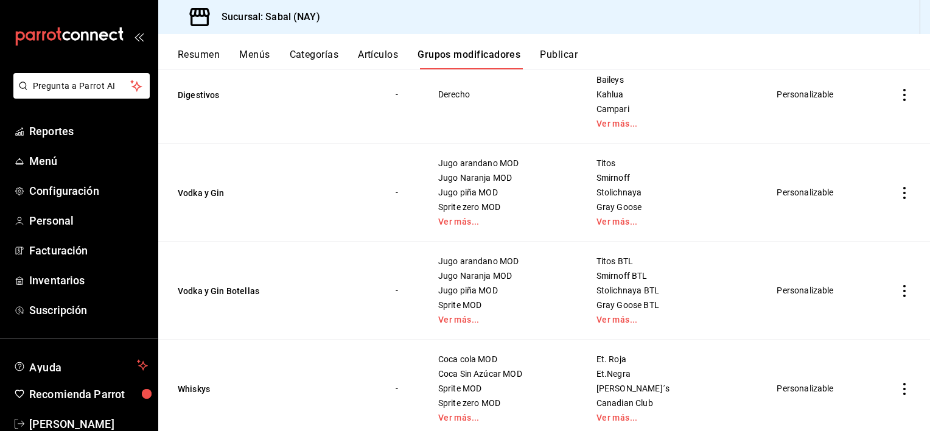
scroll to position [1948, 0]
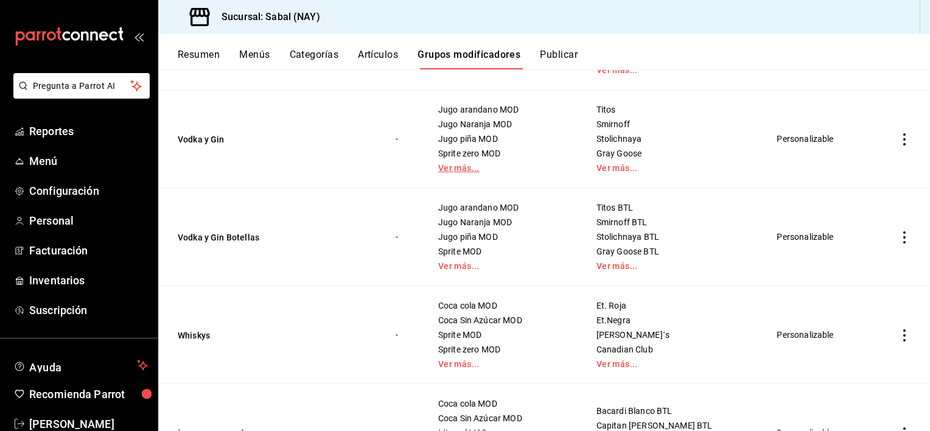
click at [470, 169] on link "Ver más..." at bounding box center [502, 168] width 128 height 9
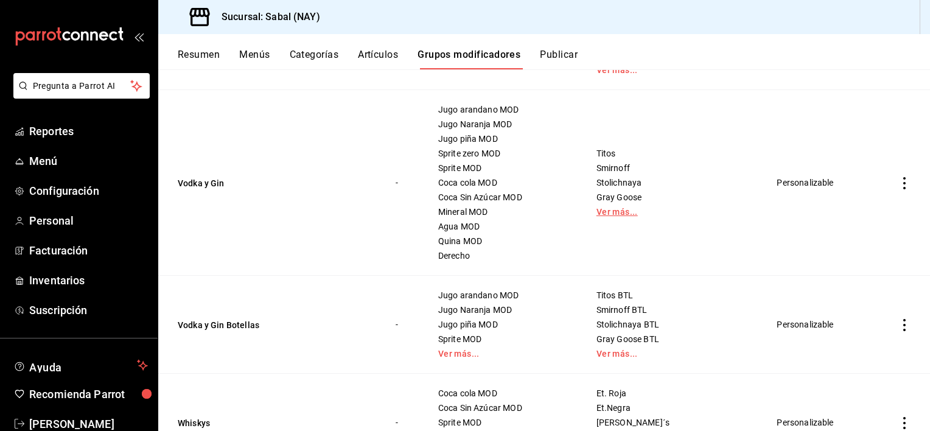
click at [615, 209] on link "Ver más..." at bounding box center [671, 212] width 151 height 9
click at [898, 180] on icon "actions" at bounding box center [904, 183] width 12 height 12
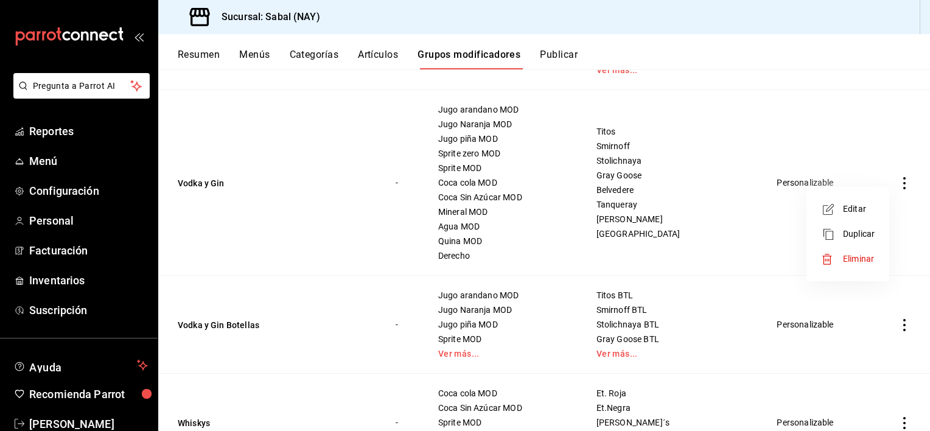
click at [847, 206] on span "Editar" at bounding box center [859, 209] width 32 height 13
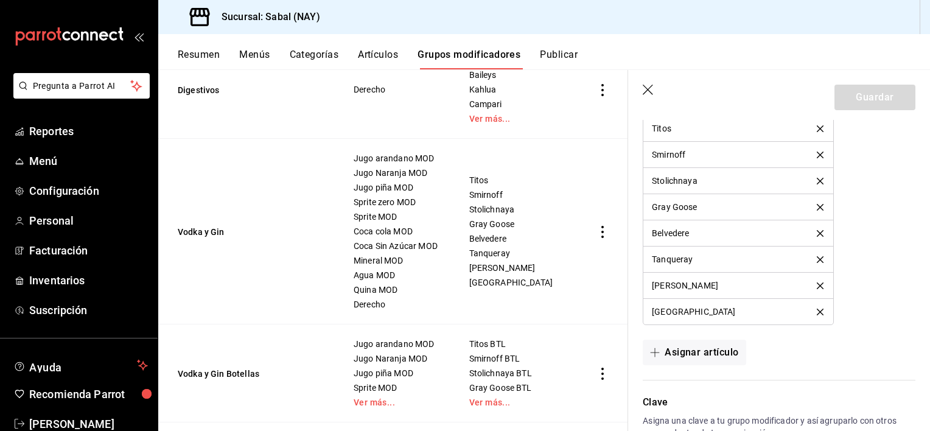
scroll to position [1278, 0]
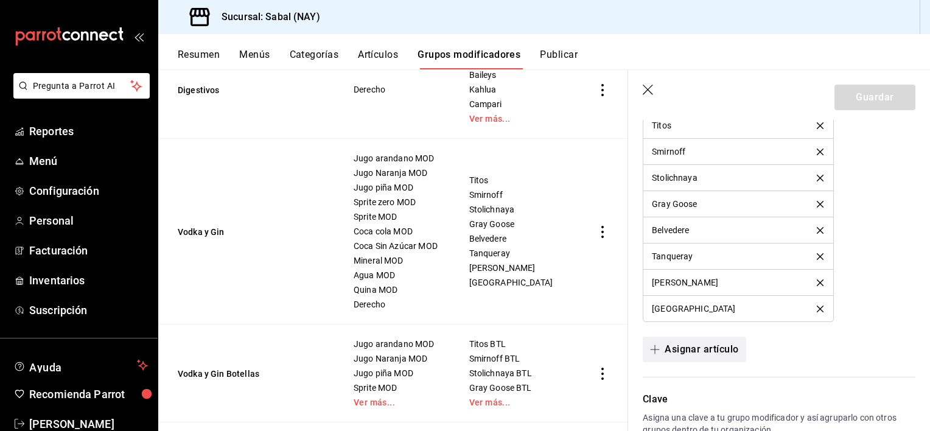
click at [703, 351] on button "Asignar artículo" at bounding box center [694, 350] width 103 height 26
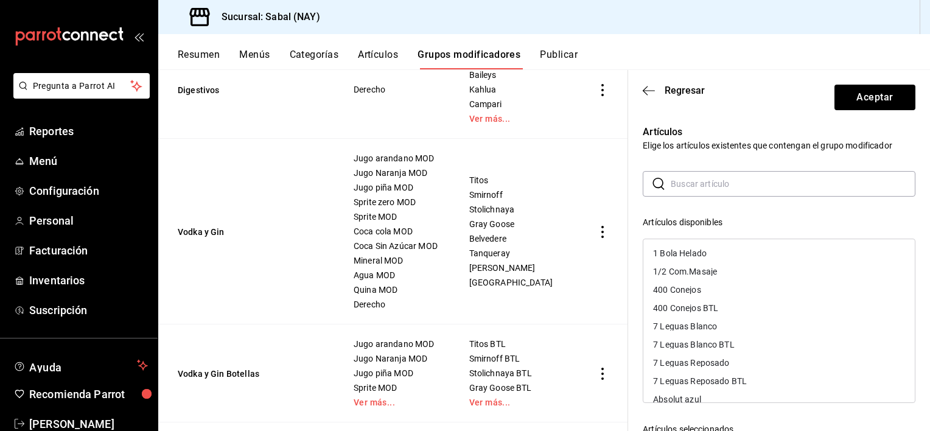
click at [698, 180] on input "text" at bounding box center [793, 184] width 245 height 24
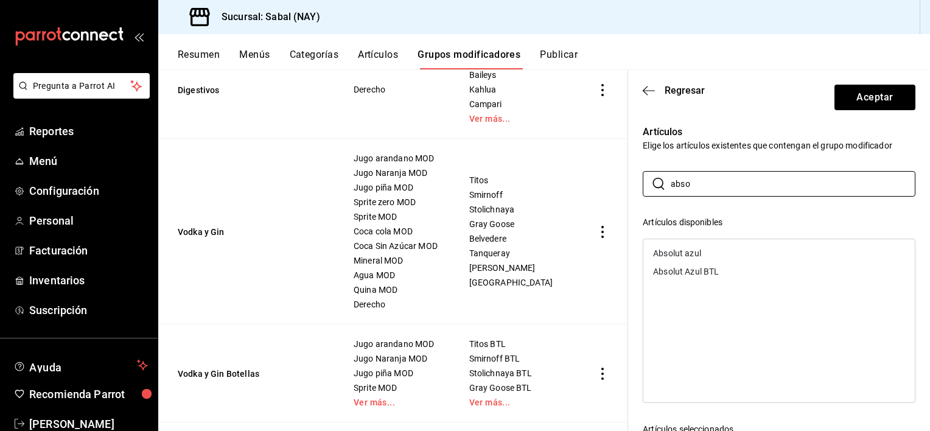
type input "abso"
click at [708, 251] on div "Absolut azul" at bounding box center [778, 253] width 271 height 18
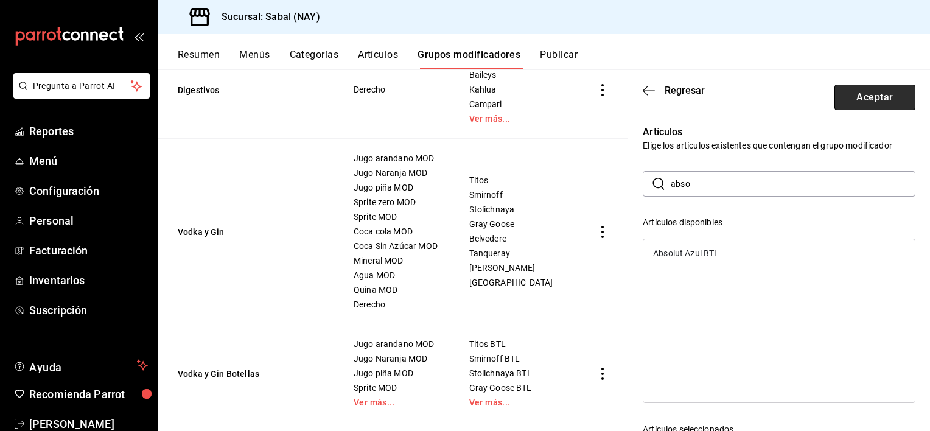
click at [862, 93] on button "Aceptar" at bounding box center [874, 98] width 81 height 26
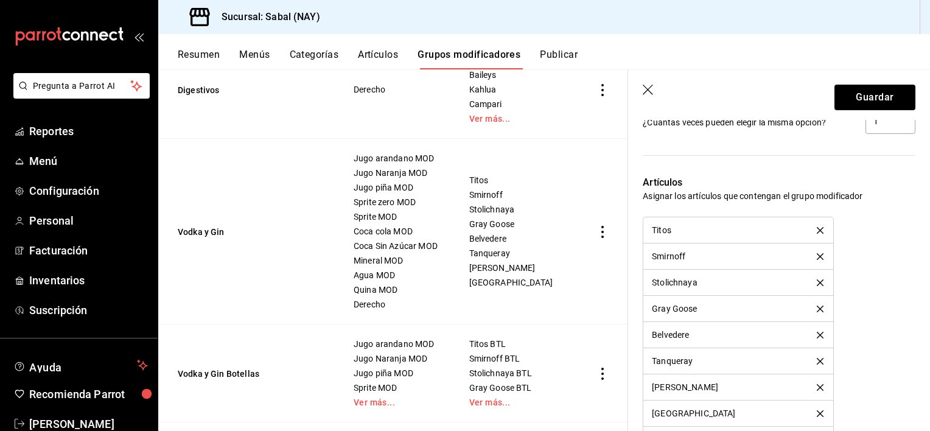
scroll to position [1133, 0]
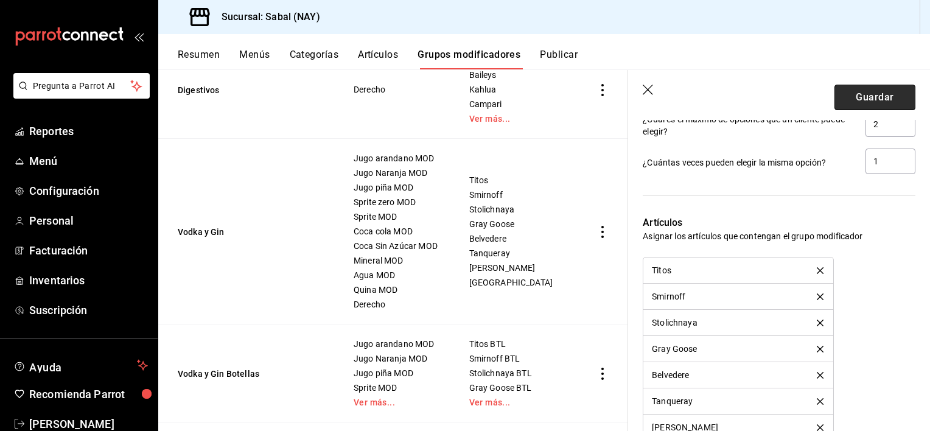
click at [853, 91] on button "Guardar" at bounding box center [874, 98] width 81 height 26
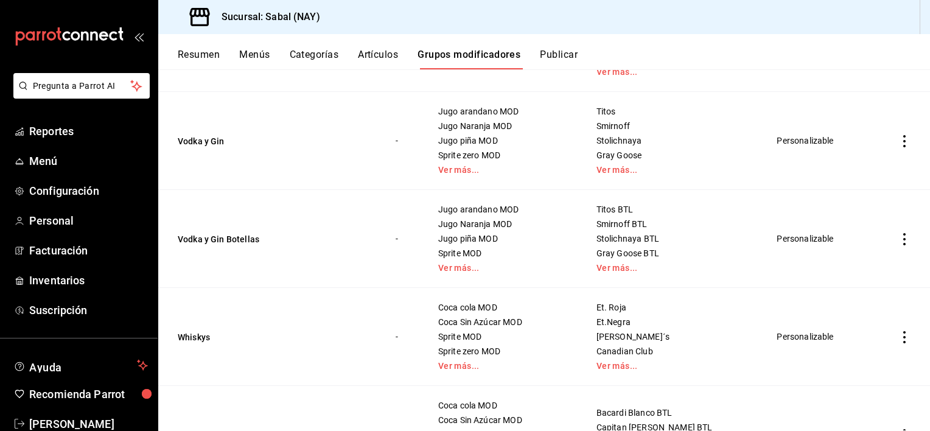
scroll to position [1948, 0]
click at [621, 166] on link "Ver más..." at bounding box center [671, 168] width 151 height 9
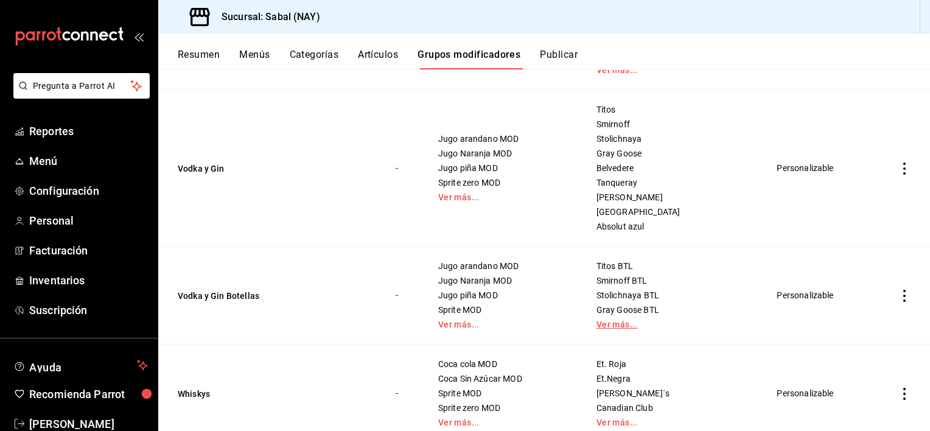
click at [626, 324] on link "Ver más..." at bounding box center [671, 324] width 151 height 9
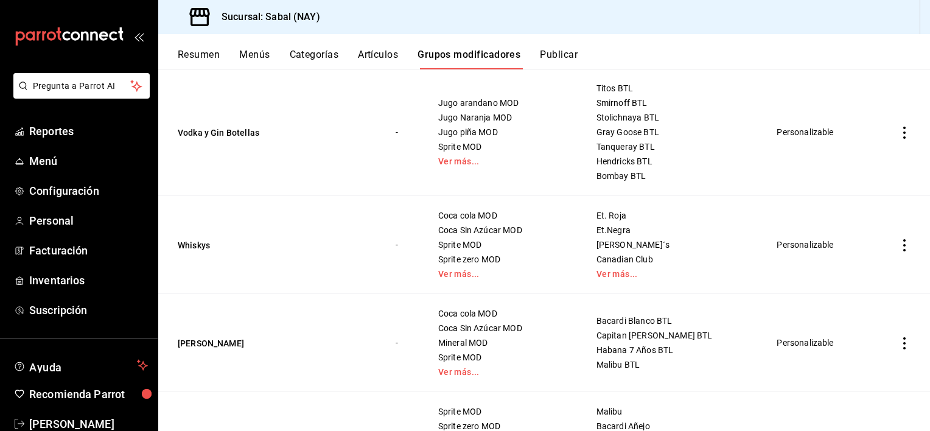
scroll to position [2130, 0]
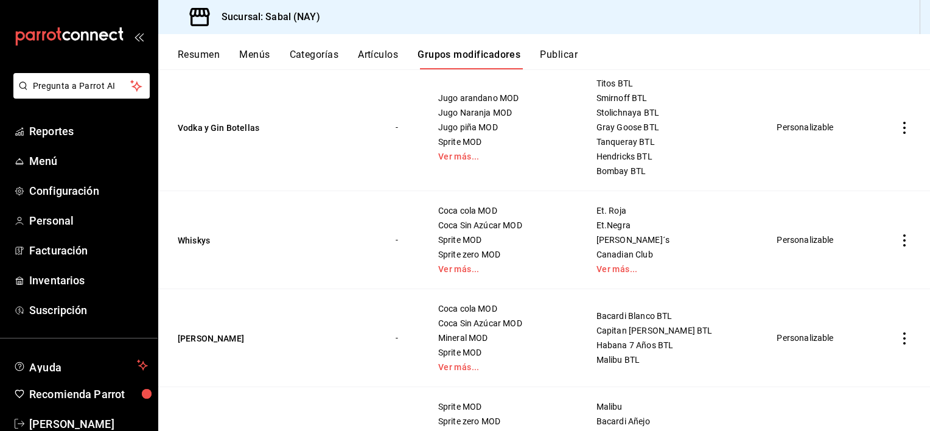
click at [898, 127] on icon "actions" at bounding box center [904, 128] width 12 height 12
click at [836, 158] on div at bounding box center [832, 154] width 22 height 15
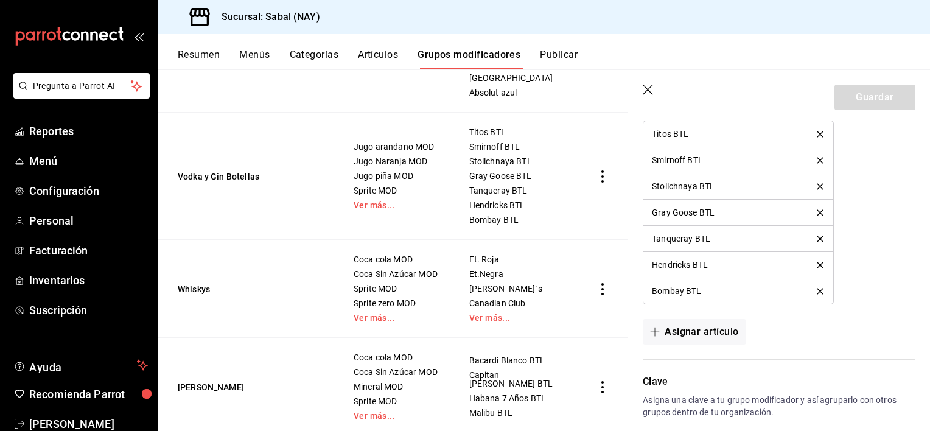
scroll to position [1217, 0]
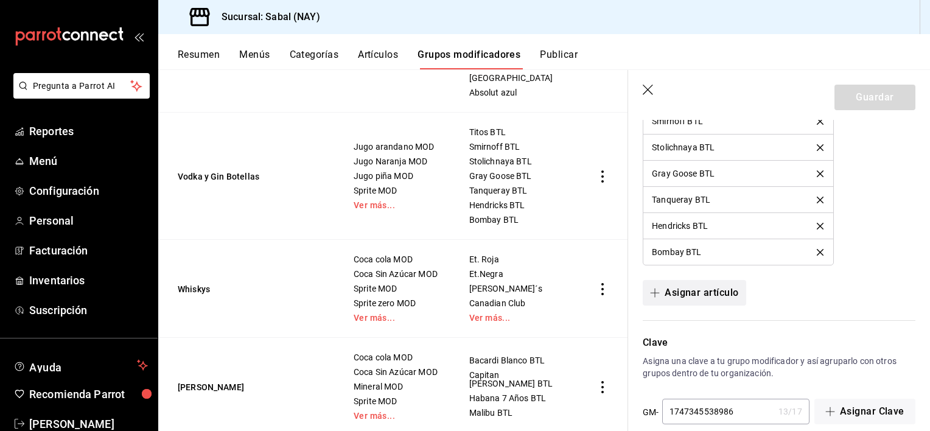
click at [718, 290] on button "Asignar artículo" at bounding box center [694, 293] width 103 height 26
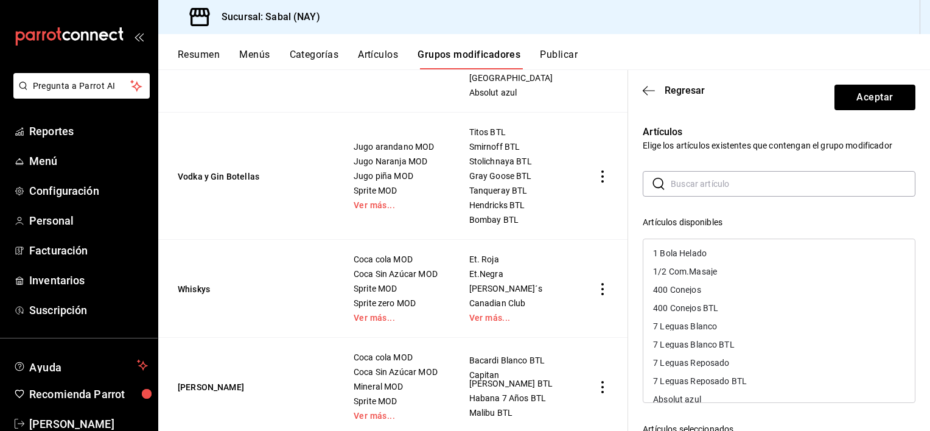
click at [713, 186] on input "text" at bounding box center [793, 184] width 245 height 24
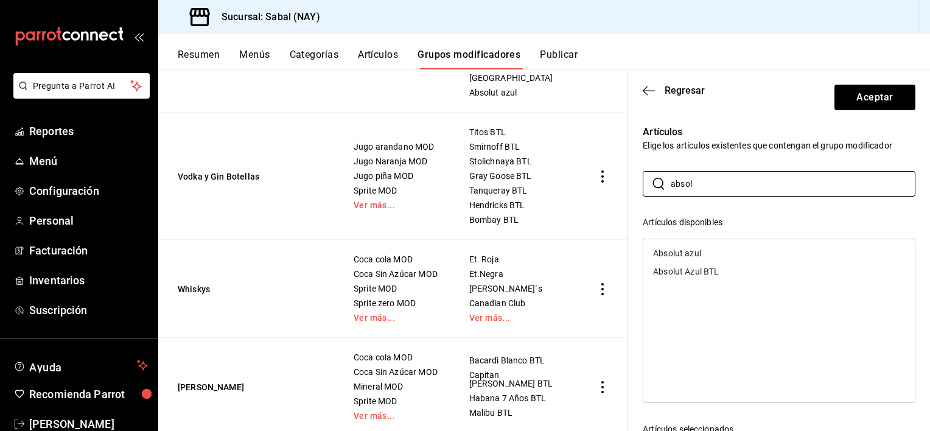
type input "absol"
click at [714, 275] on div "Absolut Azul BTL" at bounding box center [686, 271] width 66 height 9
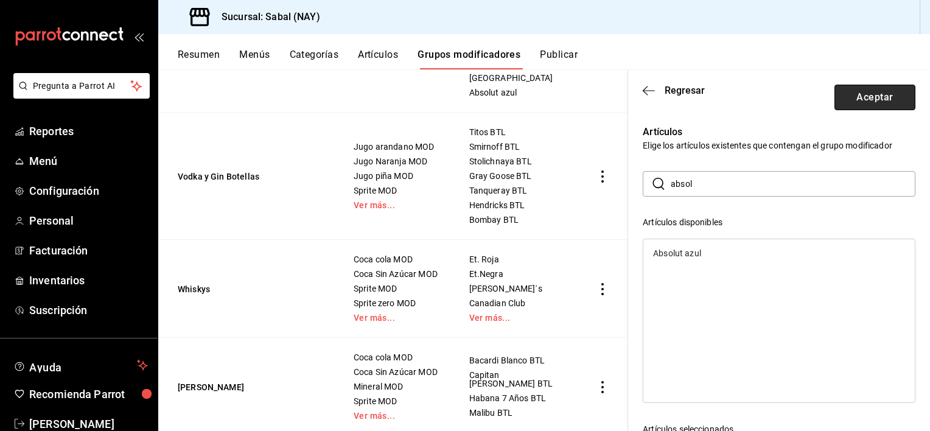
click at [855, 105] on button "Aceptar" at bounding box center [874, 98] width 81 height 26
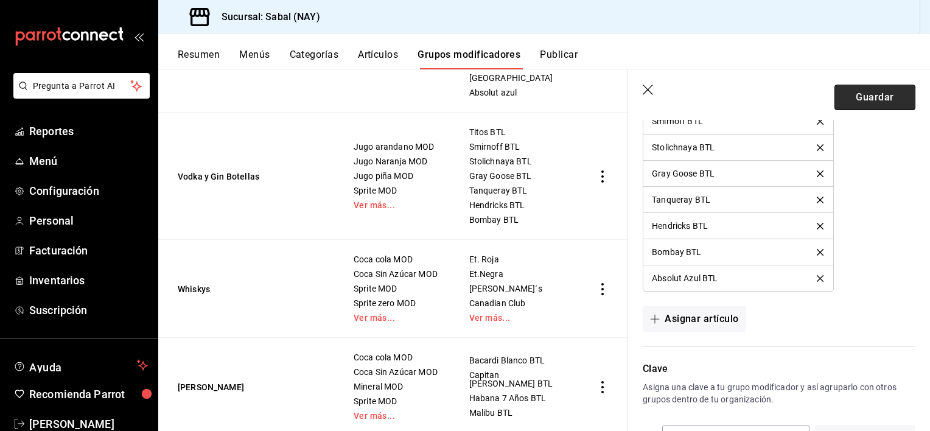
click at [869, 100] on button "Guardar" at bounding box center [874, 98] width 81 height 26
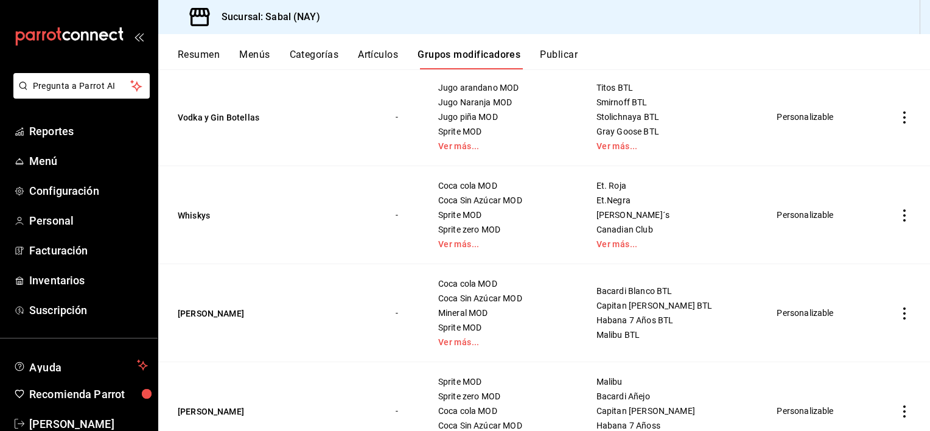
scroll to position [2069, 0]
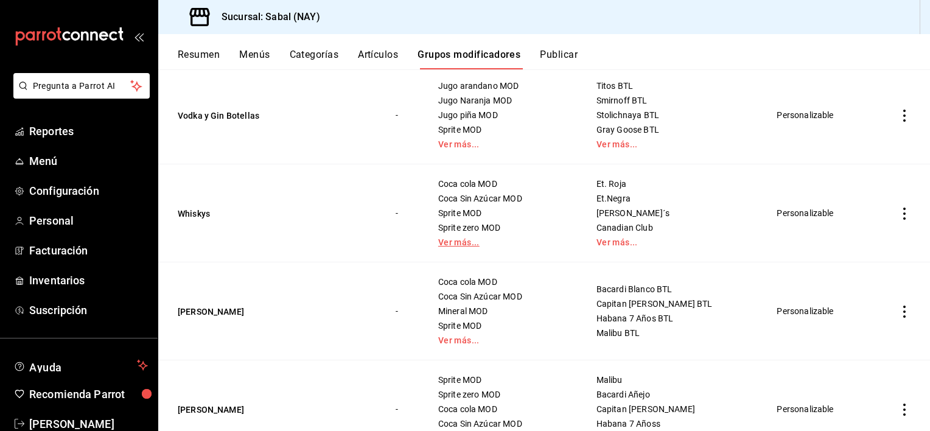
click at [481, 239] on link "Ver más..." at bounding box center [502, 242] width 128 height 9
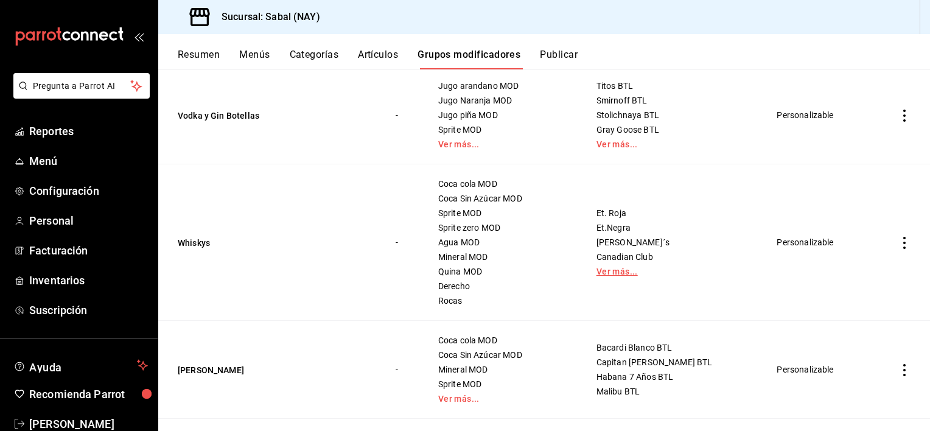
click at [620, 271] on link "Ver más..." at bounding box center [671, 271] width 151 height 9
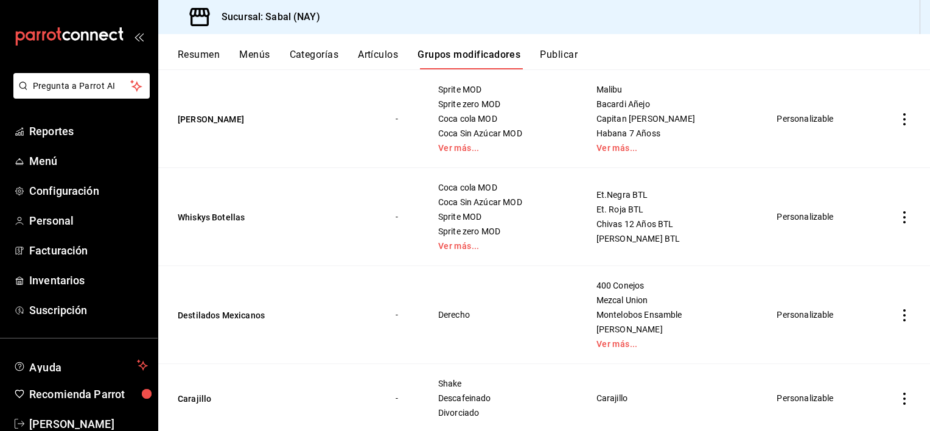
scroll to position [2435, 0]
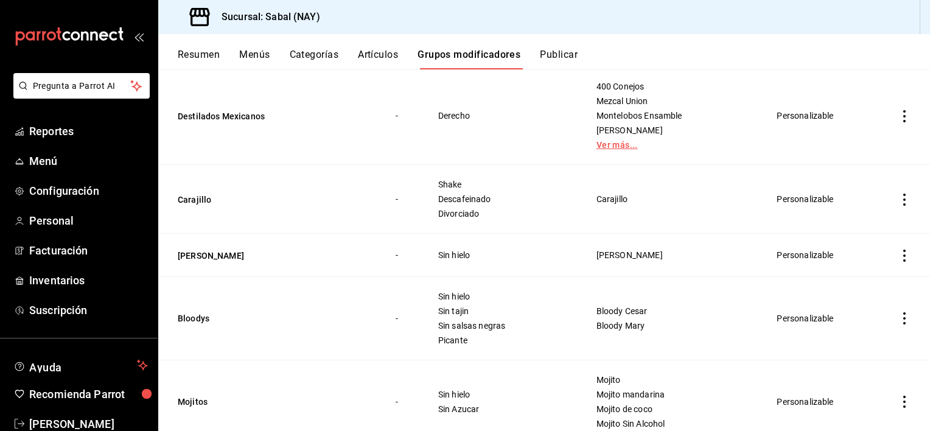
click at [628, 145] on link "Ver más..." at bounding box center [671, 145] width 151 height 9
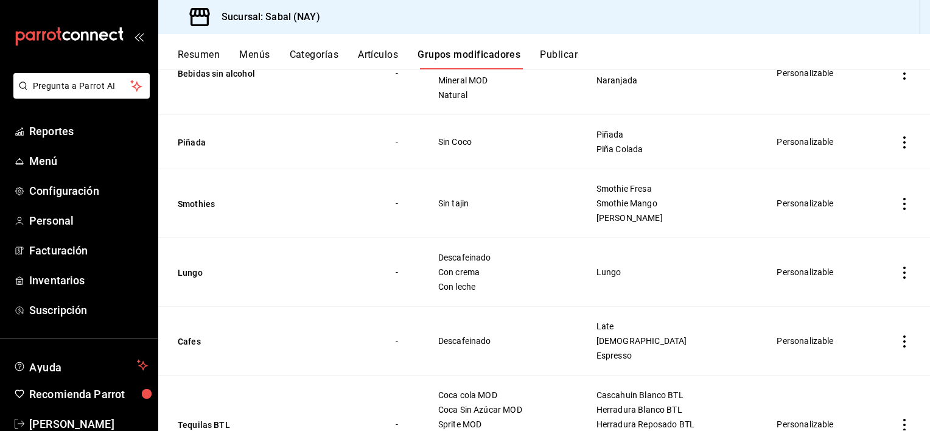
scroll to position [3575, 0]
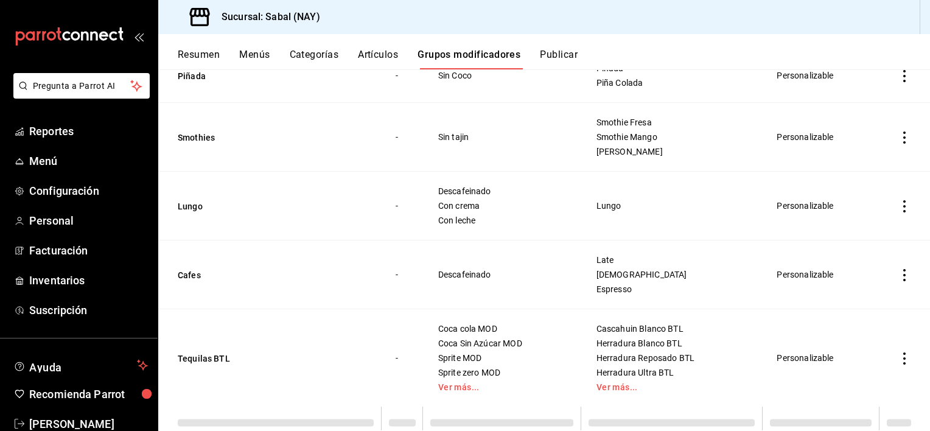
click at [618, 285] on td "Late Capuchino Espresso" at bounding box center [671, 274] width 181 height 69
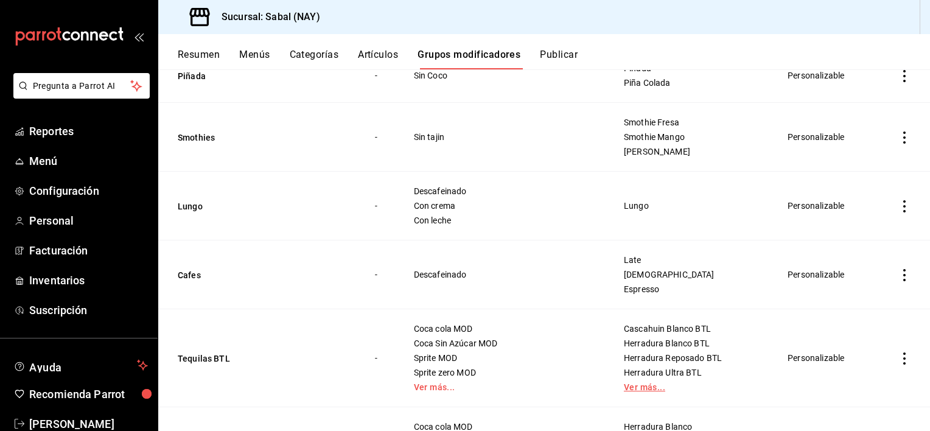
scroll to position [3671, 0]
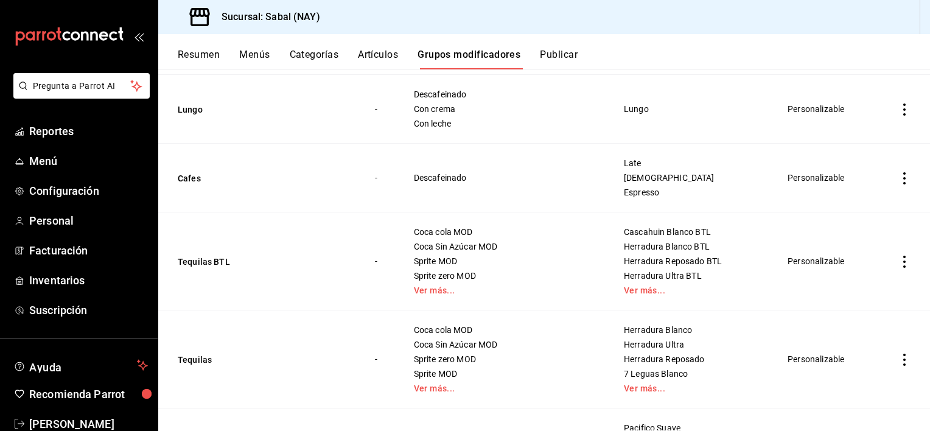
click at [609, 295] on td "Cascahuin Blanco BTL Herradura Blanco BTL Herradura Reposado BTL Herradura Ultr…" at bounding box center [691, 261] width 164 height 98
click at [610, 292] on td "Cascahuin Blanco BTL Herradura Blanco BTL Herradura Reposado BTL Herradura Ultr…" at bounding box center [691, 261] width 164 height 98
click at [624, 288] on link "Ver más..." at bounding box center [691, 290] width 134 height 9
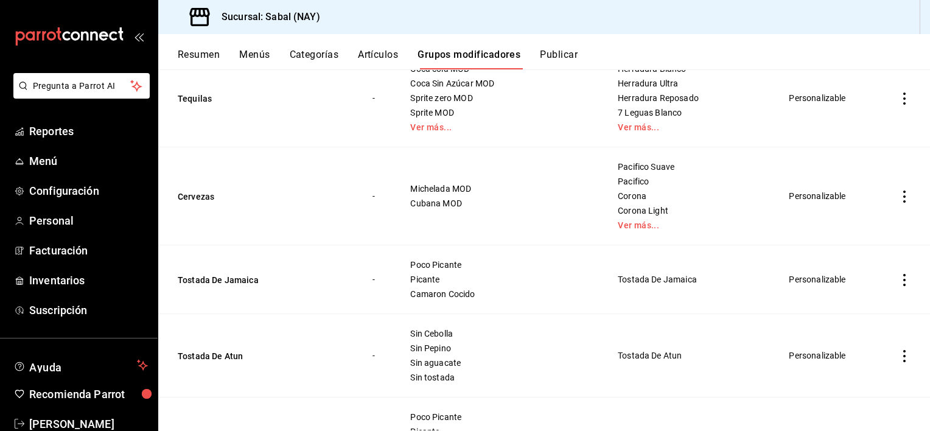
scroll to position [4037, 0]
click at [618, 222] on link "Ver más..." at bounding box center [688, 223] width 141 height 9
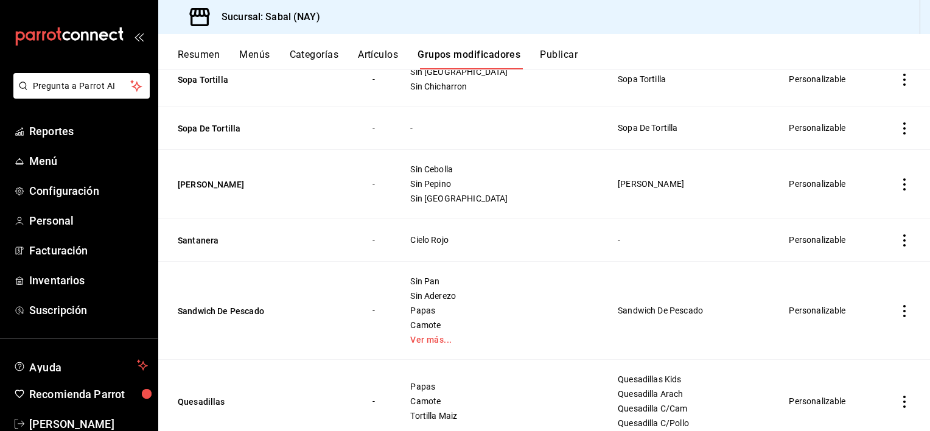
scroll to position [4828, 0]
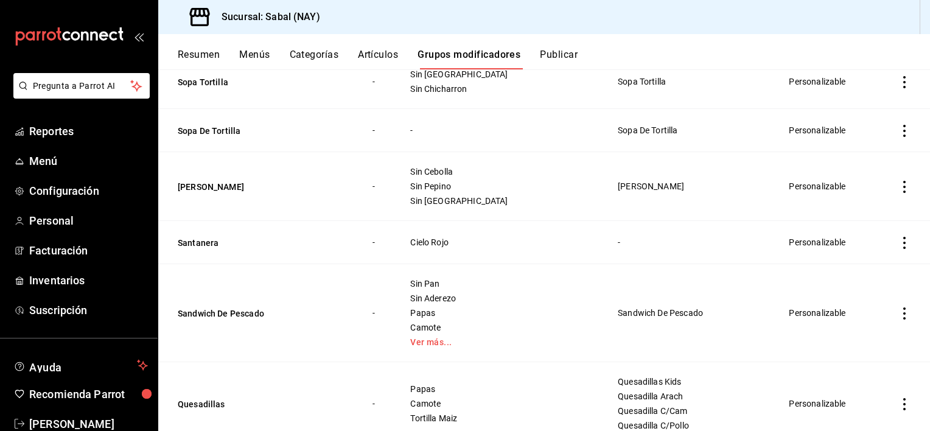
click at [898, 241] on icon "actions" at bounding box center [904, 243] width 12 height 12
click at [852, 320] on span "Eliminar" at bounding box center [859, 314] width 32 height 13
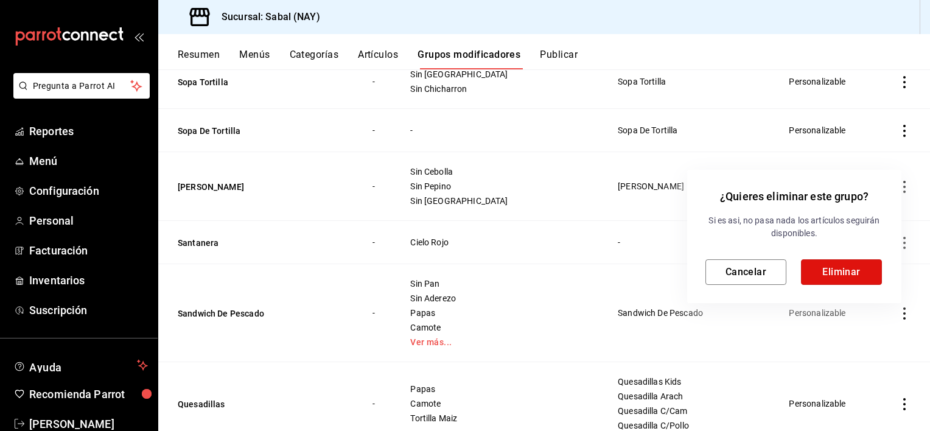
drag, startPoint x: 833, startPoint y: 267, endPoint x: 800, endPoint y: 281, distance: 35.4
click at [835, 267] on button "Eliminar" at bounding box center [841, 272] width 81 height 26
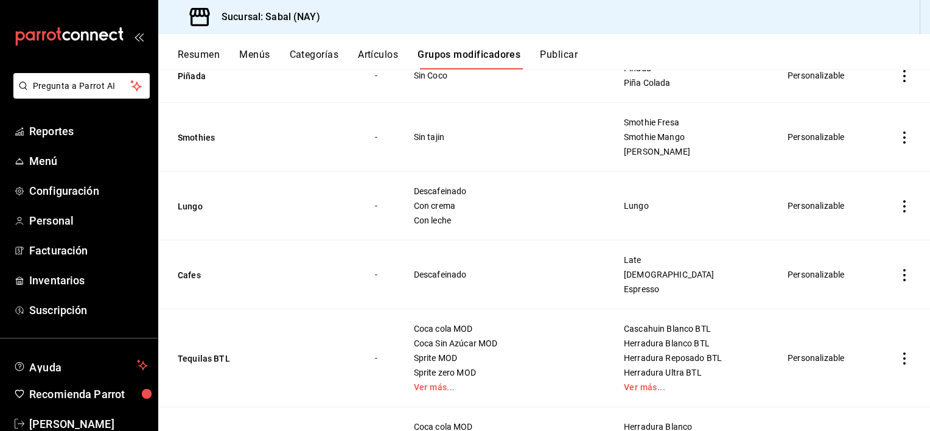
scroll to position [3598, 0]
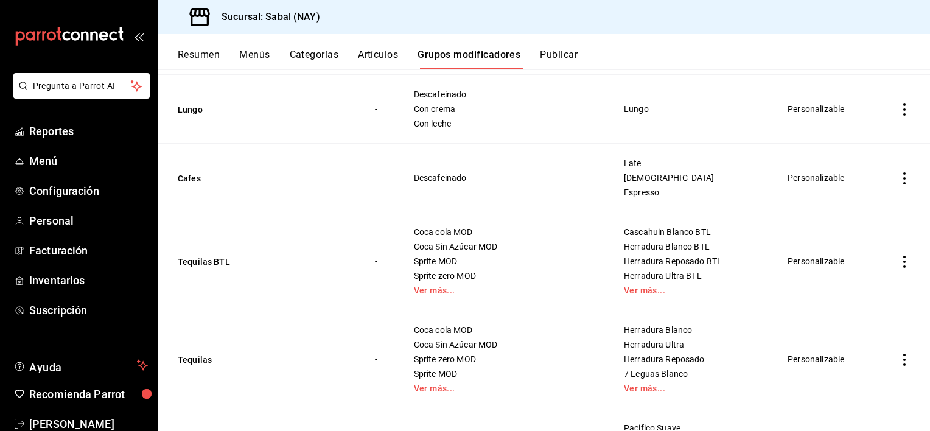
click at [624, 286] on link "Ver más..." at bounding box center [691, 290] width 134 height 9
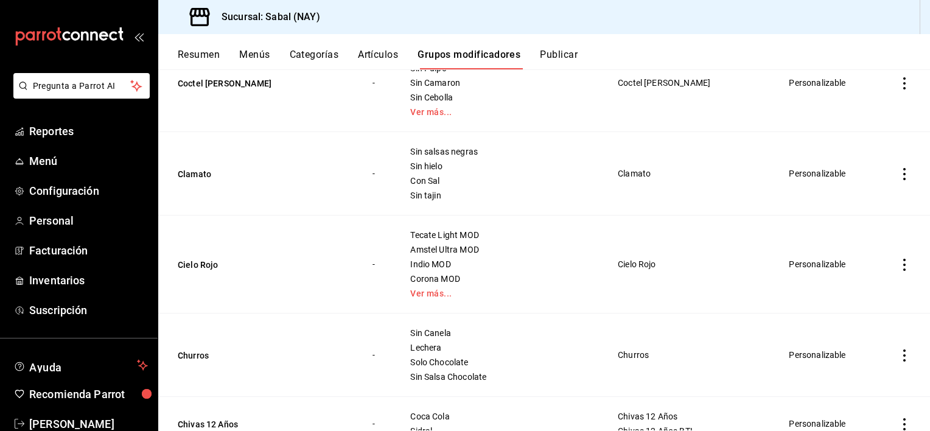
scroll to position [7189, 0]
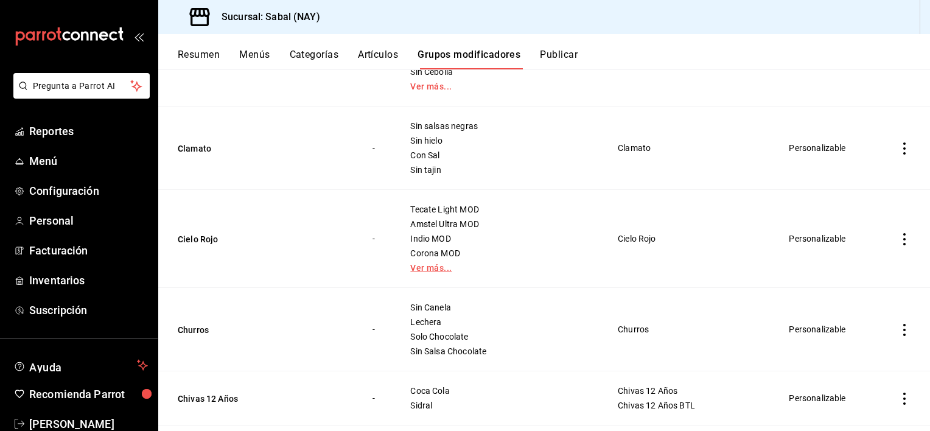
click at [452, 264] on link "Ver más..." at bounding box center [498, 268] width 177 height 9
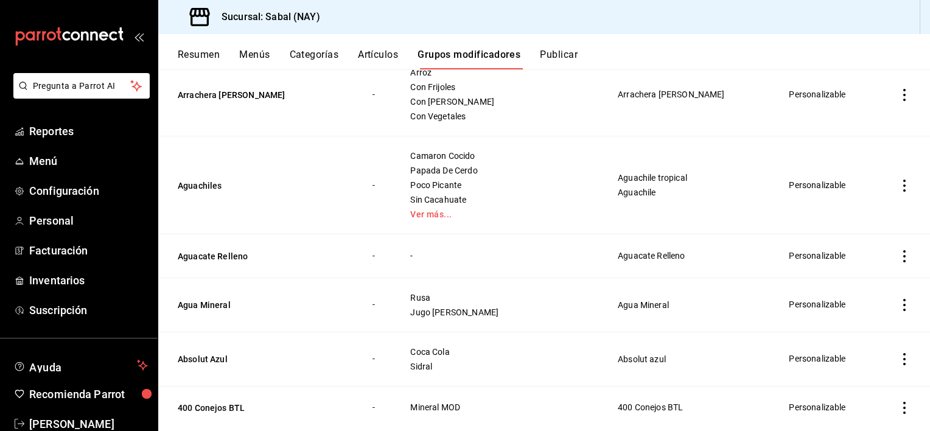
scroll to position [8645, 0]
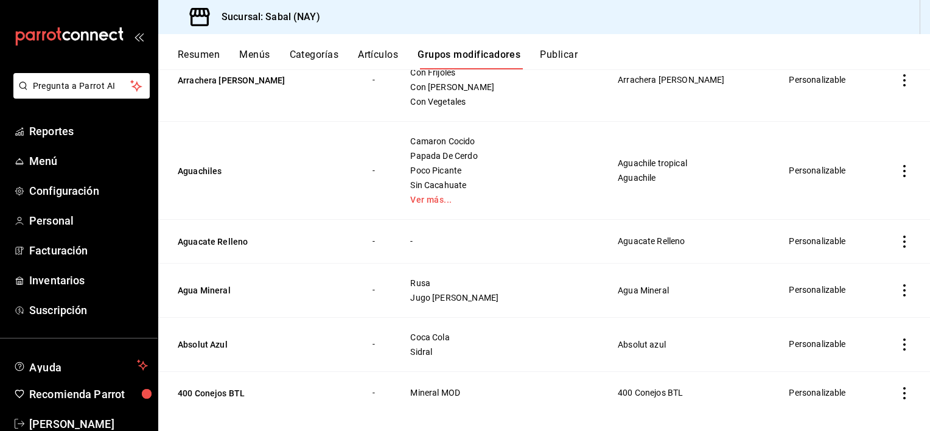
click at [898, 338] on icon "actions" at bounding box center [904, 344] width 12 height 12
click at [862, 404] on span "Eliminar" at bounding box center [858, 399] width 31 height 10
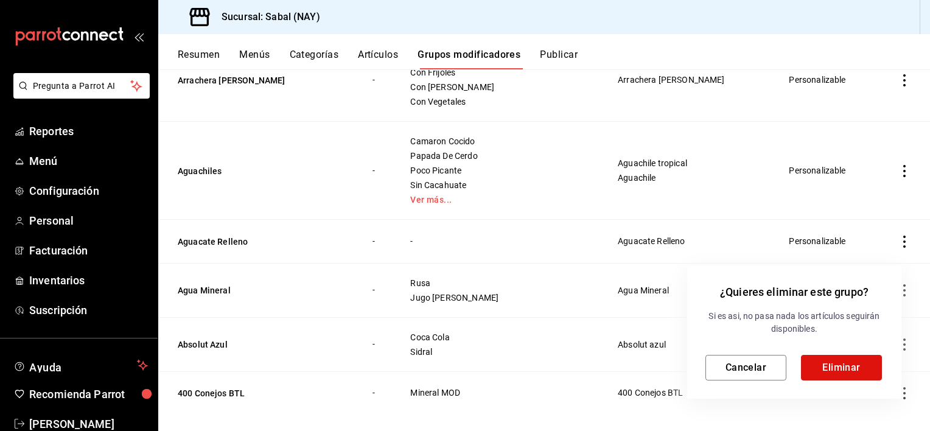
click at [845, 373] on button "Eliminar" at bounding box center [841, 368] width 81 height 26
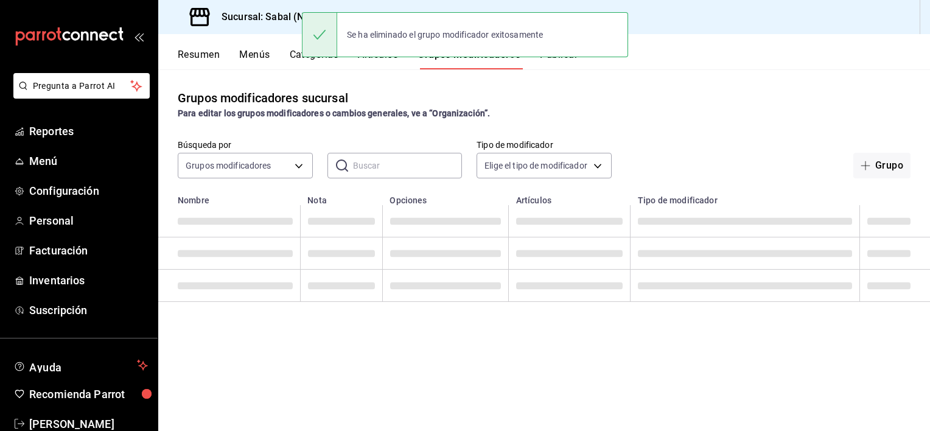
scroll to position [0, 0]
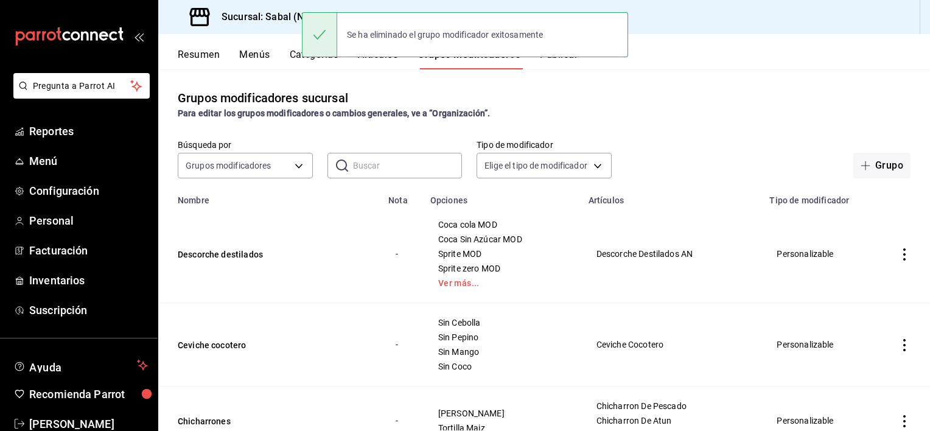
click at [366, 170] on input "text" at bounding box center [408, 165] width 110 height 24
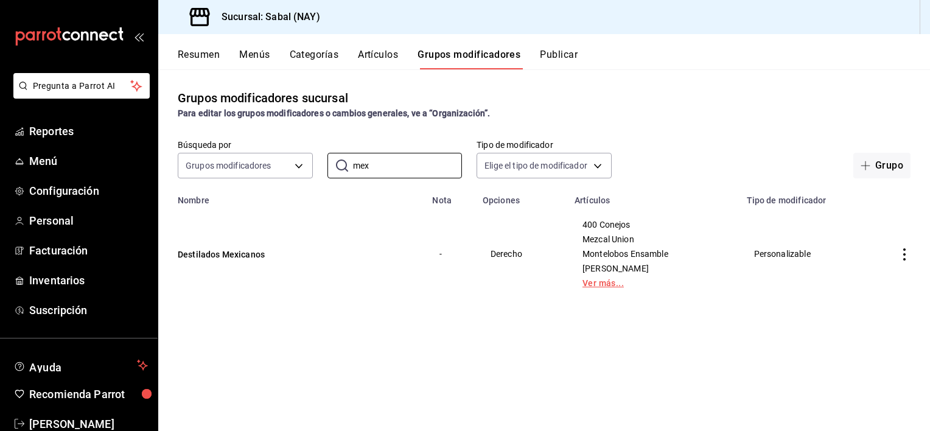
type input "mex"
click at [603, 284] on link "Ver más..." at bounding box center [653, 283] width 142 height 9
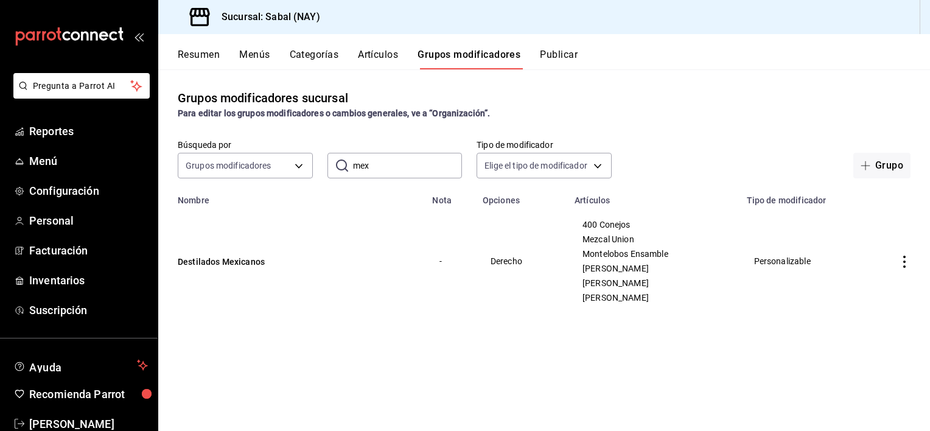
click at [901, 264] on icon "actions" at bounding box center [904, 262] width 12 height 12
click at [867, 287] on span "Editar" at bounding box center [868, 290] width 32 height 13
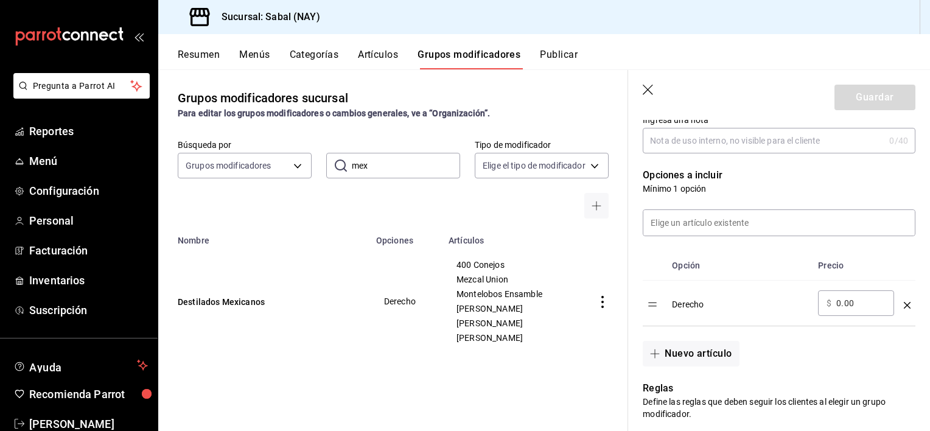
scroll to position [304, 0]
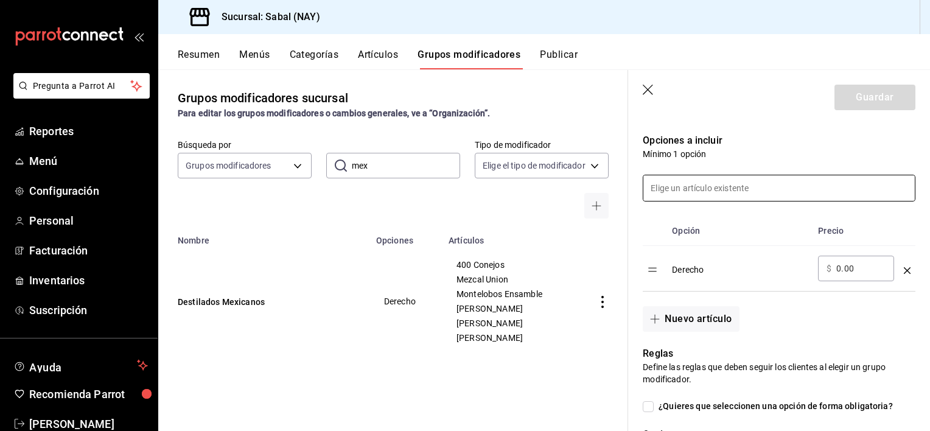
click at [705, 194] on input at bounding box center [778, 188] width 271 height 26
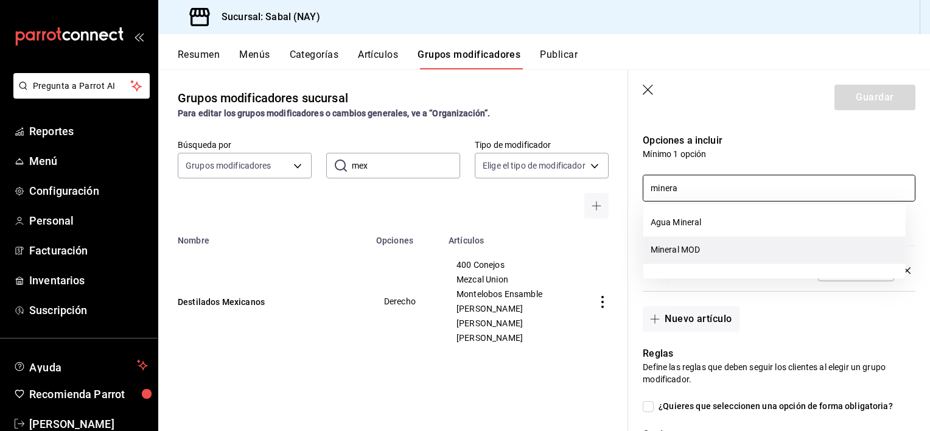
click at [676, 251] on li "Mineral MOD" at bounding box center [774, 249] width 262 height 27
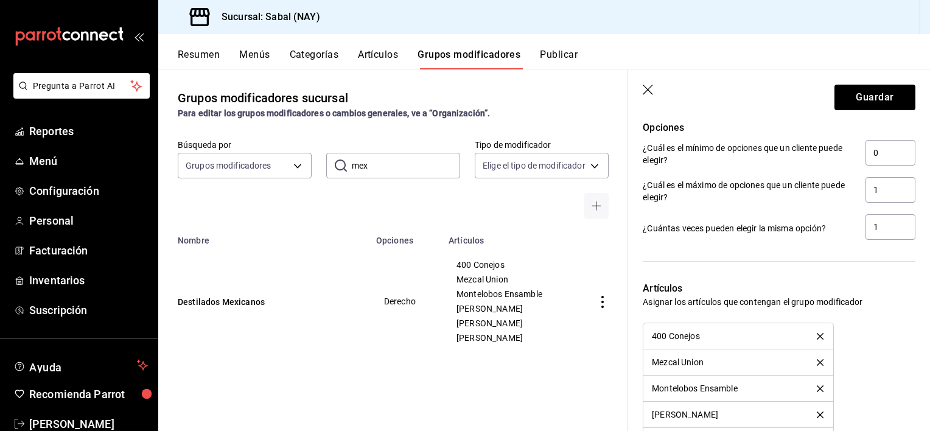
scroll to position [645, 0]
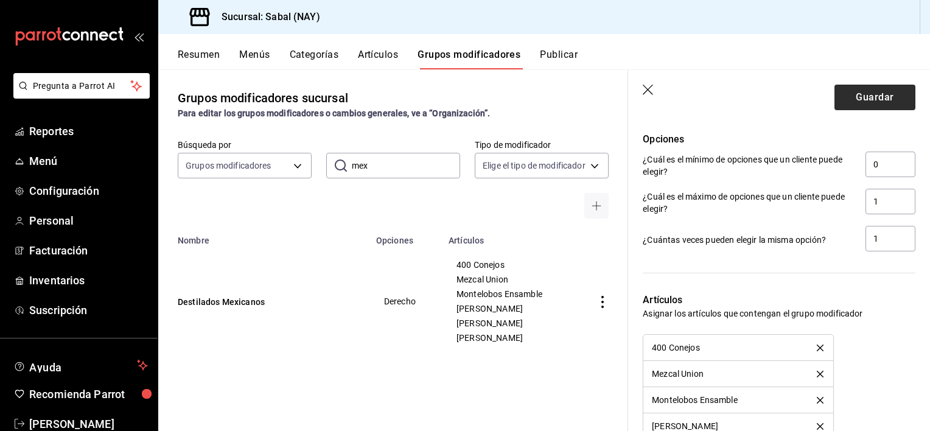
type input "minera"
click at [844, 109] on button "Guardar" at bounding box center [874, 98] width 81 height 26
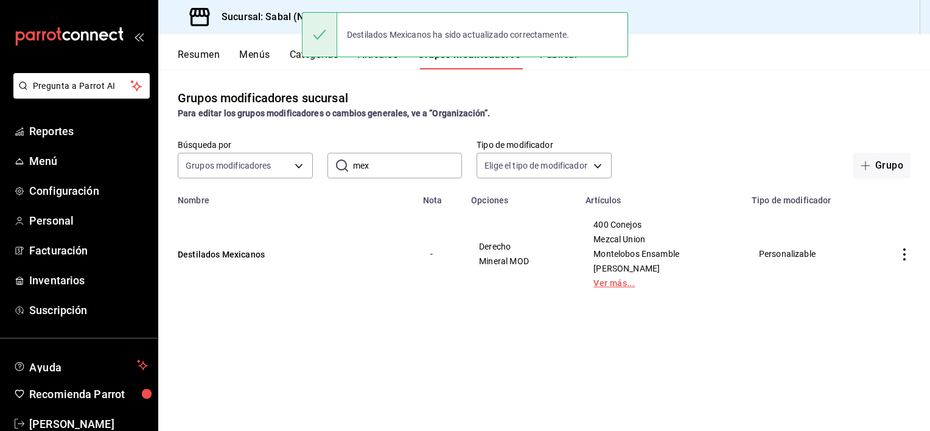
click at [609, 279] on link "Ver más..." at bounding box center [661, 283] width 136 height 9
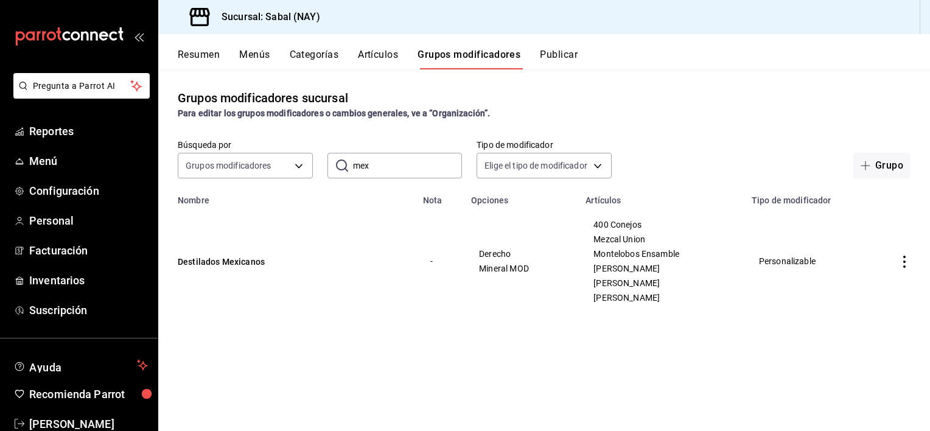
drag, startPoint x: 373, startPoint y: 174, endPoint x: 340, endPoint y: 166, distance: 34.0
click at [340, 166] on div "​ mex ​" at bounding box center [394, 166] width 135 height 26
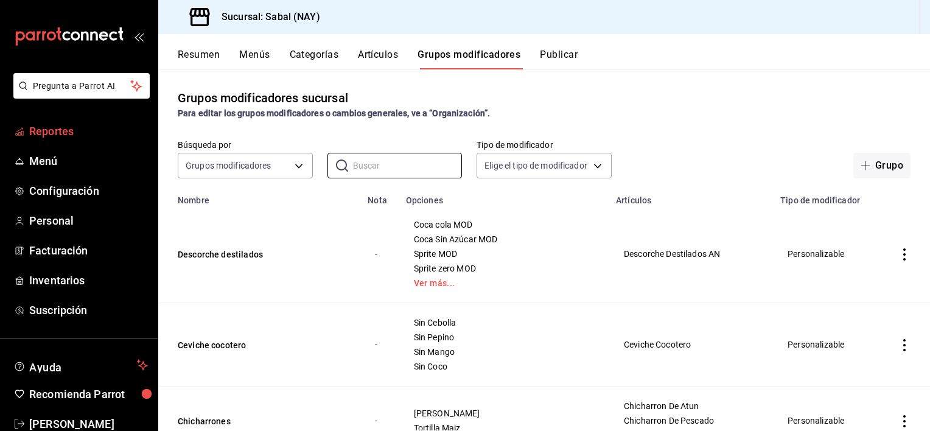
click at [52, 133] on span "Reportes" at bounding box center [88, 131] width 119 height 16
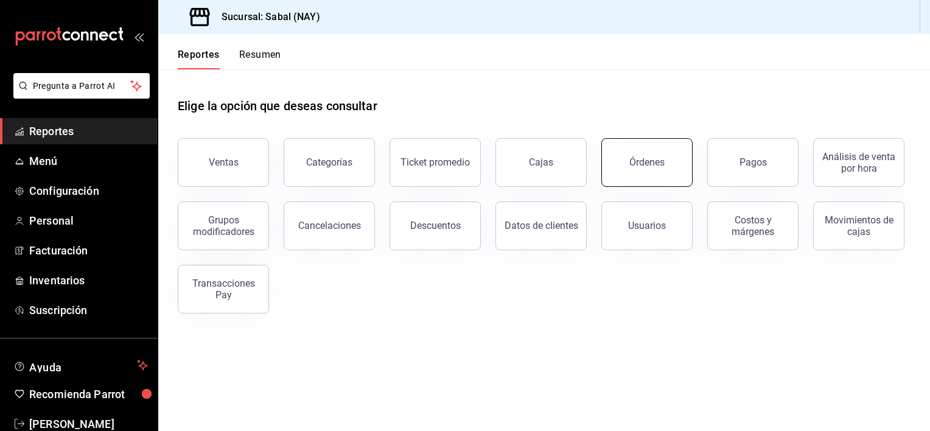
click at [658, 172] on button "Órdenes" at bounding box center [646, 162] width 91 height 49
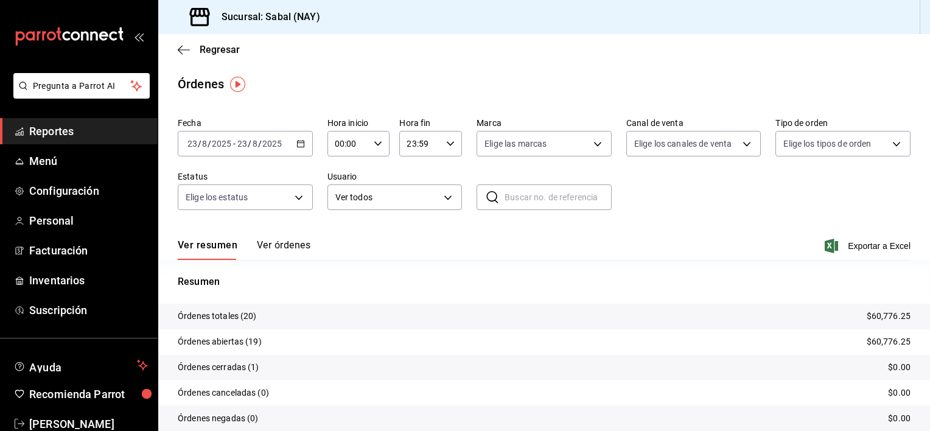
click at [285, 244] on button "Ver órdenes" at bounding box center [284, 249] width 54 height 21
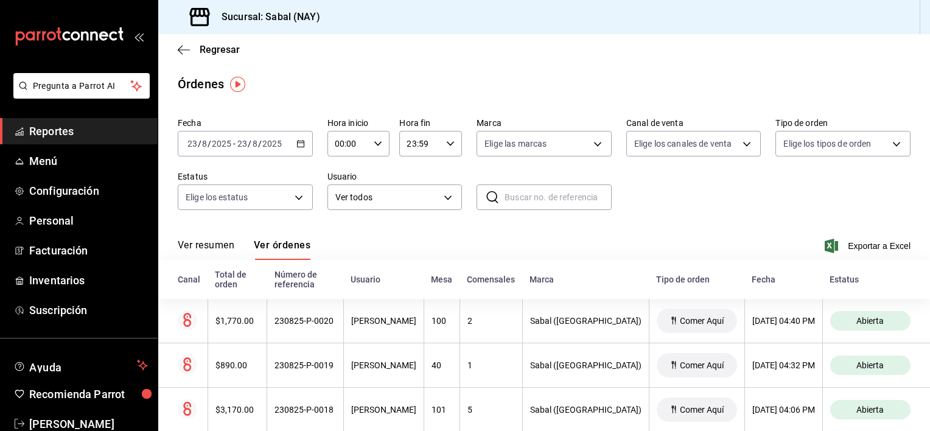
click at [198, 246] on button "Ver resumen" at bounding box center [206, 249] width 57 height 21
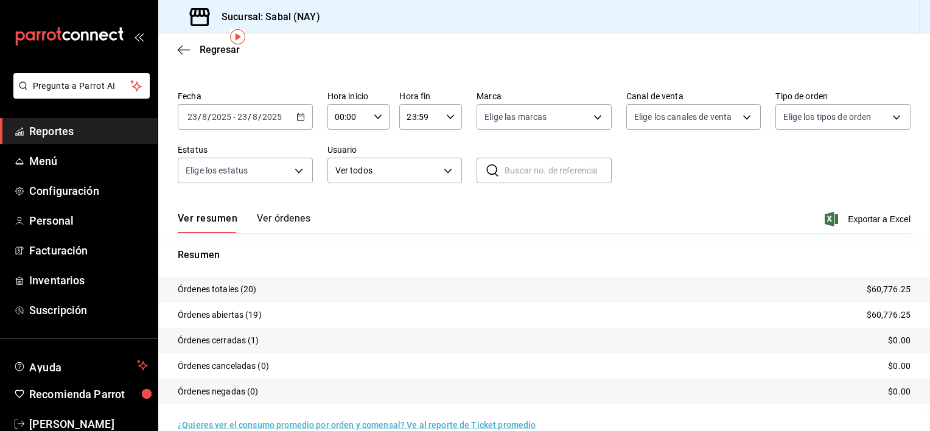
scroll to position [47, 0]
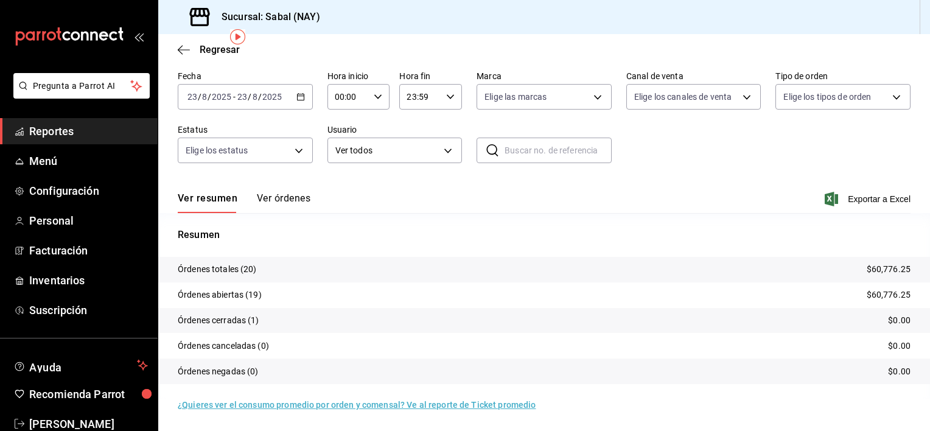
click at [295, 205] on button "Ver órdenes" at bounding box center [284, 202] width 54 height 21
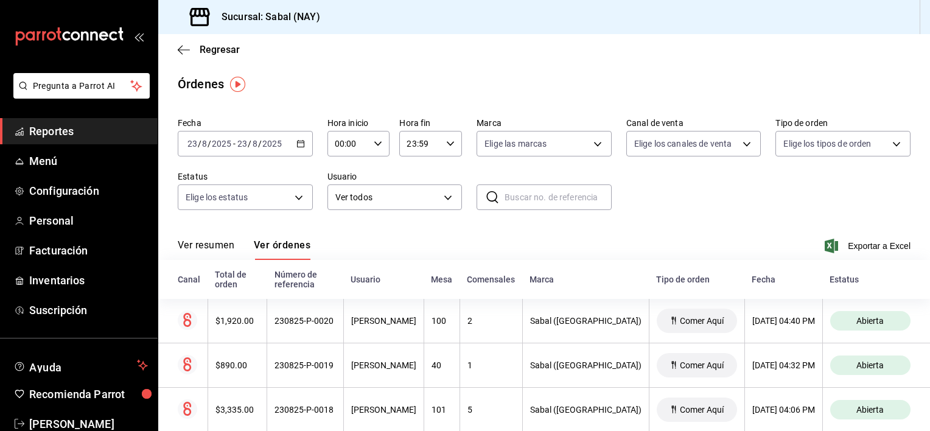
click at [204, 246] on button "Ver resumen" at bounding box center [206, 249] width 57 height 21
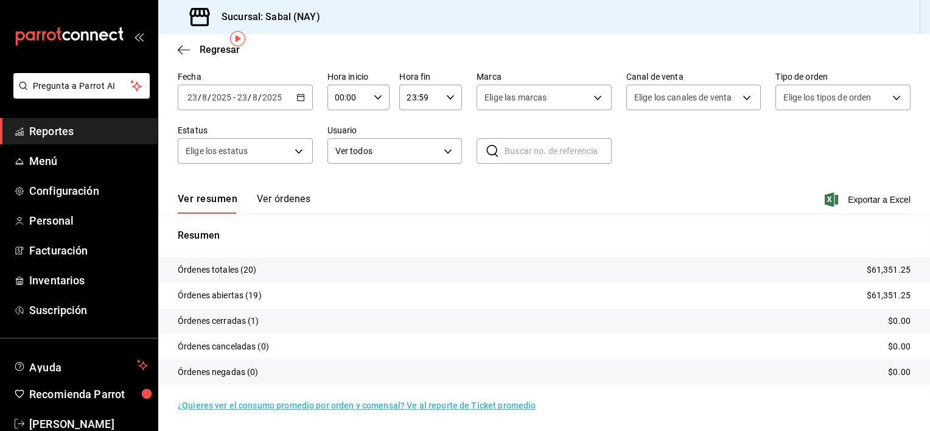
scroll to position [47, 0]
drag, startPoint x: 292, startPoint y: 197, endPoint x: 263, endPoint y: 209, distance: 31.9
click at [292, 197] on button "Ver órdenes" at bounding box center [284, 202] width 54 height 21
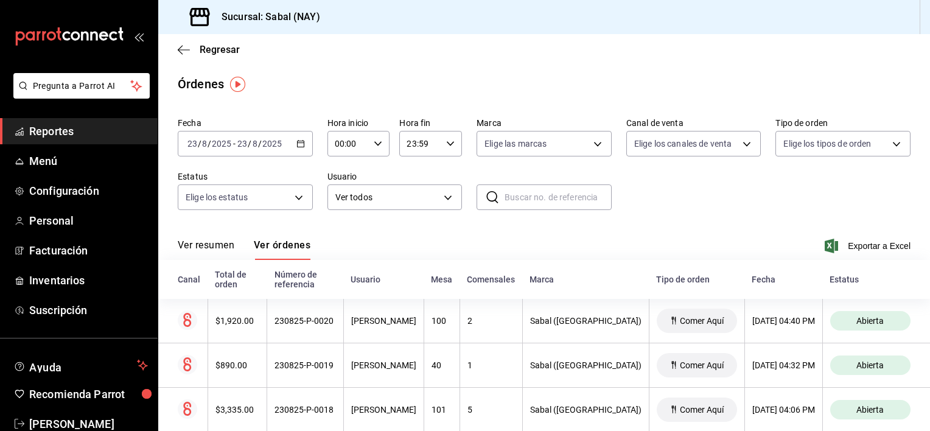
click at [215, 248] on button "Ver resumen" at bounding box center [206, 249] width 57 height 21
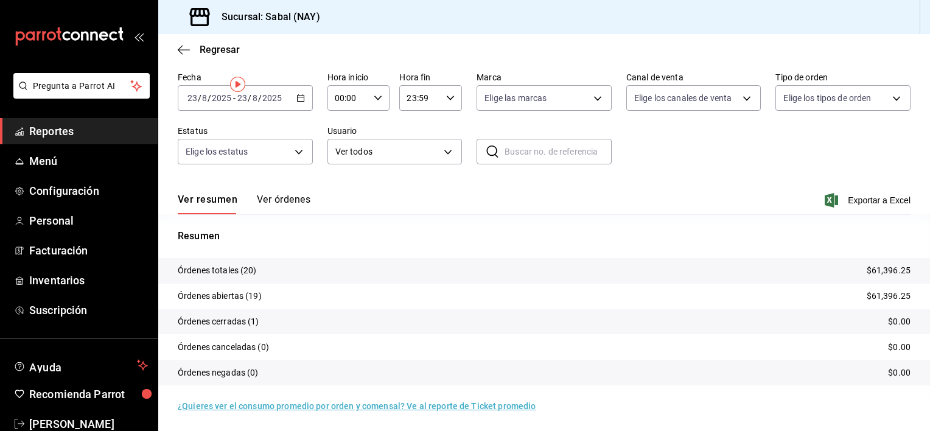
scroll to position [47, 0]
click at [452, 405] on link "¿Quieres ver el consumo promedio por orden y comensal? Ve al reporte de Ticket …" at bounding box center [357, 405] width 358 height 10
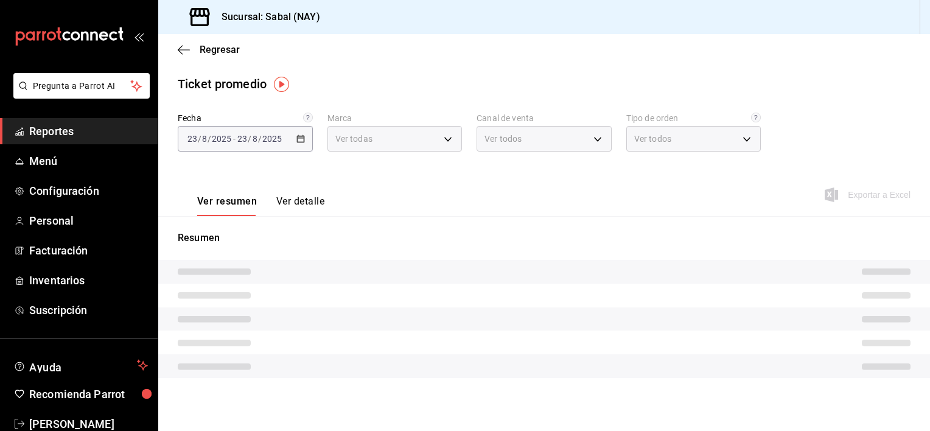
type input "7bb9fc4a-963e-4e00-9402-9ac56289446f"
type input "PARROT,UBER_EATS,RAPPI,DIDI_FOOD,ONLINE"
type input "dc4a329a-fcbf-4fa6-a40a-eb4151cc9adb,01dead97-7c83-45e3-99ab-5f2f54dd252f,EXTER…"
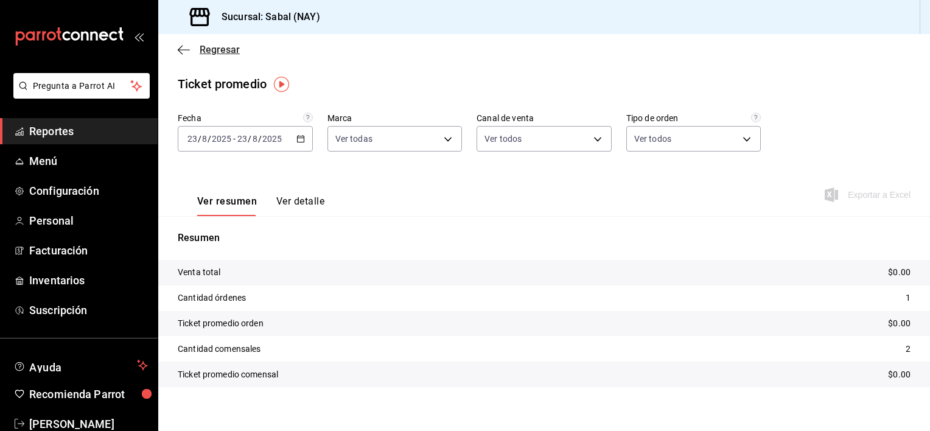
click at [183, 54] on icon "button" at bounding box center [180, 49] width 5 height 9
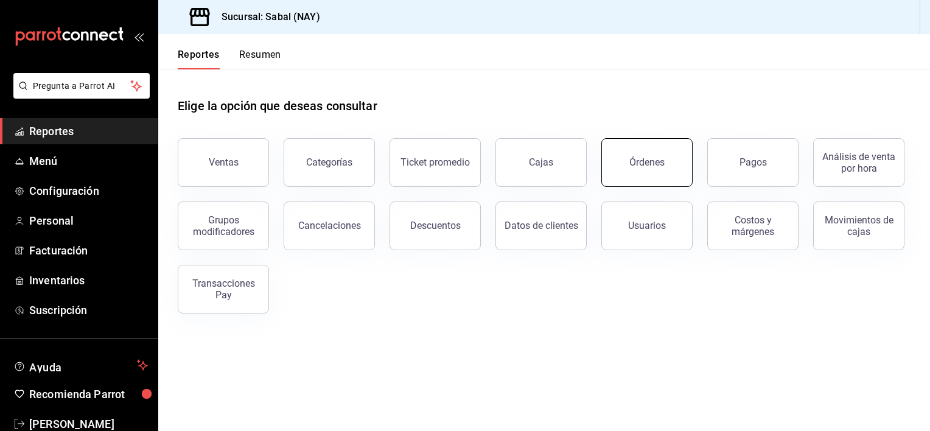
click at [618, 175] on button "Órdenes" at bounding box center [646, 162] width 91 height 49
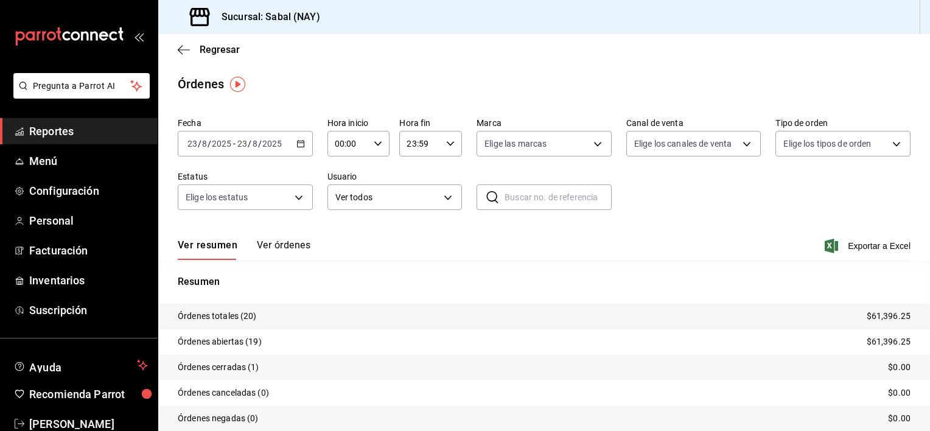
click at [289, 246] on button "Ver órdenes" at bounding box center [284, 249] width 54 height 21
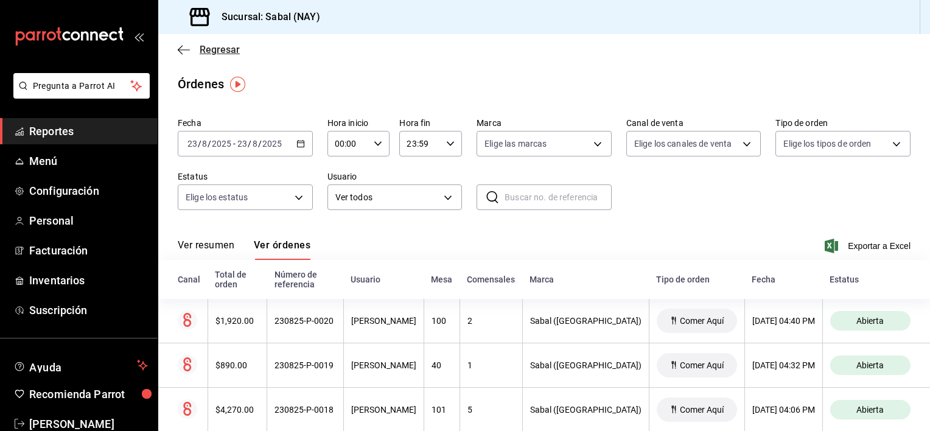
click at [183, 53] on icon "button" at bounding box center [184, 49] width 12 height 11
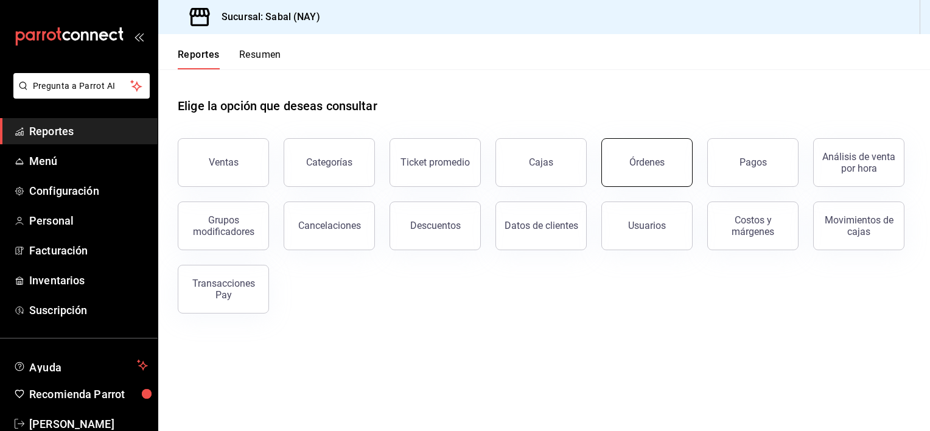
click at [632, 163] on div "Órdenes" at bounding box center [646, 162] width 35 height 12
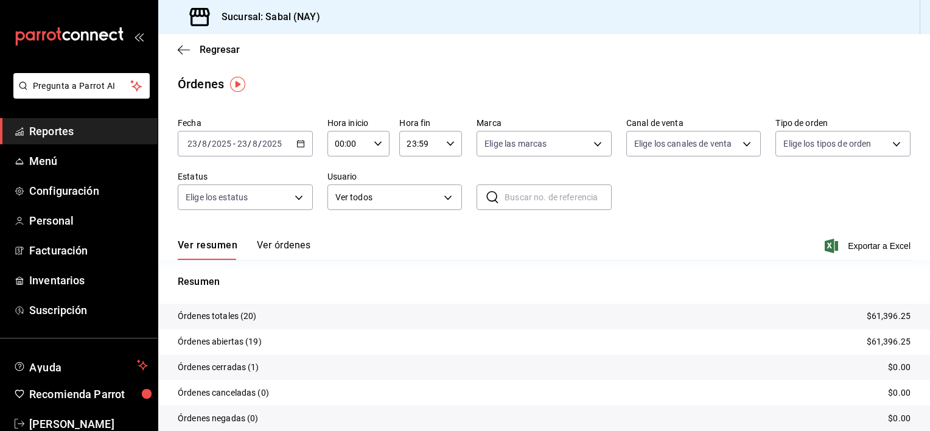
click at [287, 248] on button "Ver órdenes" at bounding box center [284, 249] width 54 height 21
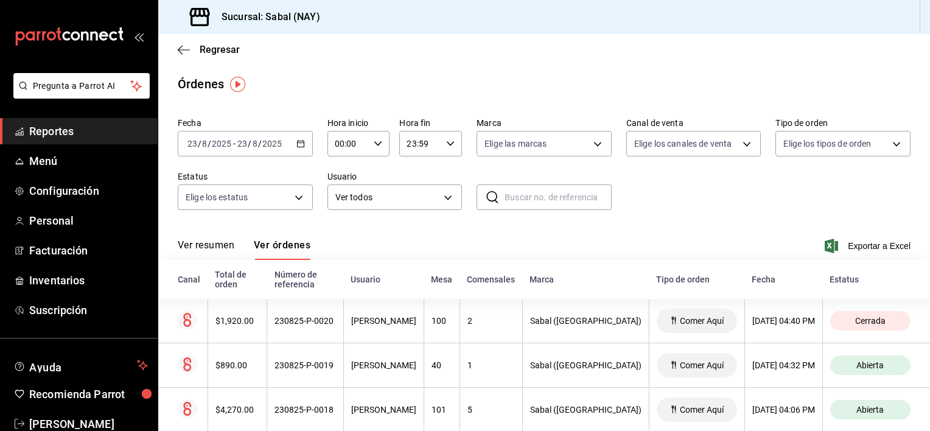
click at [197, 248] on button "Ver resumen" at bounding box center [206, 249] width 57 height 21
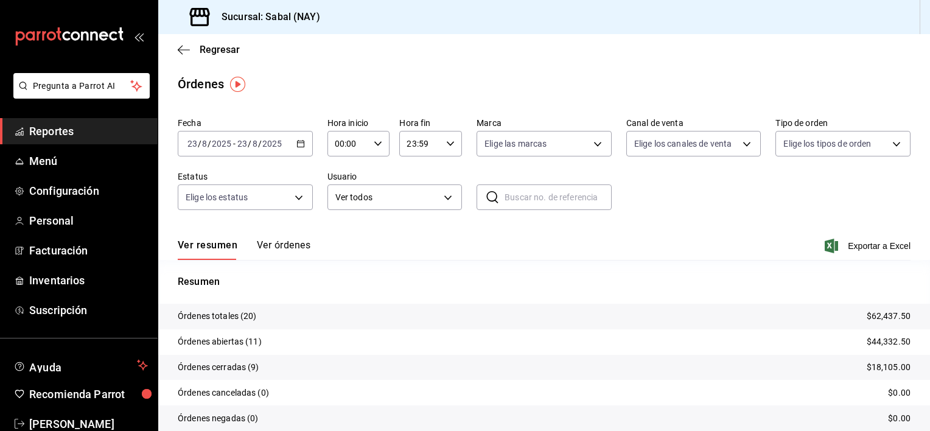
click at [280, 243] on button "Ver órdenes" at bounding box center [284, 249] width 54 height 21
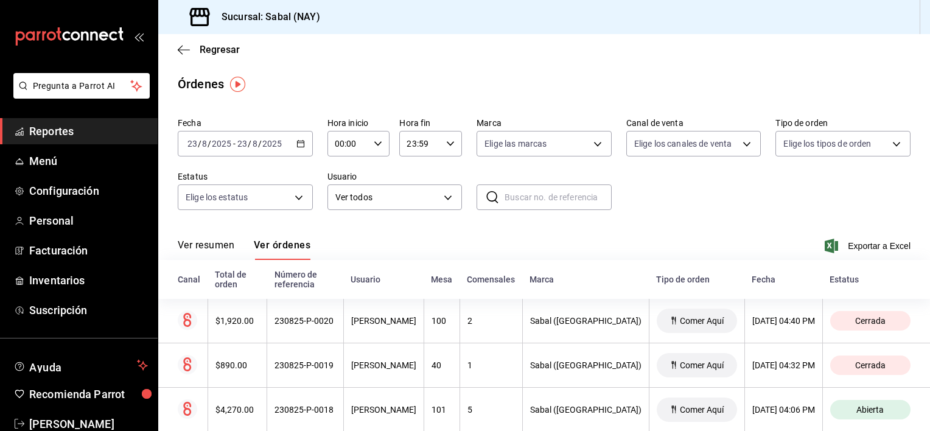
click at [57, 132] on span "Reportes" at bounding box center [88, 131] width 119 height 16
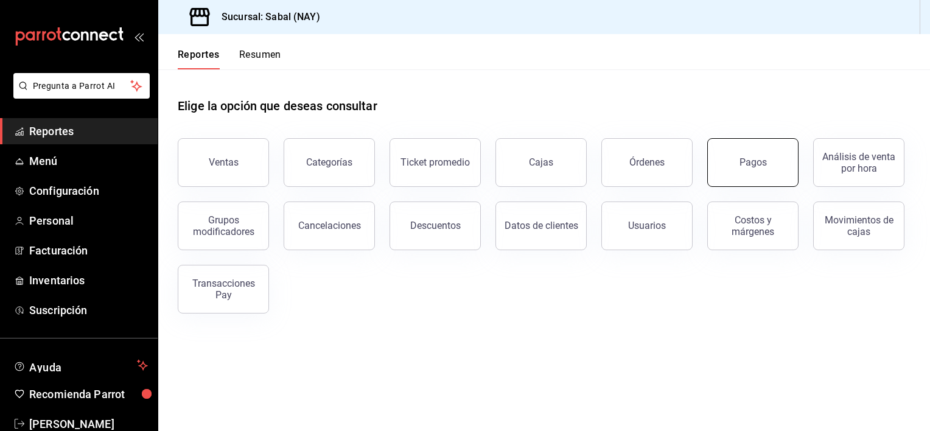
click at [756, 178] on button "Pagos" at bounding box center [752, 162] width 91 height 49
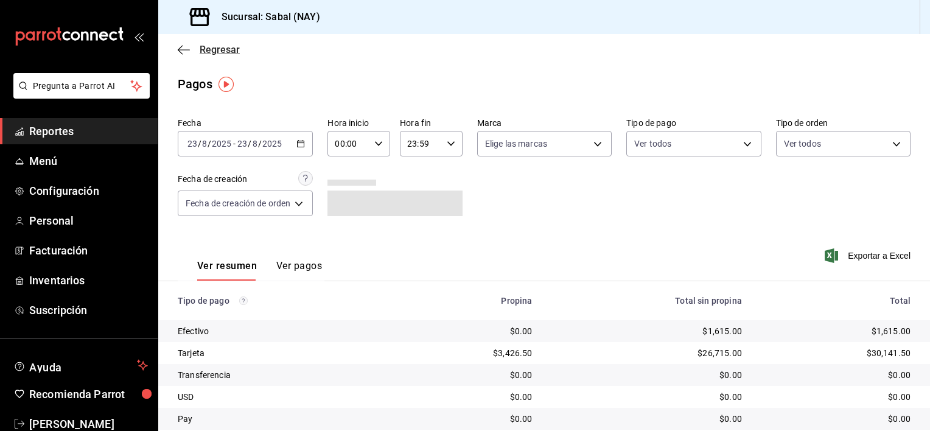
click at [186, 49] on icon "button" at bounding box center [184, 49] width 12 height 1
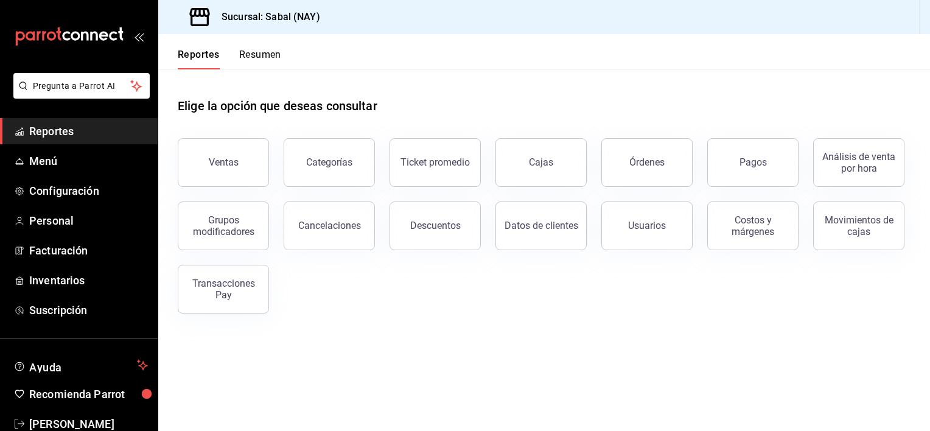
click at [68, 125] on span "Reportes" at bounding box center [88, 131] width 119 height 16
click at [48, 164] on span "Menú" at bounding box center [88, 161] width 119 height 16
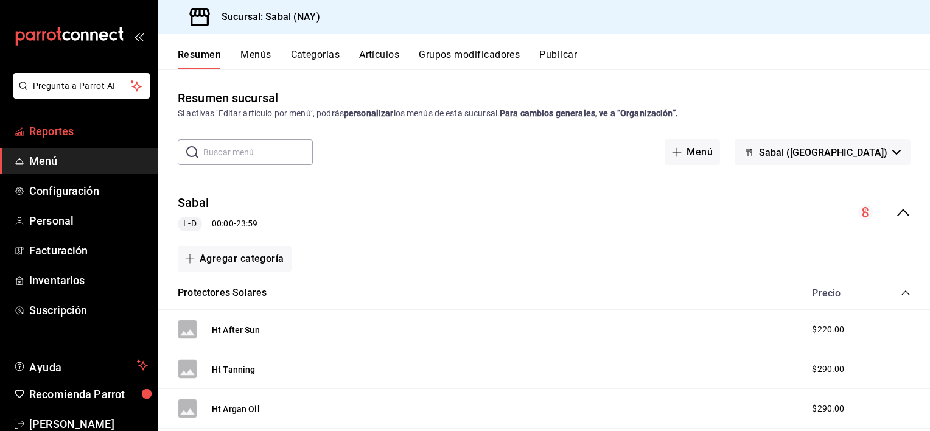
click at [44, 131] on span "Reportes" at bounding box center [88, 131] width 119 height 16
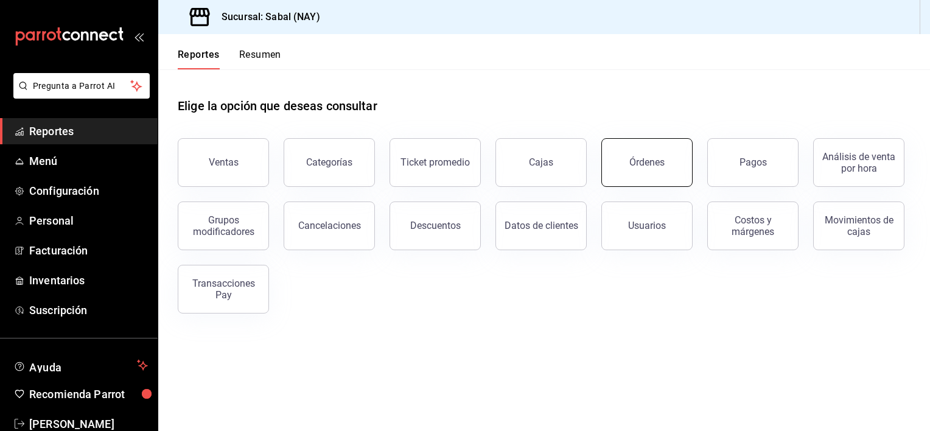
click at [623, 171] on button "Órdenes" at bounding box center [646, 162] width 91 height 49
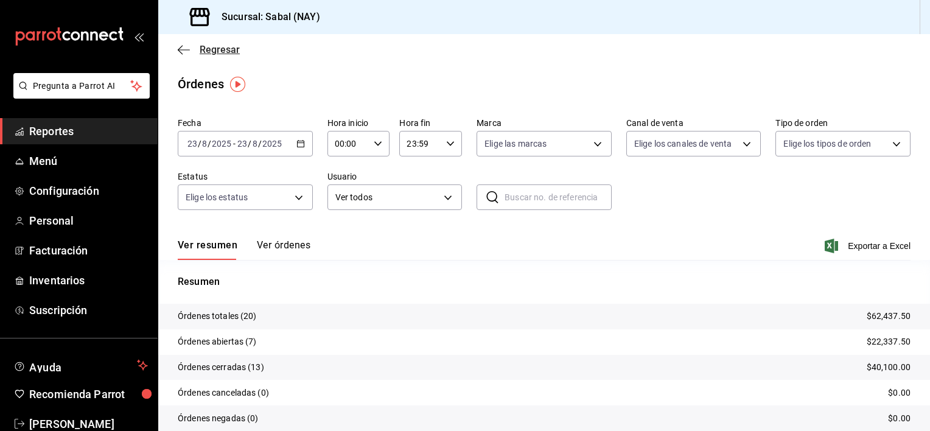
click at [182, 48] on icon "button" at bounding box center [184, 49] width 12 height 11
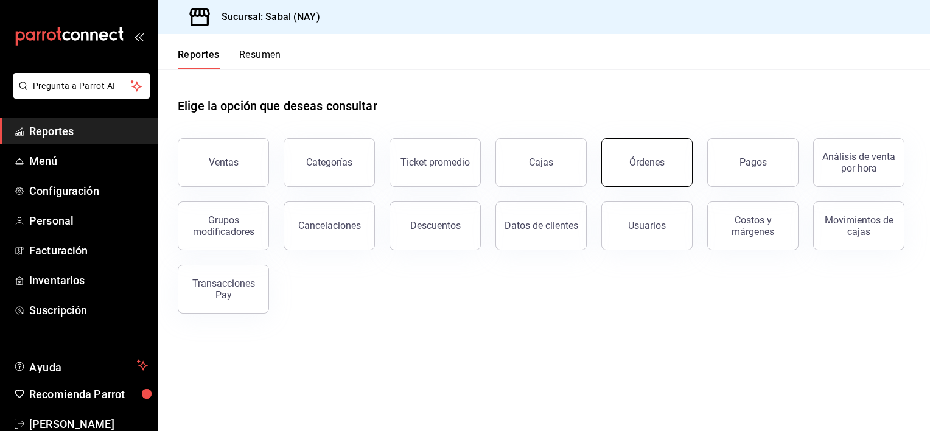
click at [642, 152] on button "Órdenes" at bounding box center [646, 162] width 91 height 49
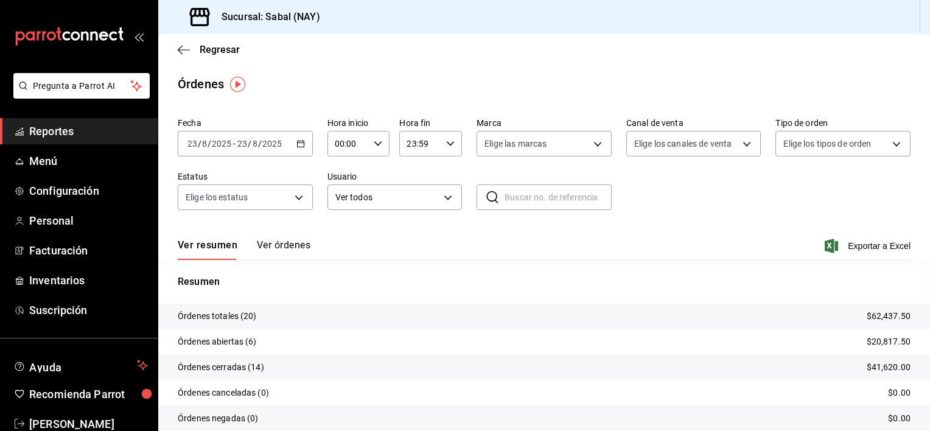
click at [296, 244] on button "Ver órdenes" at bounding box center [284, 249] width 54 height 21
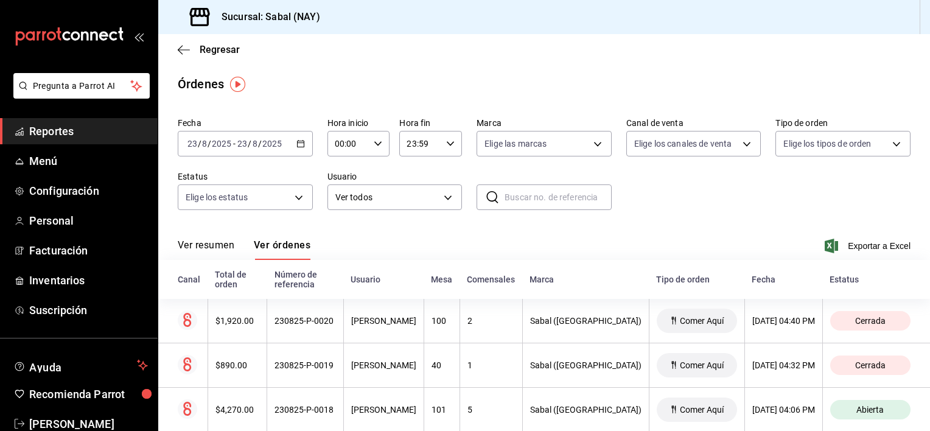
click at [666, 187] on div "Fecha 2025-08-23 23 / 8 / 2025 - 2025-08-23 23 / 8 / 2025 Hora inicio 00:00 Hor…" at bounding box center [544, 169] width 733 height 112
click at [197, 245] on button "Ver resumen" at bounding box center [206, 249] width 57 height 21
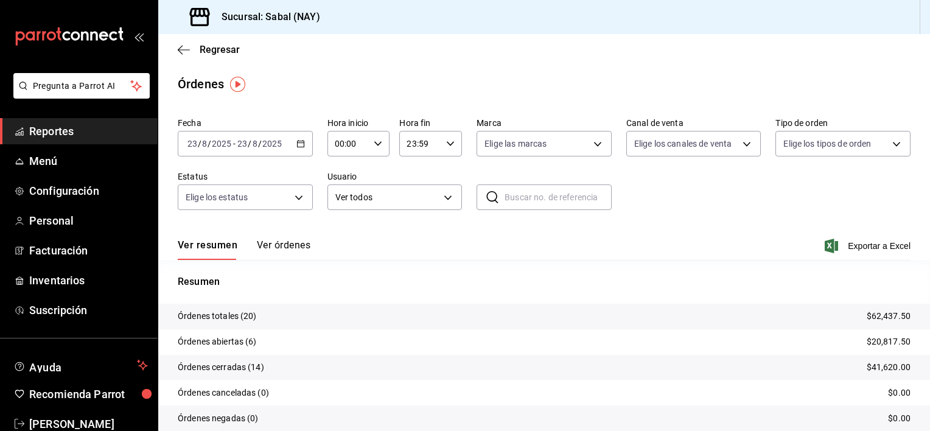
click at [290, 246] on button "Ver órdenes" at bounding box center [284, 249] width 54 height 21
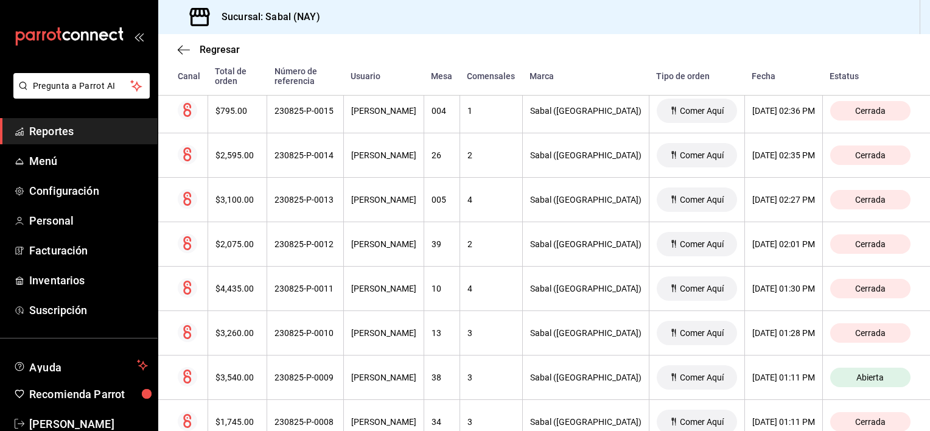
scroll to position [107, 0]
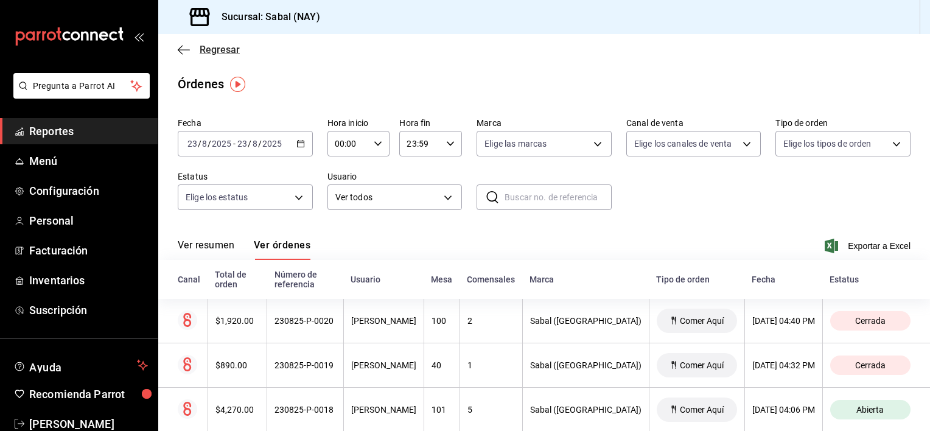
click at [183, 50] on icon "button" at bounding box center [184, 49] width 12 height 11
